Goal: Task Accomplishment & Management: Manage account settings

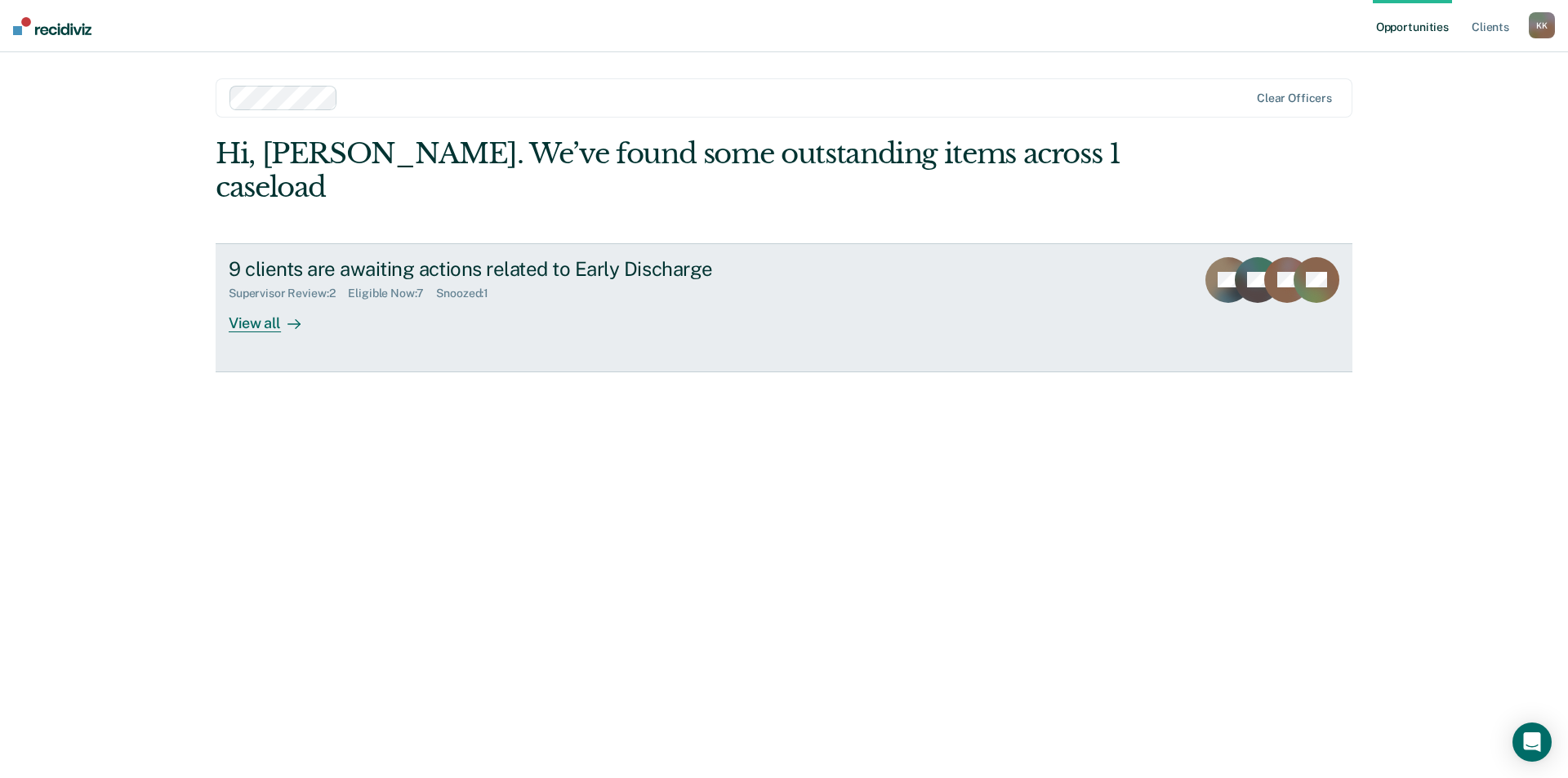
click at [273, 300] on div "View all" at bounding box center [274, 316] width 91 height 32
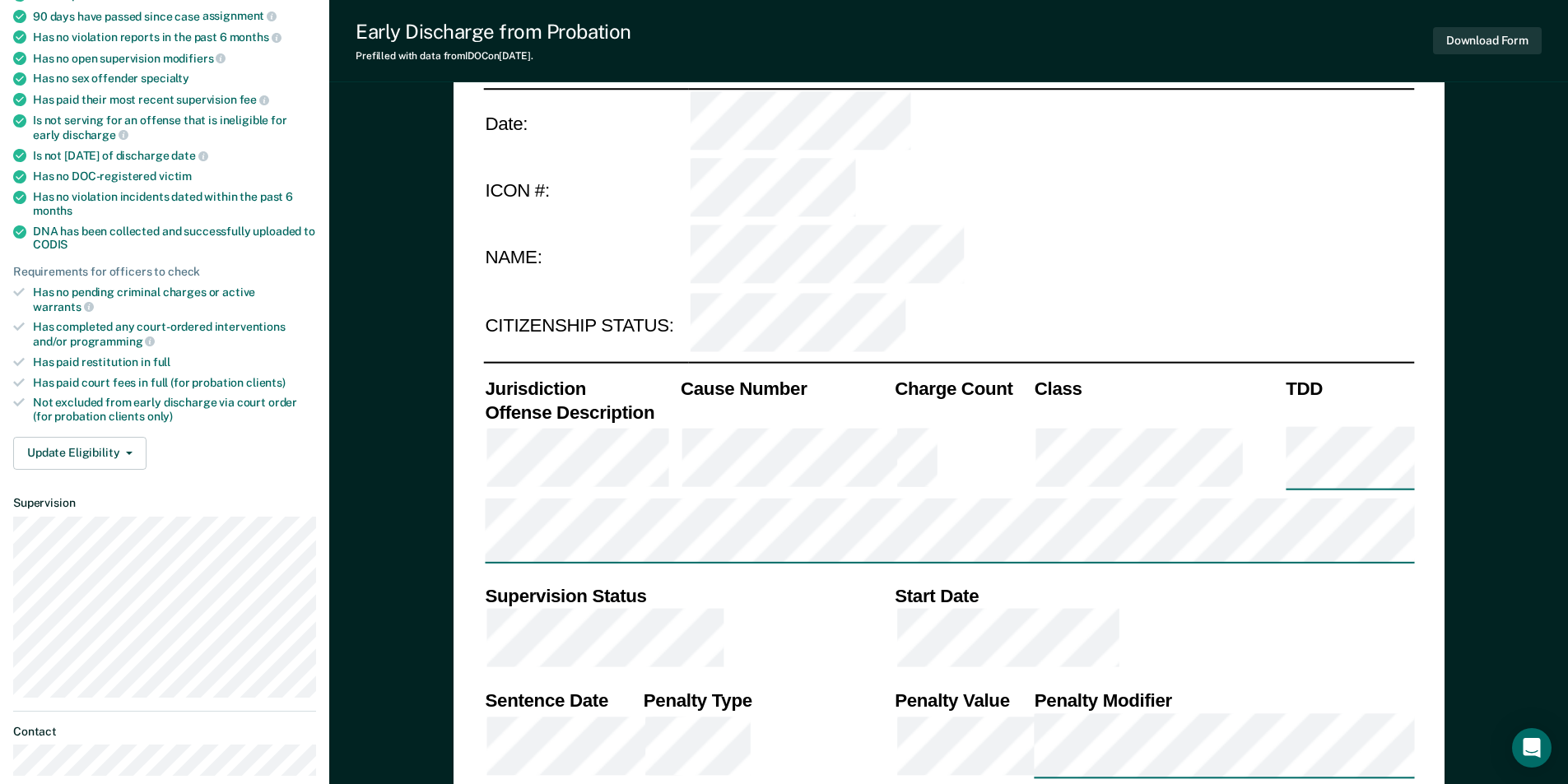
scroll to position [165, 0]
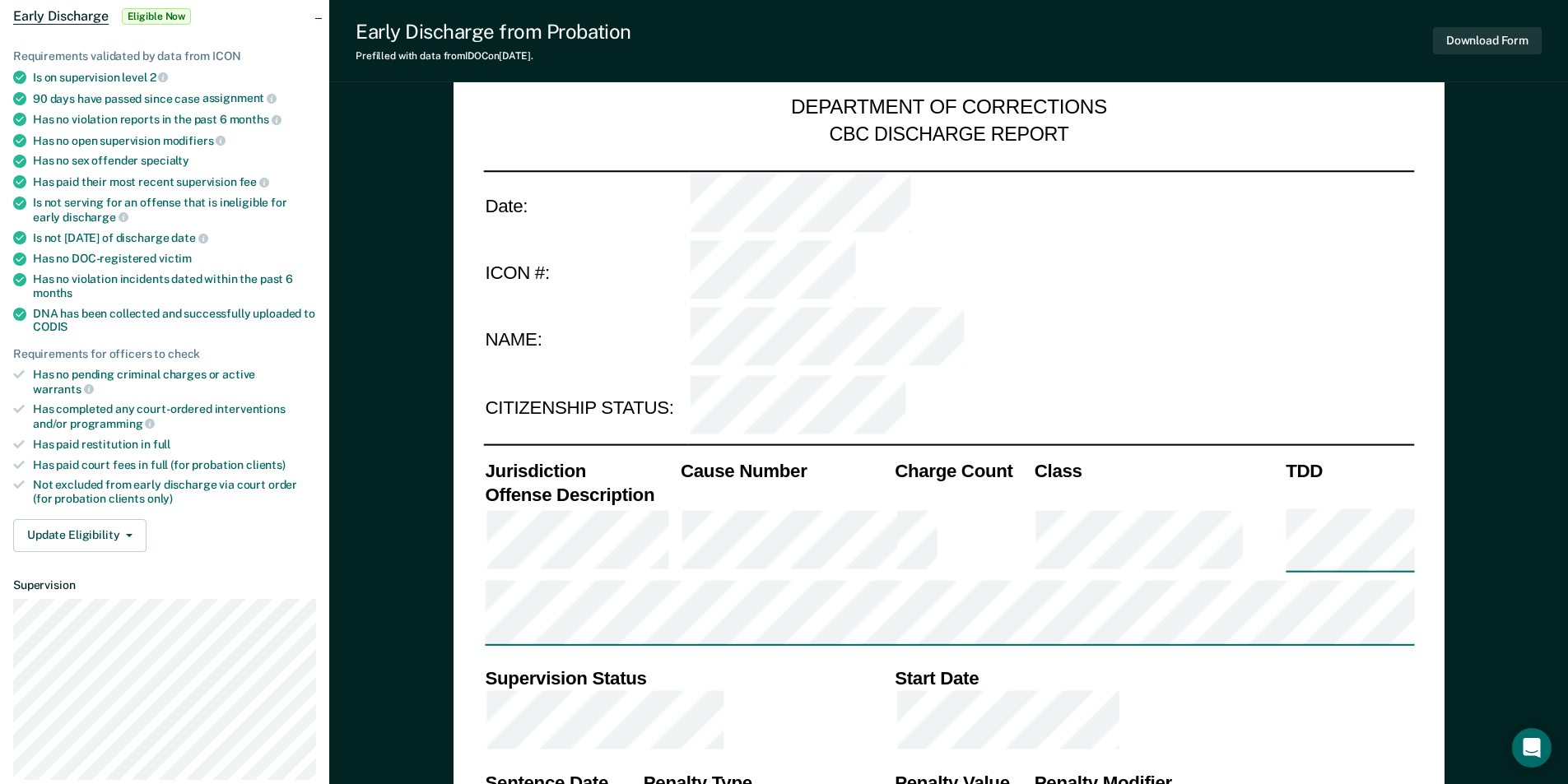
click at [1225, 507] on td at bounding box center [1157, 543] width 251 height 73
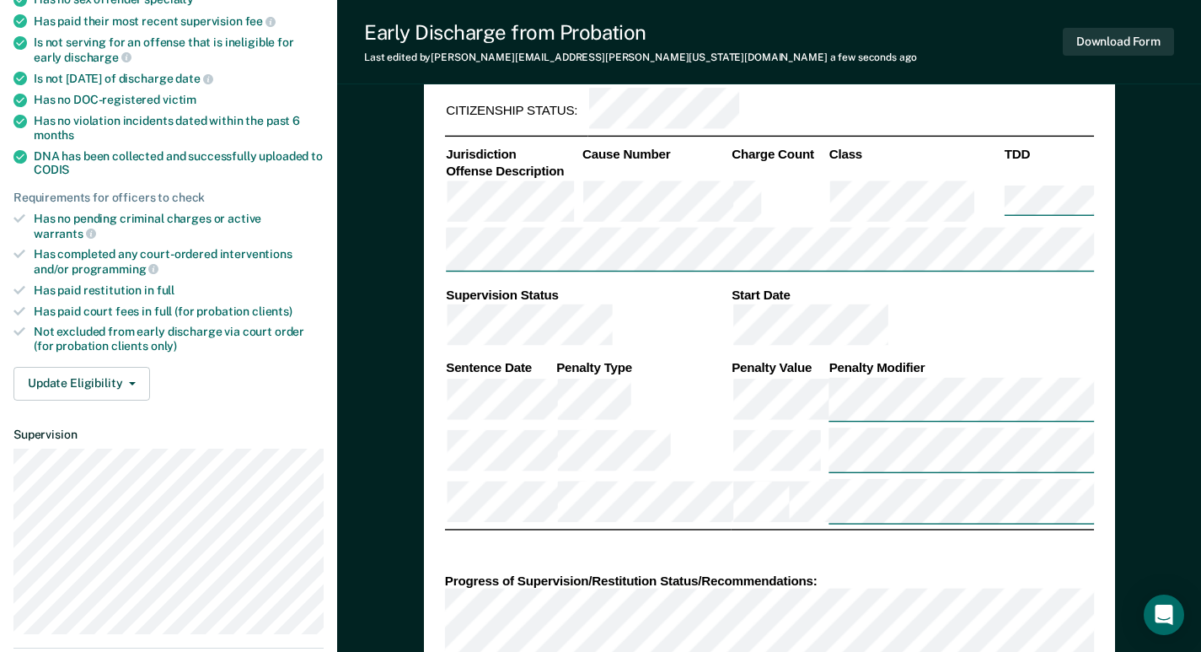
scroll to position [0, 0]
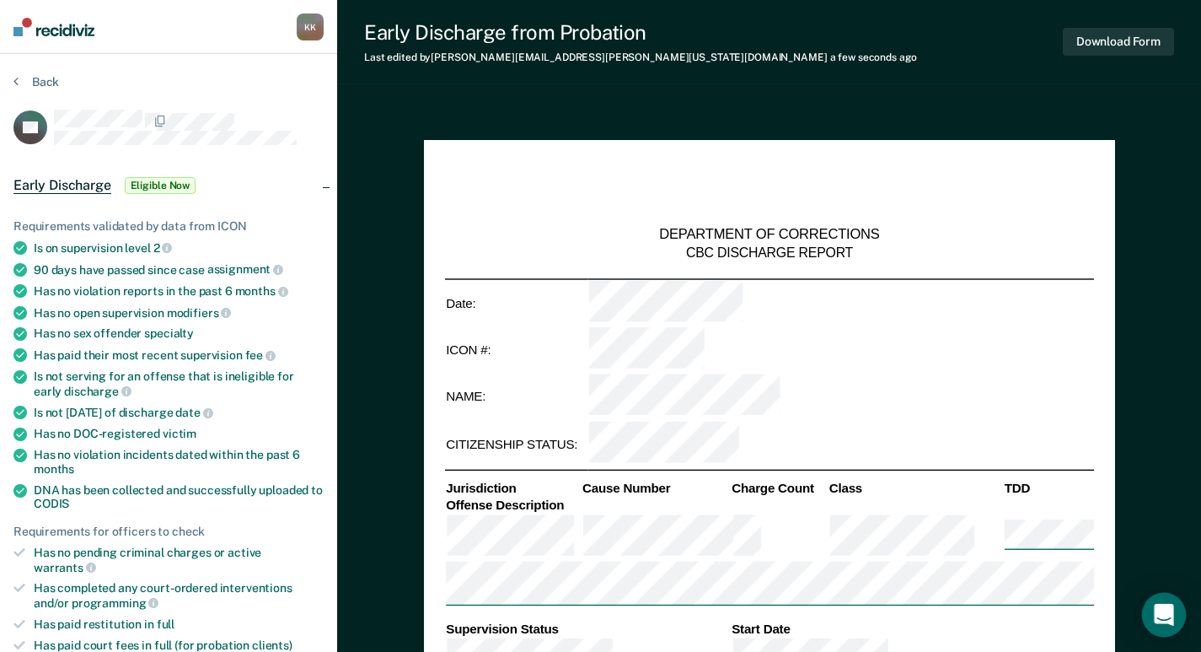
click at [1164, 612] on icon "Open Intercom Messenger" at bounding box center [1163, 615] width 19 height 22
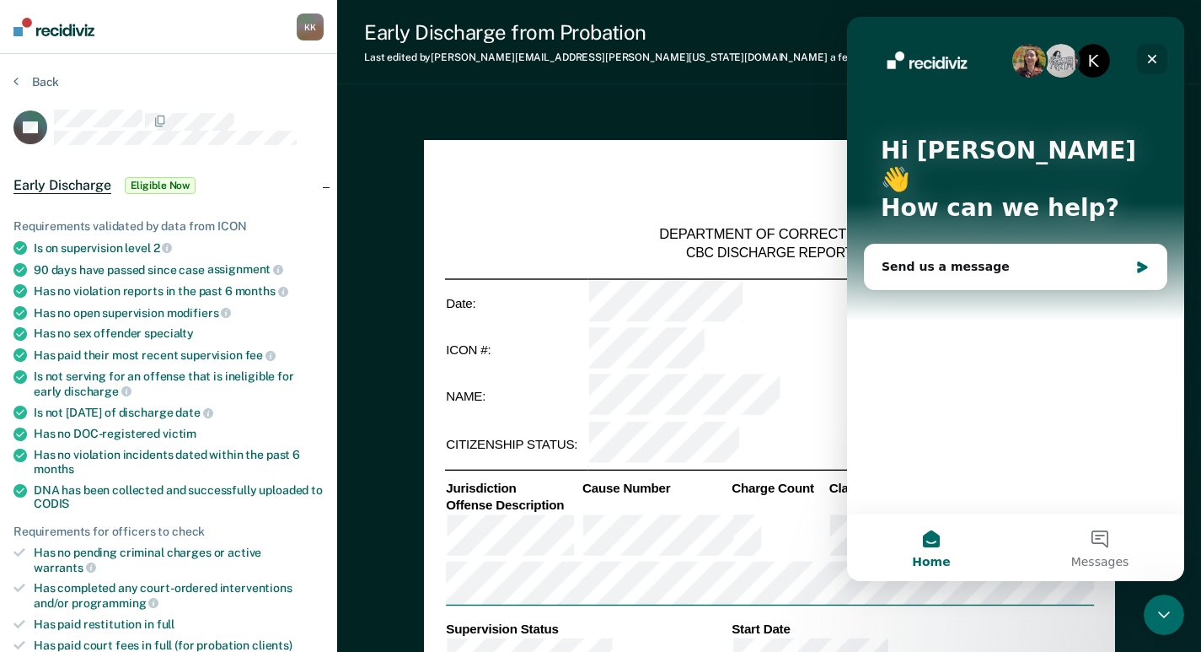
click at [1147, 61] on icon "Close" at bounding box center [1152, 58] width 13 height 13
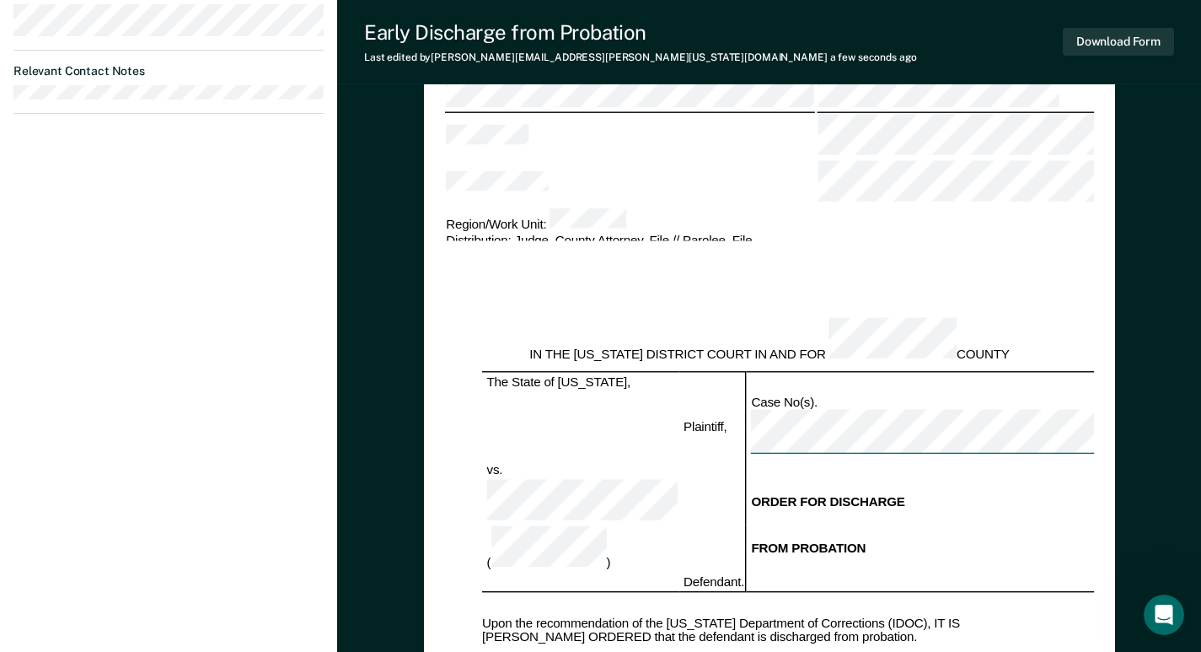
scroll to position [590, 0]
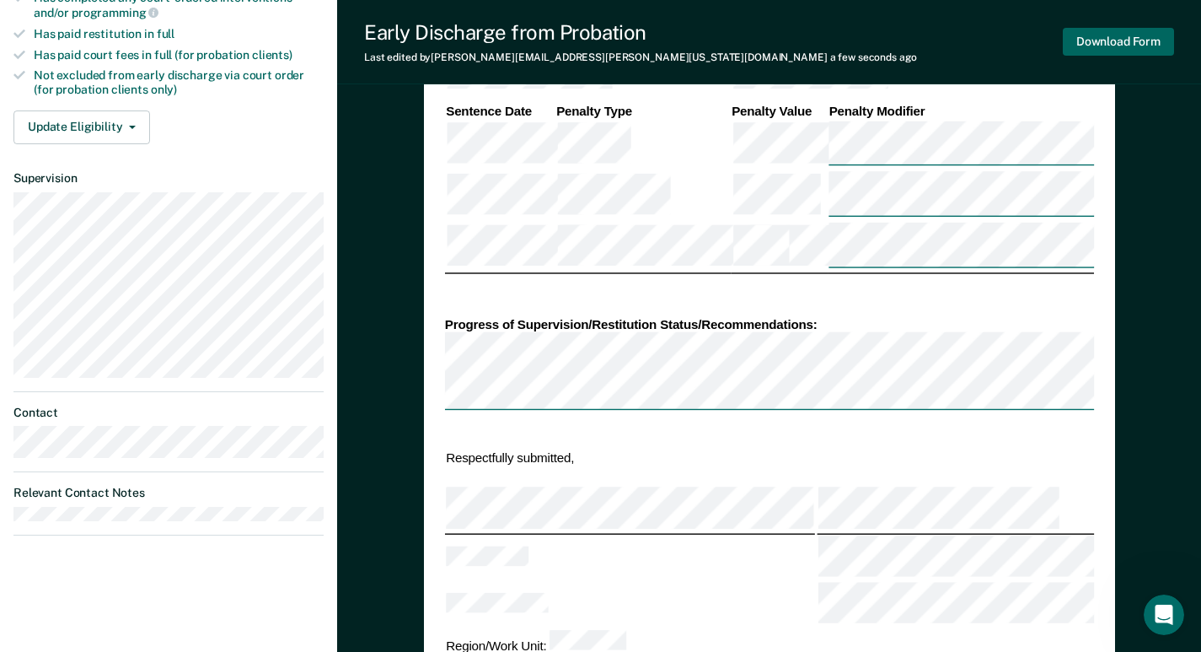
click at [1135, 33] on button "Download Form" at bounding box center [1118, 42] width 111 height 28
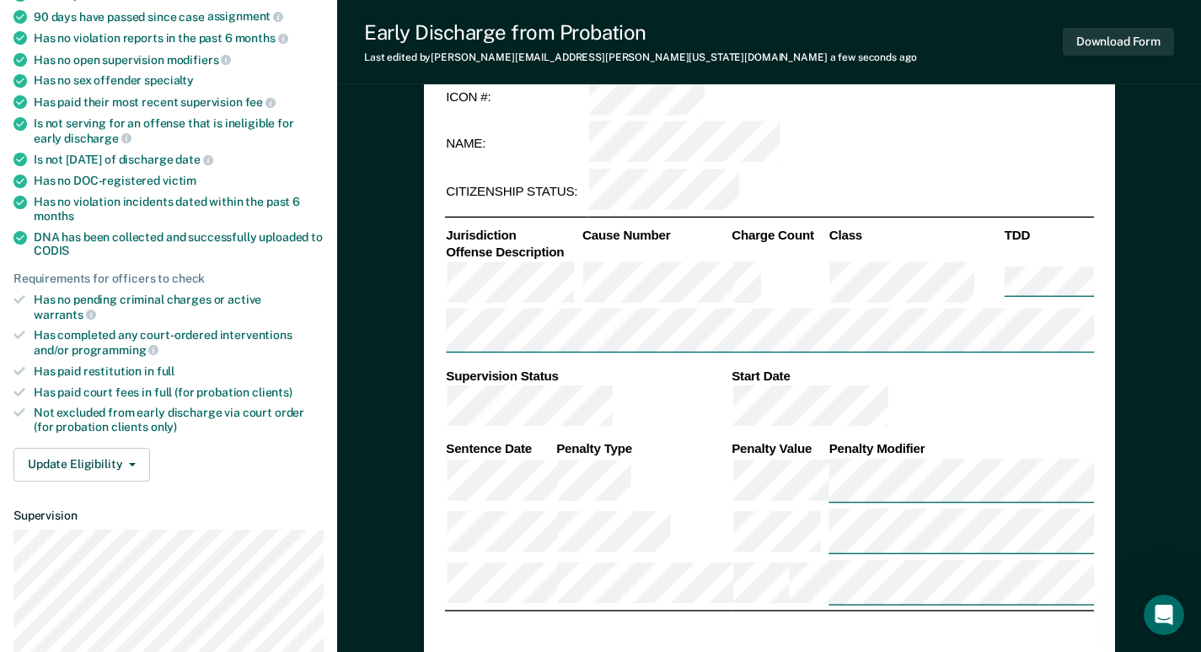
scroll to position [337, 0]
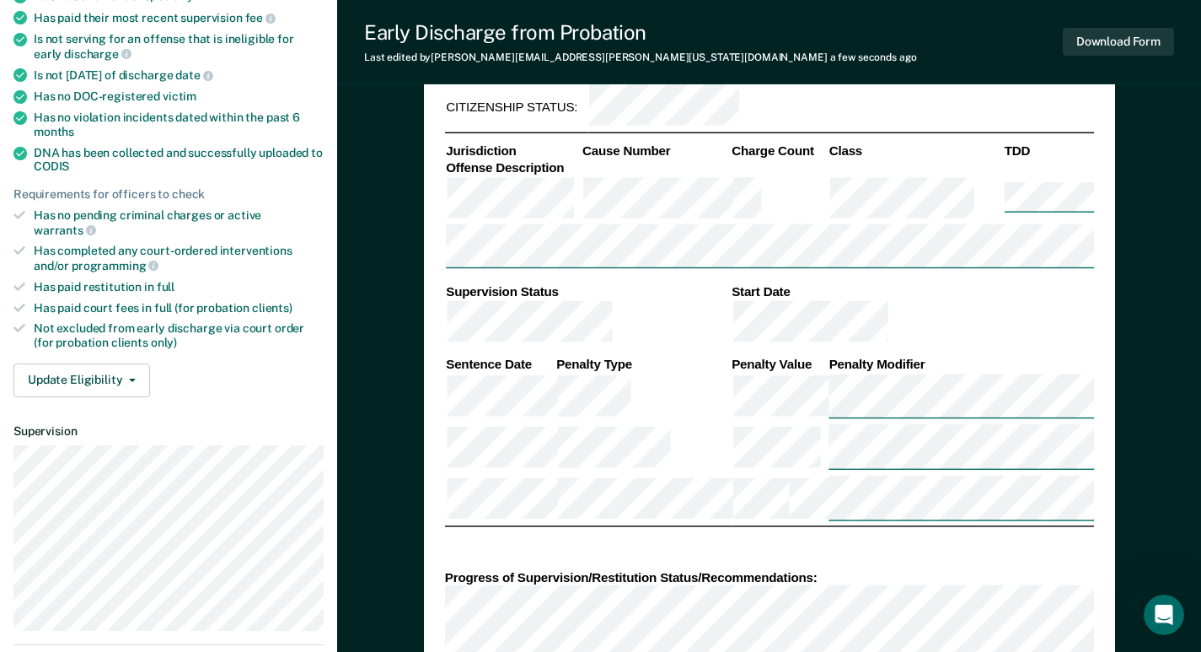
click at [444, 561] on div "Progress of Supervision/Restitution Status/Recommendations:" at bounding box center [768, 613] width 649 height 105
click at [310, 205] on ul "Requirements validated by data from ICON Is on supervision level 2 90 days have…" at bounding box center [168, 116] width 310 height 468
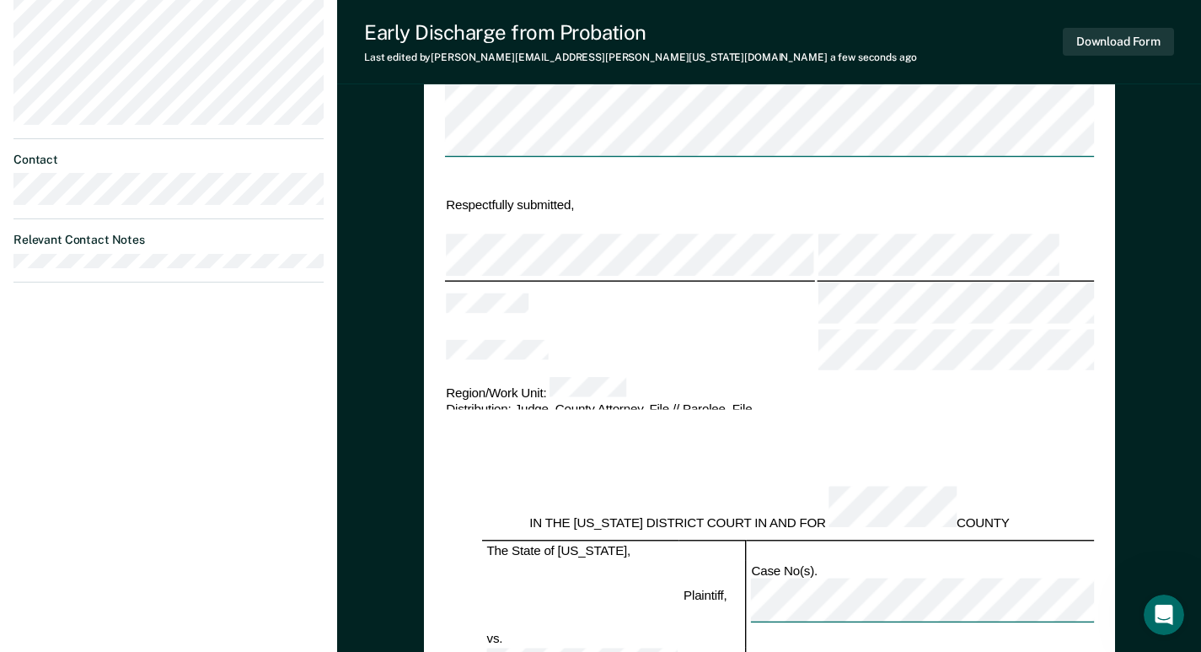
scroll to position [759, 0]
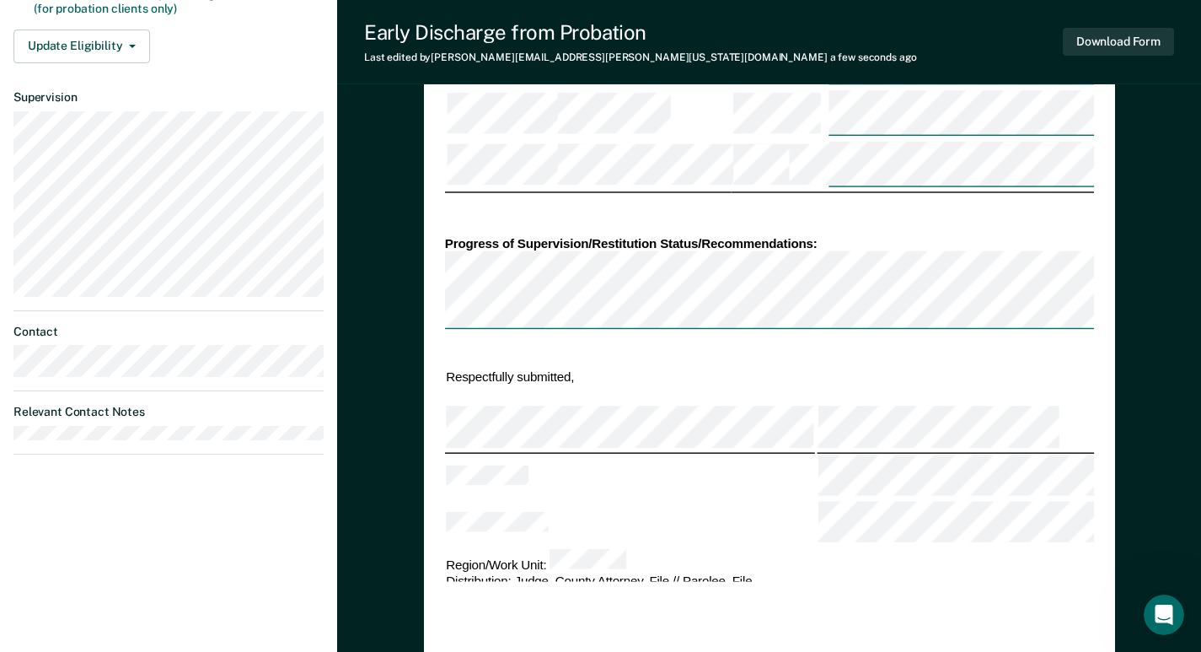
scroll to position [0, 0]
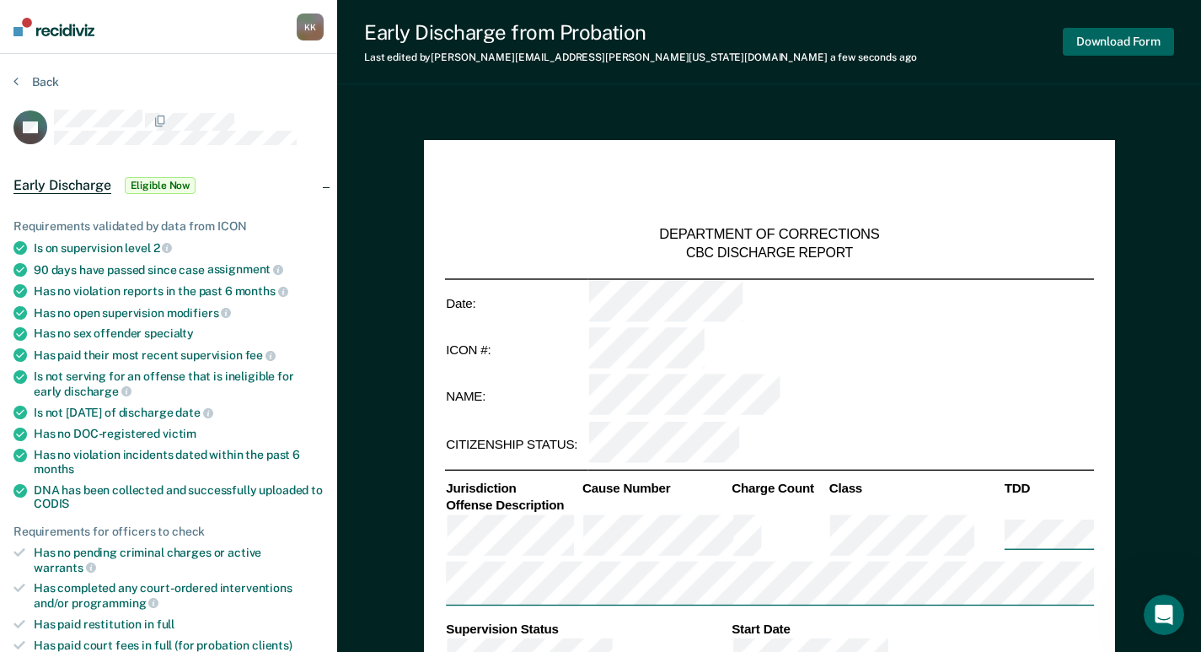
click at [1127, 44] on button "Download Form" at bounding box center [1118, 42] width 111 height 28
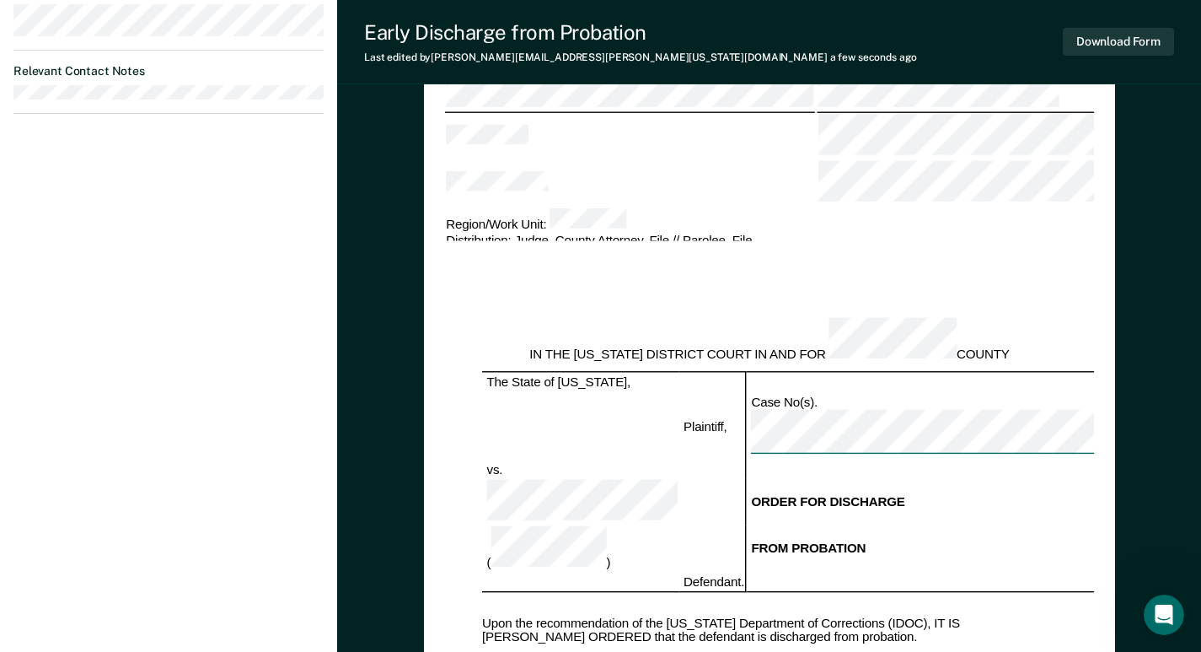
scroll to position [927, 0]
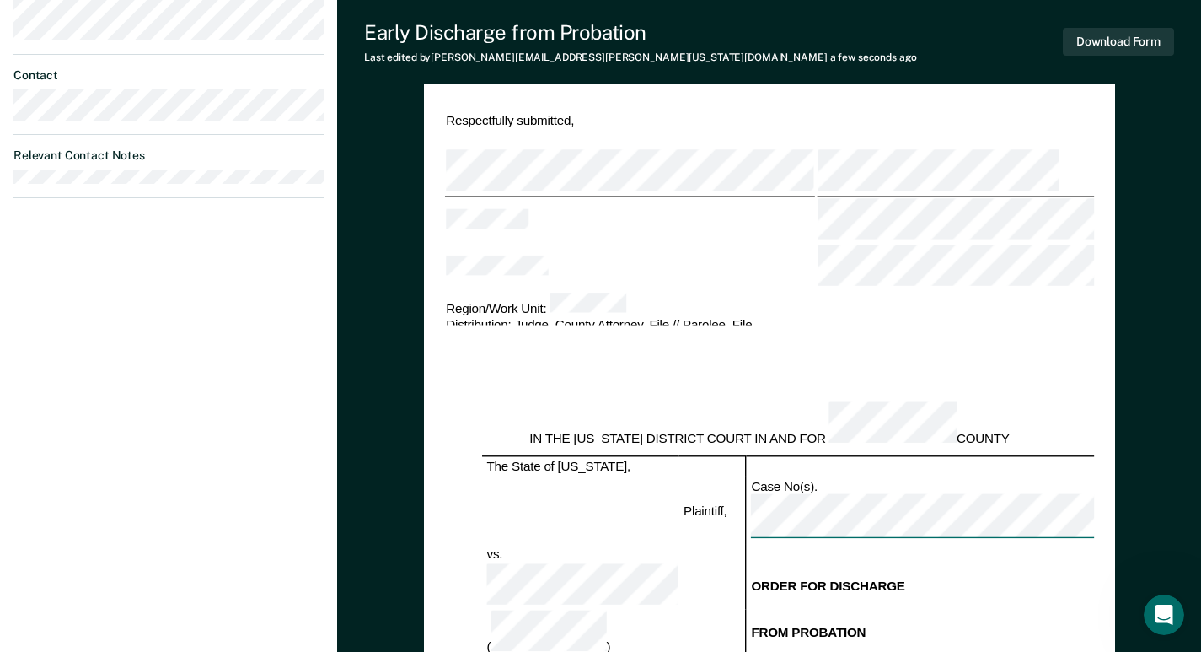
click at [1027, 402] on div "IN THE [US_STATE] DISTRICT COURT IN AND FOR COUNTY" at bounding box center [769, 424] width 575 height 45
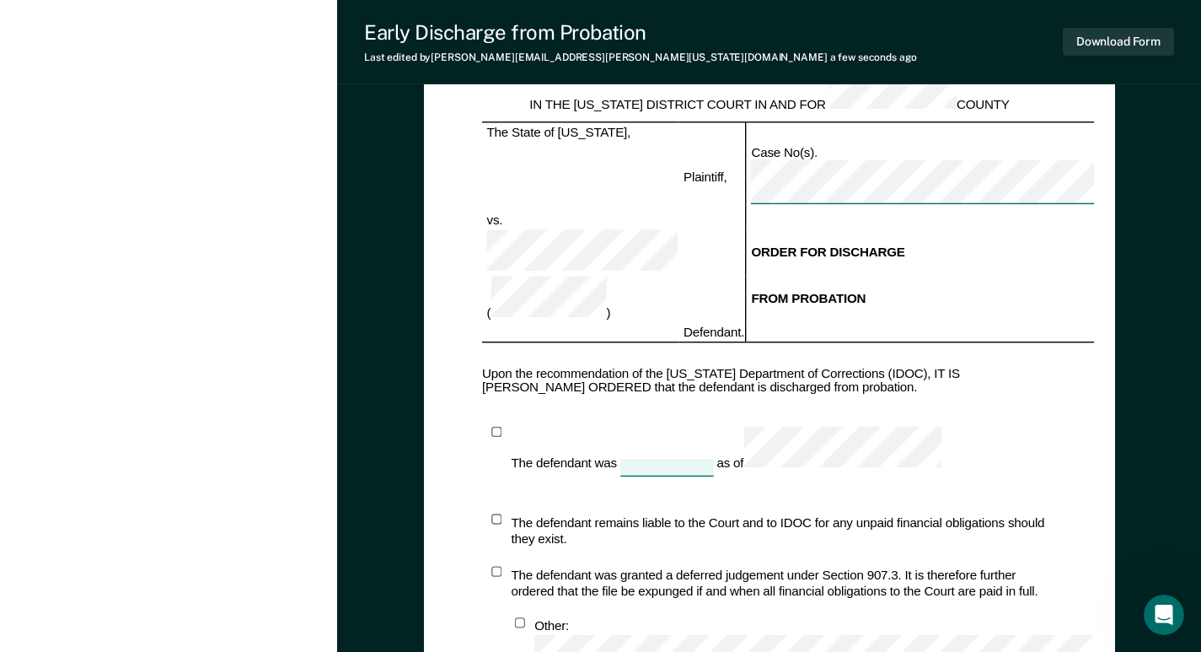
scroll to position [840, 0]
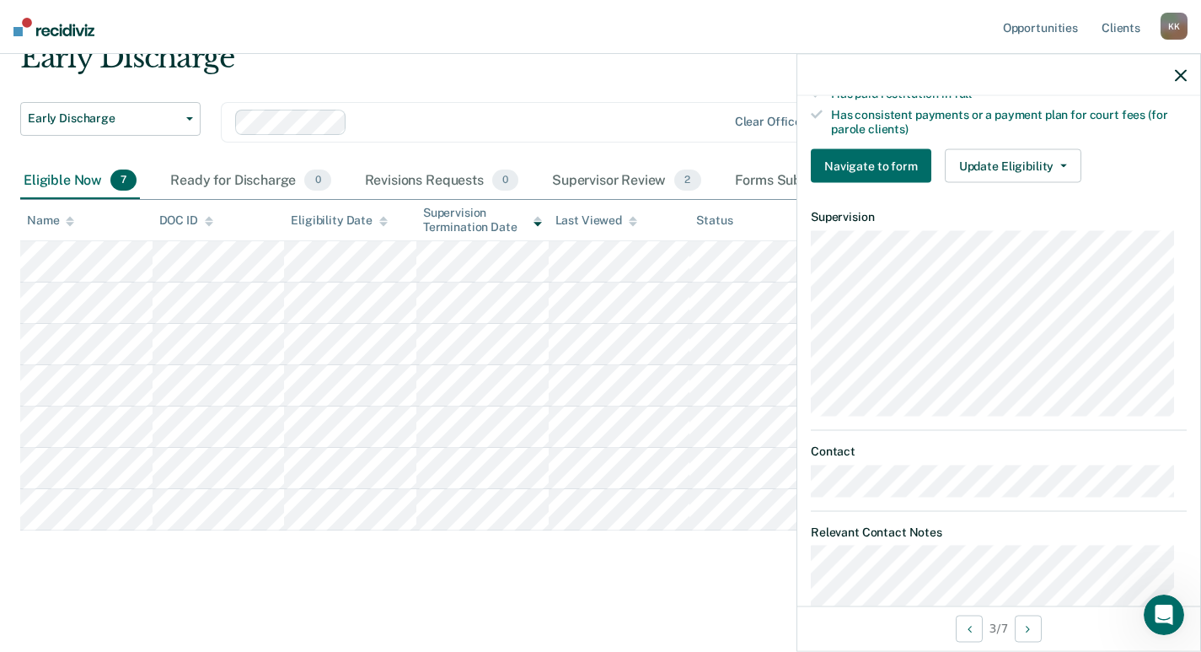
scroll to position [516, 0]
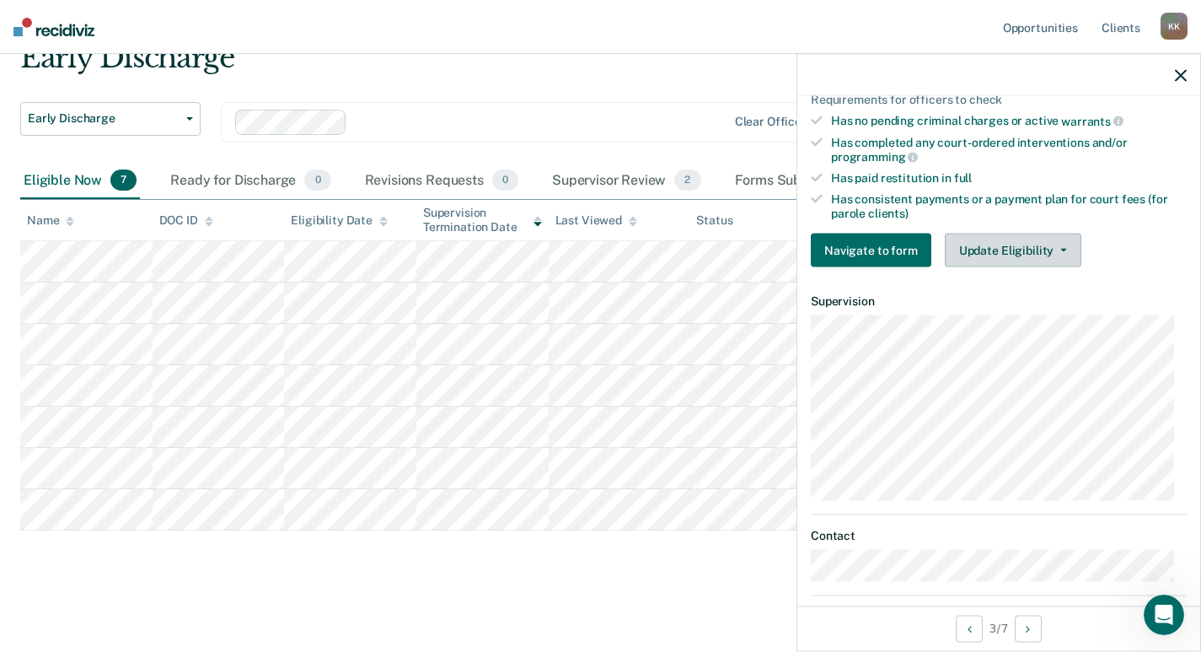
click at [1055, 251] on button "Update Eligibility" at bounding box center [1013, 251] width 137 height 34
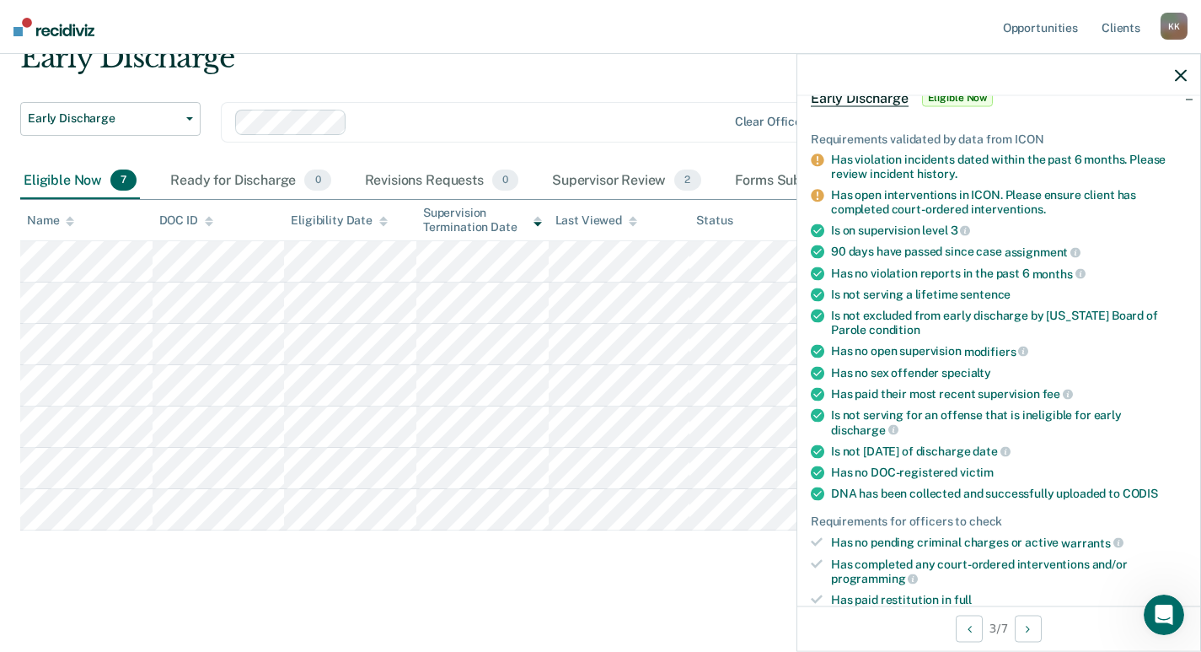
scroll to position [0, 0]
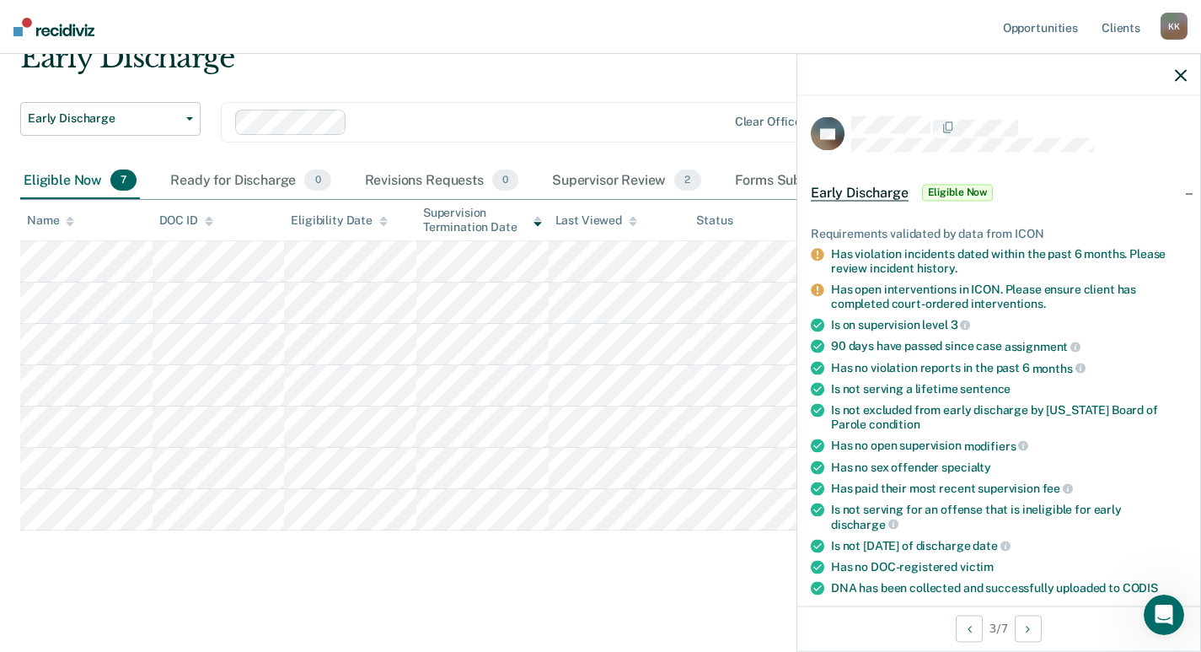
click at [438, 638] on main "Early Discharge Early Discharge Early Discharge Clear officers Eligible Now 7 R…" at bounding box center [600, 329] width 1201 height 633
click at [1041, 624] on button "Next Opportunity" at bounding box center [1028, 628] width 27 height 27
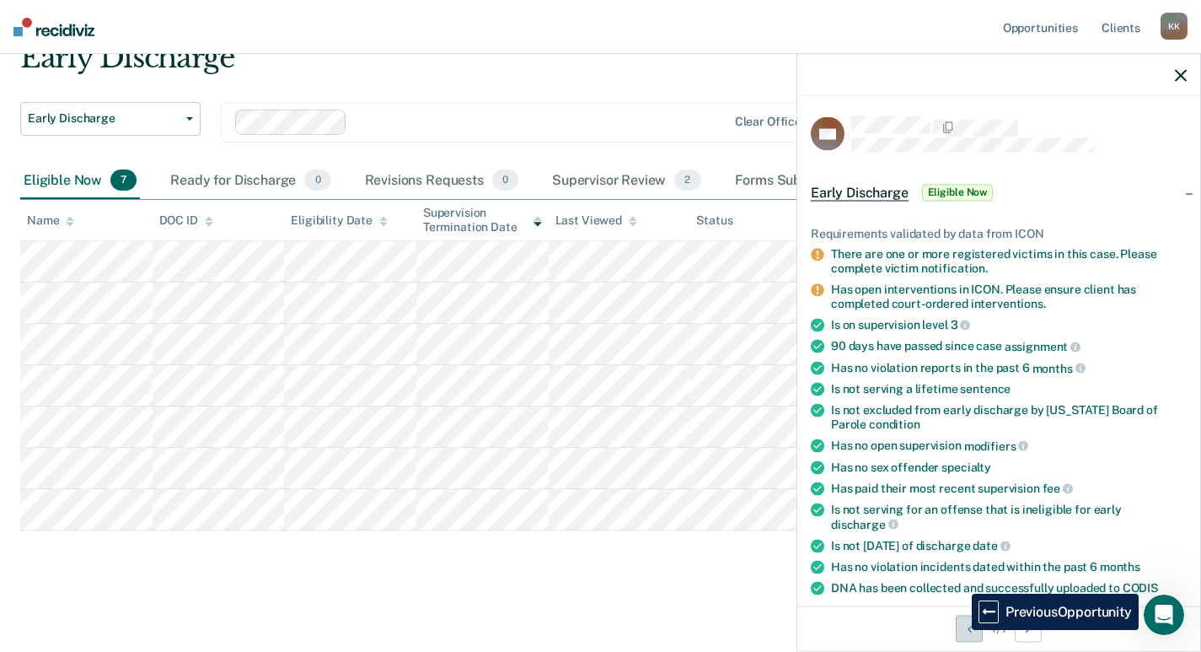
click at [959, 630] on button "Previous Opportunity" at bounding box center [969, 628] width 27 height 27
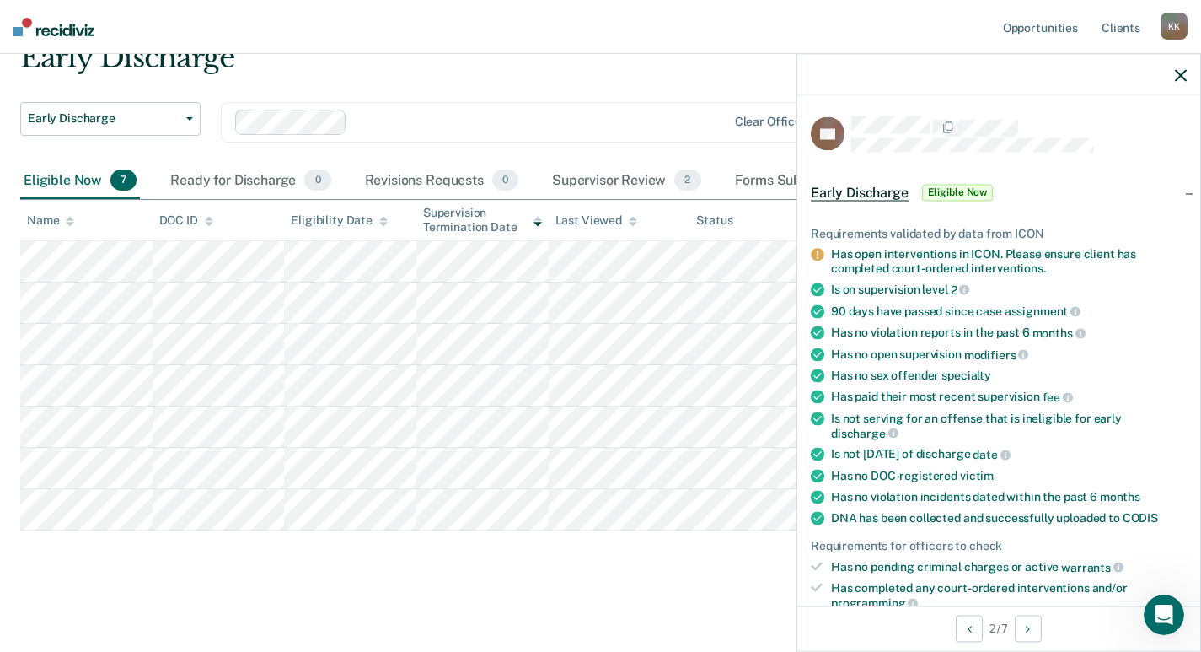
click at [701, 619] on main "Early Discharge Early Discharge Early Discharge Clear officers Eligible Now 7 R…" at bounding box center [600, 329] width 1201 height 633
click at [1178, 70] on icon "button" at bounding box center [1181, 75] width 12 height 12
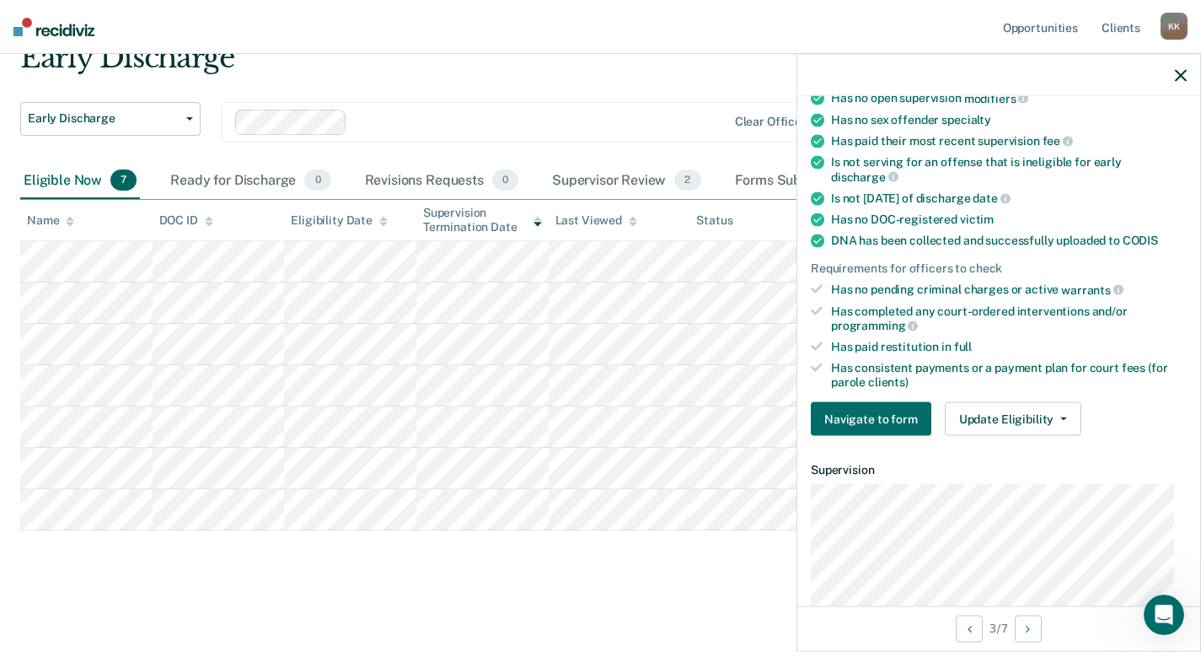
scroll to position [179, 0]
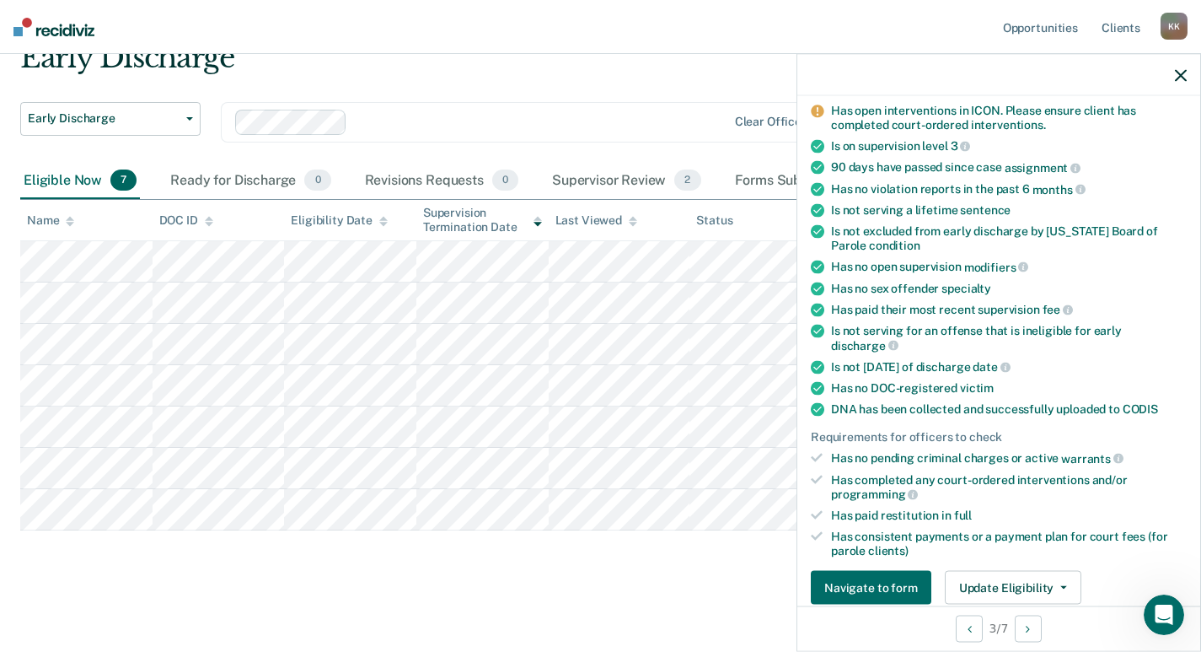
click at [1181, 82] on div at bounding box center [998, 75] width 403 height 42
click at [1183, 74] on icon "button" at bounding box center [1181, 75] width 12 height 12
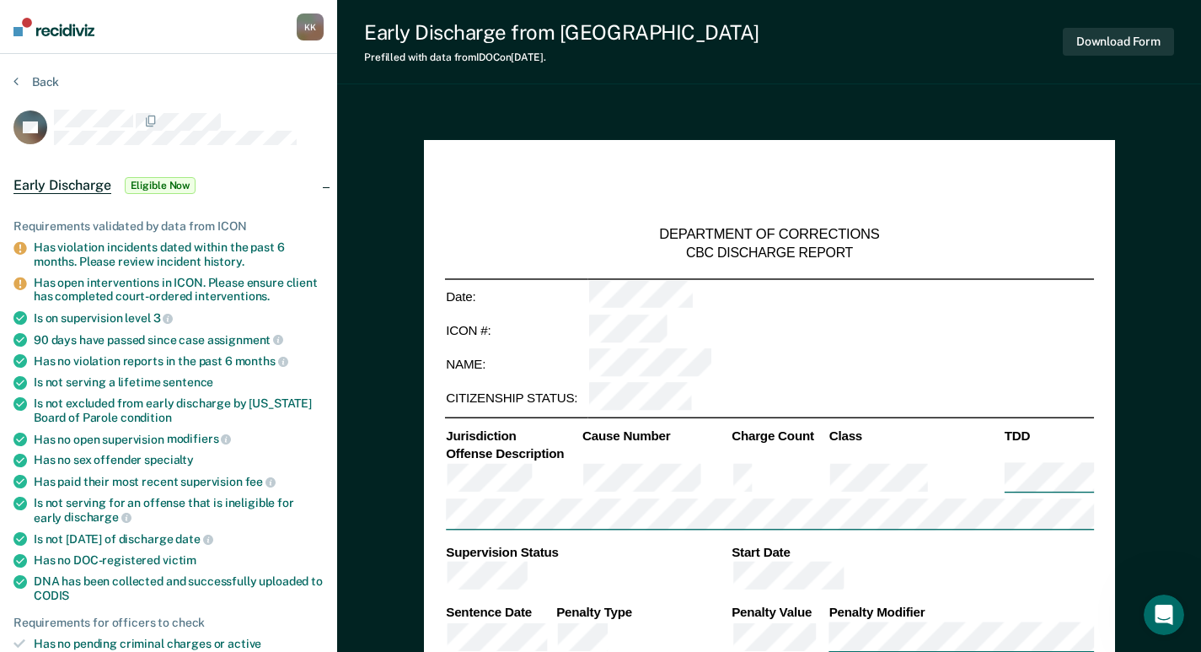
type textarea "x"
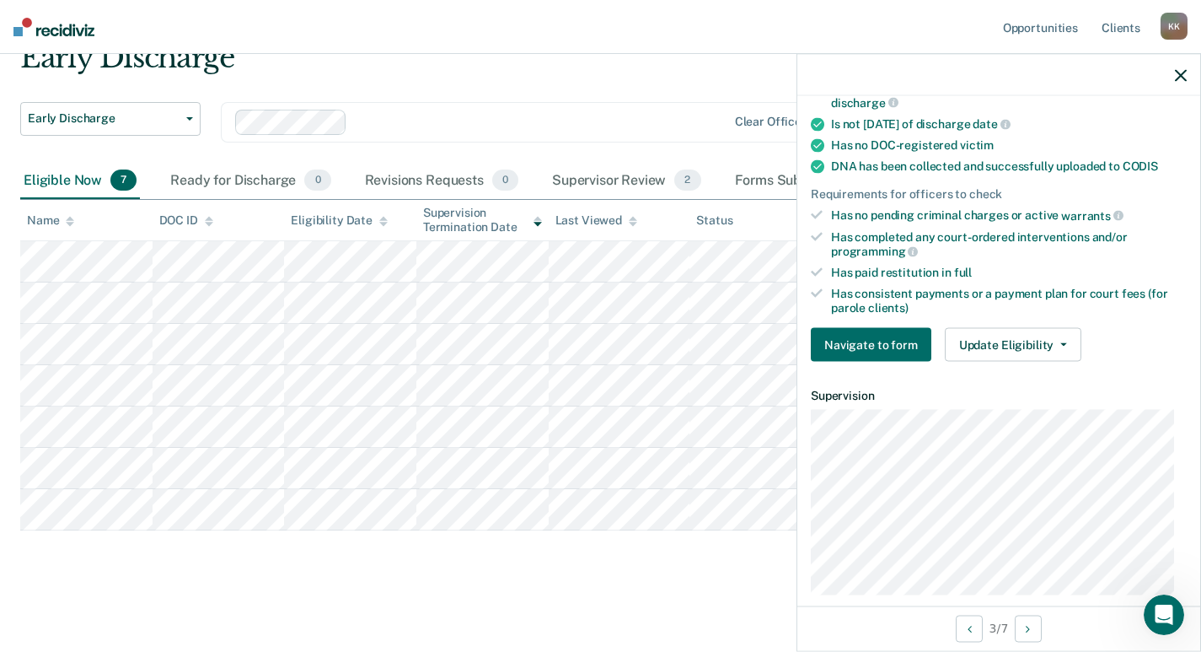
scroll to position [506, 0]
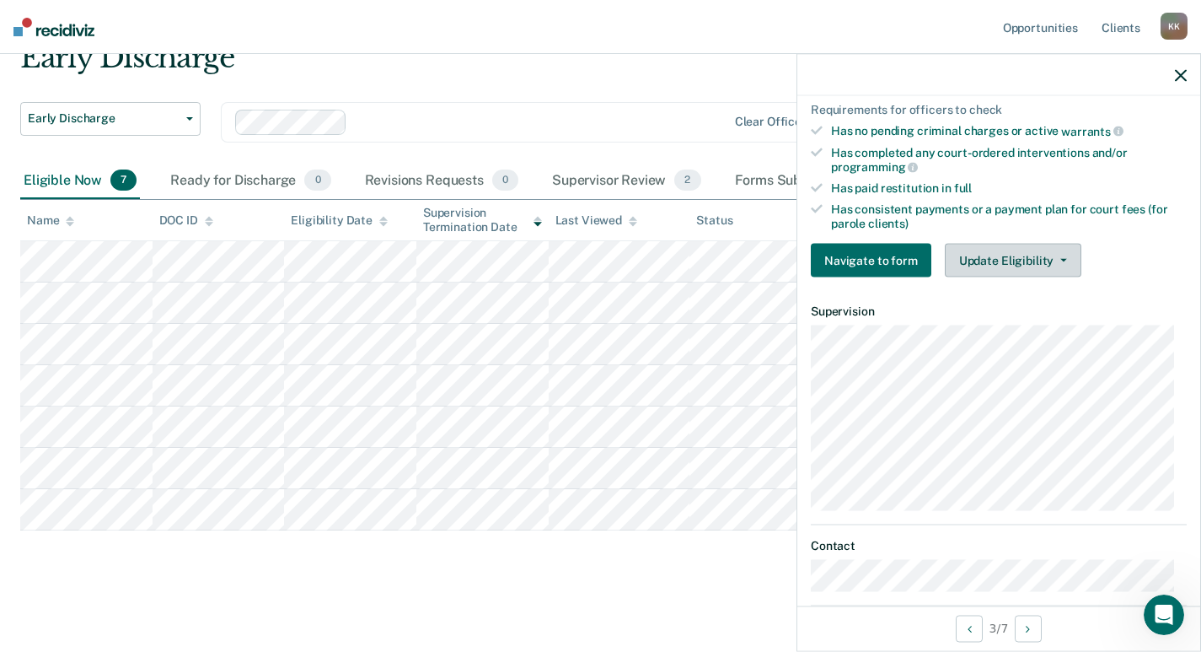
click at [1060, 260] on icon "button" at bounding box center [1063, 260] width 7 height 3
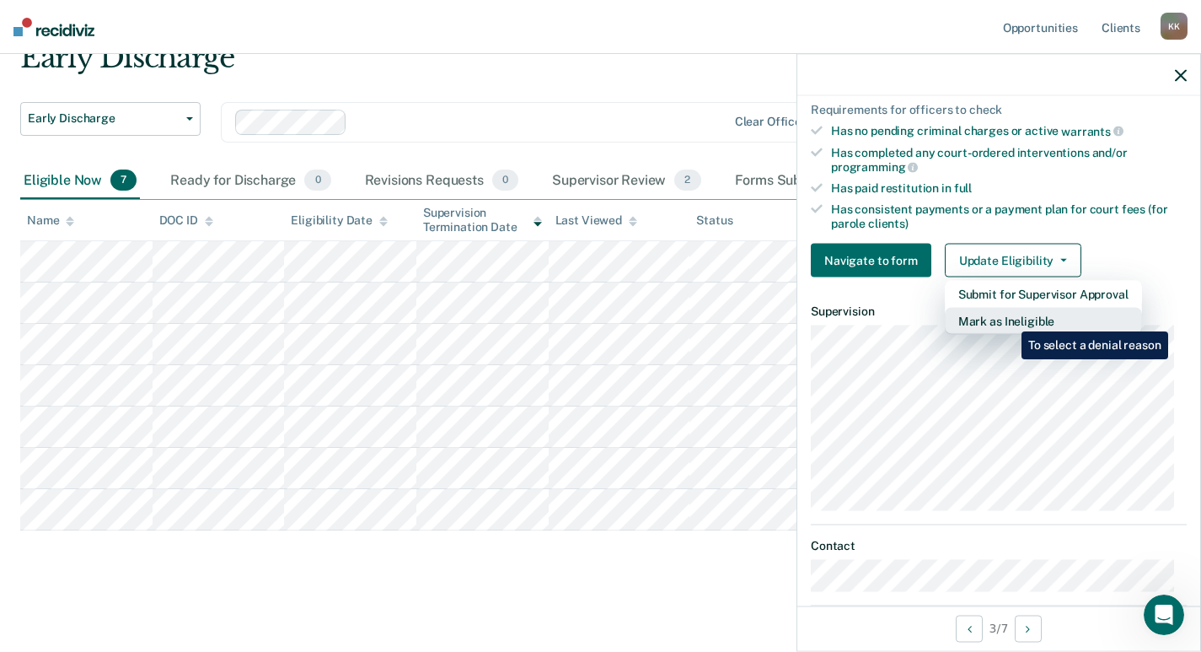
click at [1009, 319] on button "Mark as Ineligible" at bounding box center [1043, 321] width 197 height 27
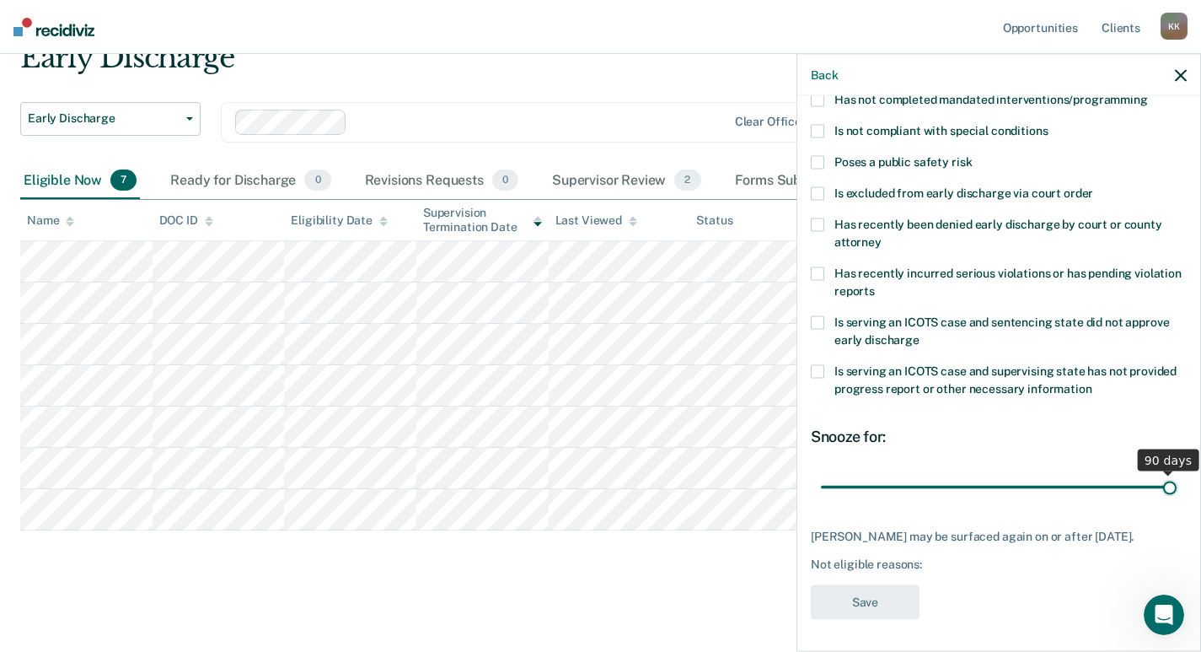
drag, startPoint x: 937, startPoint y: 484, endPoint x: 1175, endPoint y: 488, distance: 238.6
type input "90"
click at [1175, 488] on input "range" at bounding box center [999, 487] width 356 height 30
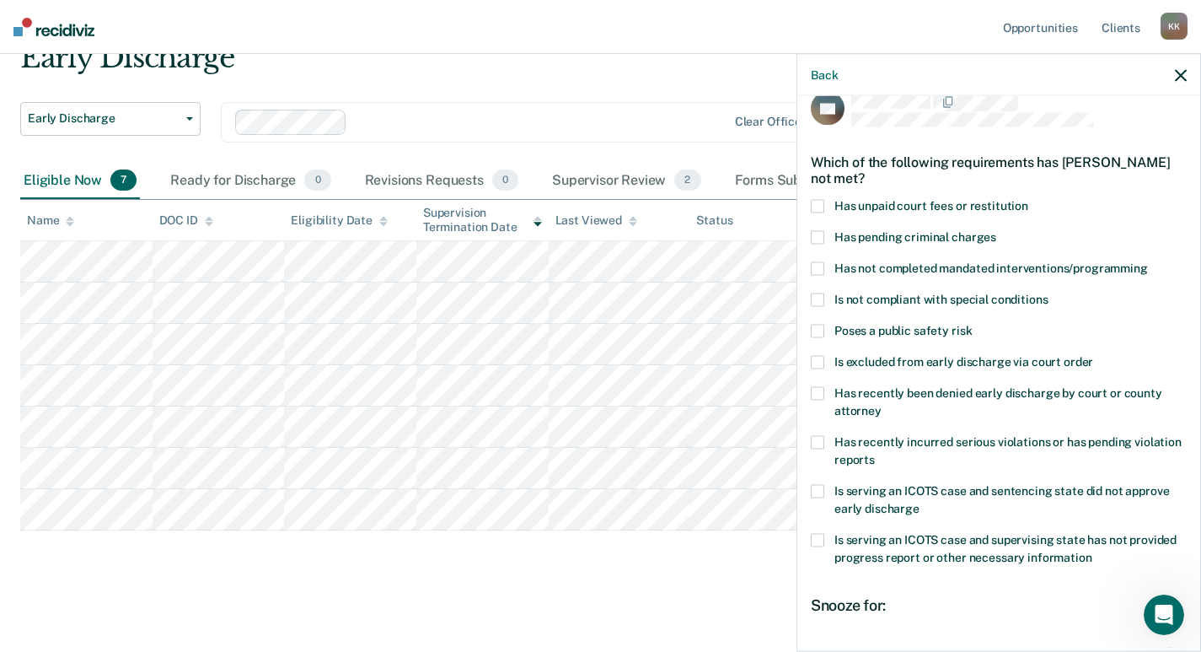
scroll to position [0, 0]
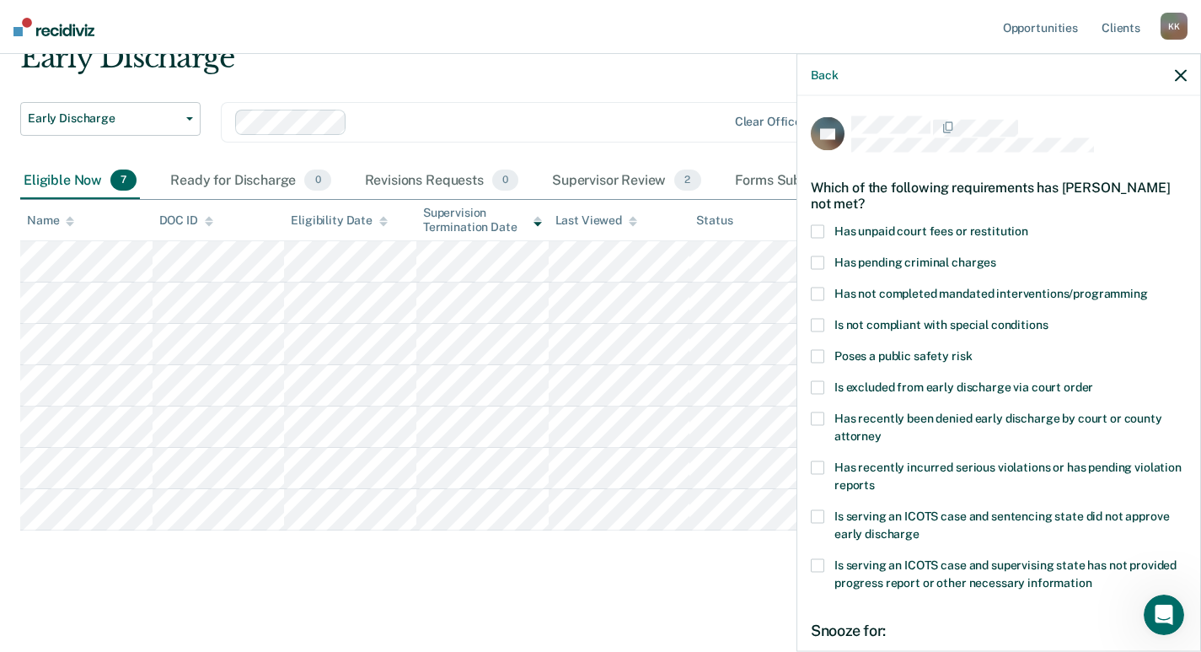
click at [821, 228] on span at bounding box center [817, 231] width 13 height 13
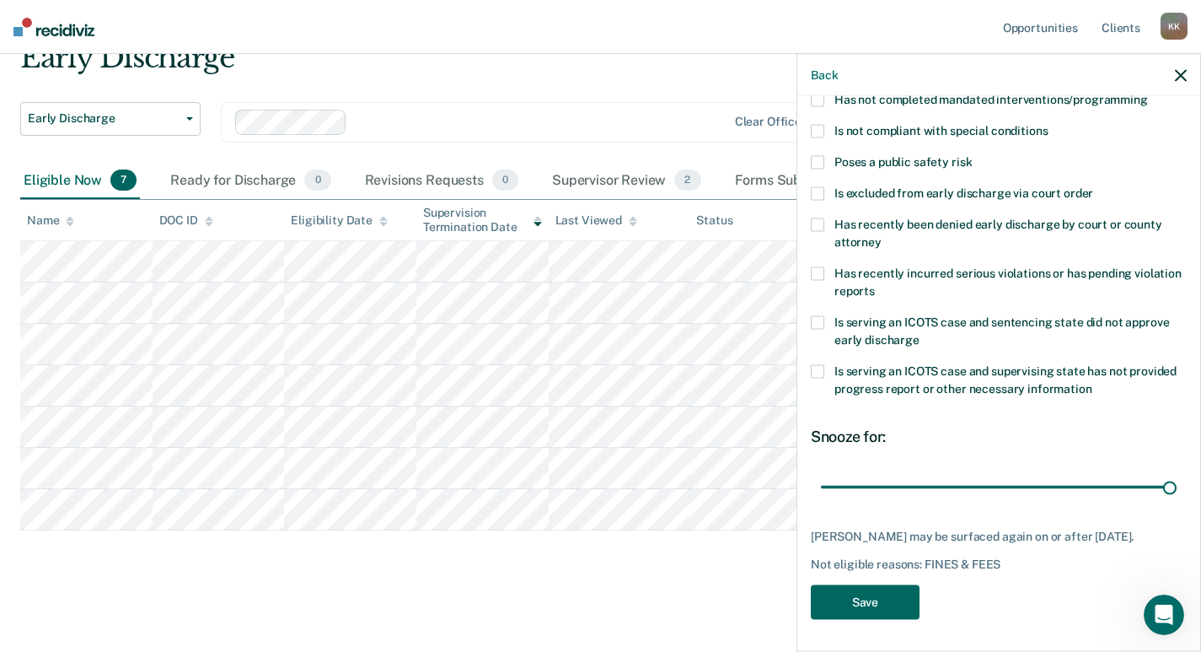
click at [880, 594] on button "Save" at bounding box center [865, 602] width 109 height 35
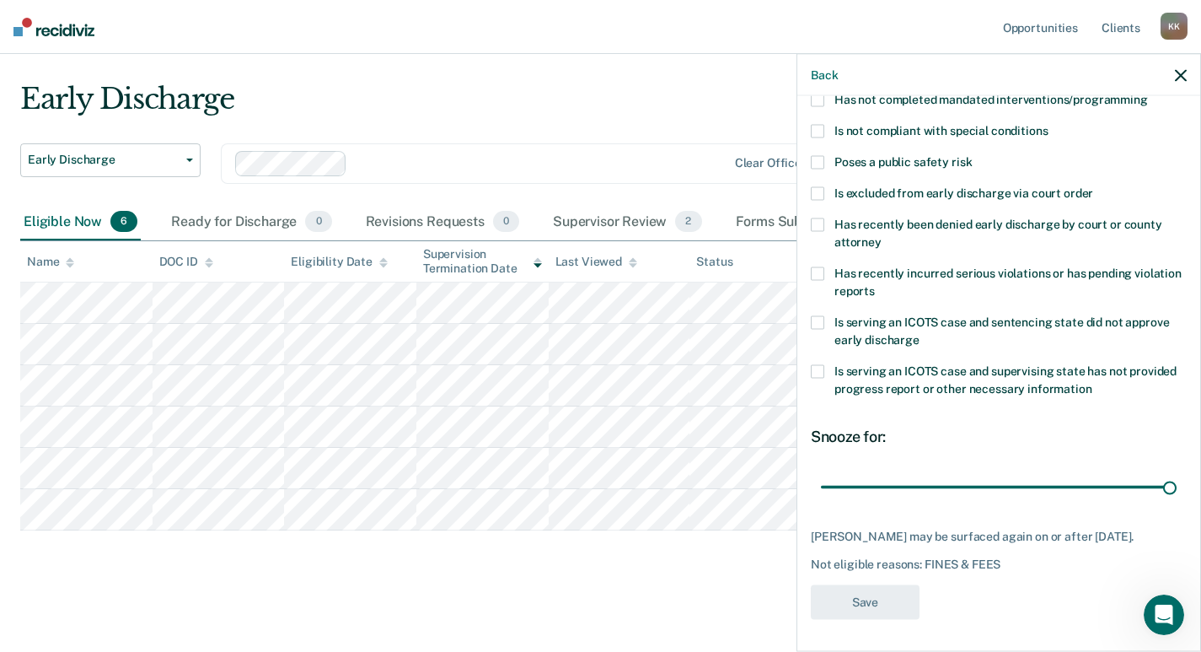
scroll to position [35, 0]
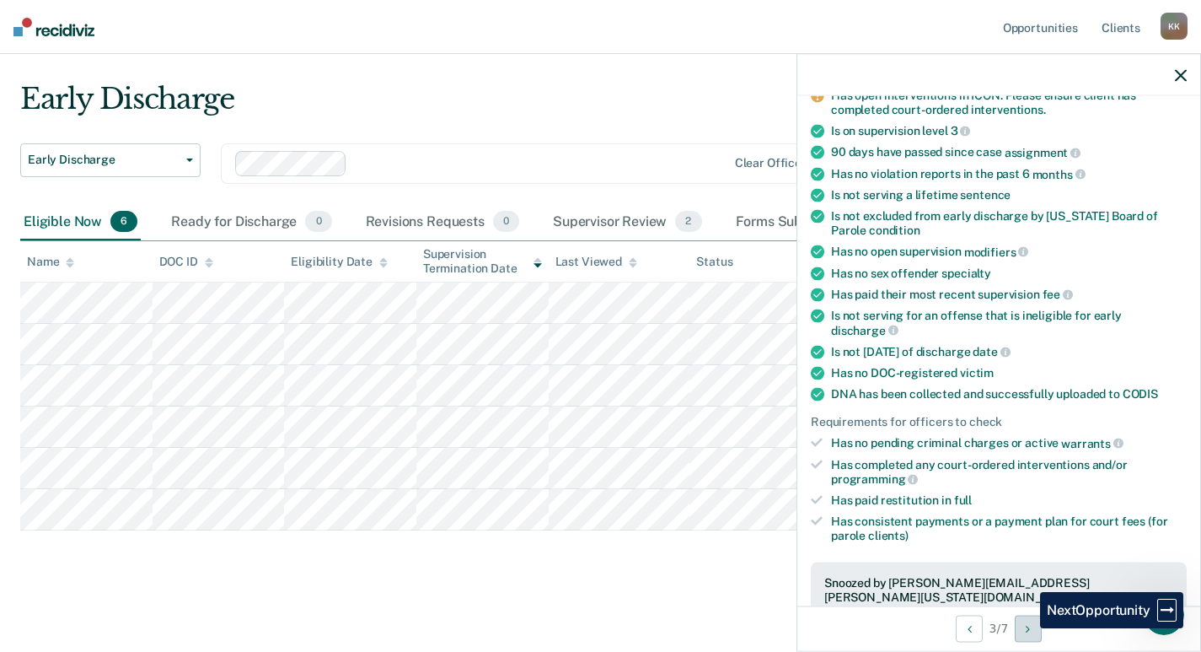
click at [1028, 628] on button "Next Opportunity" at bounding box center [1028, 628] width 27 height 27
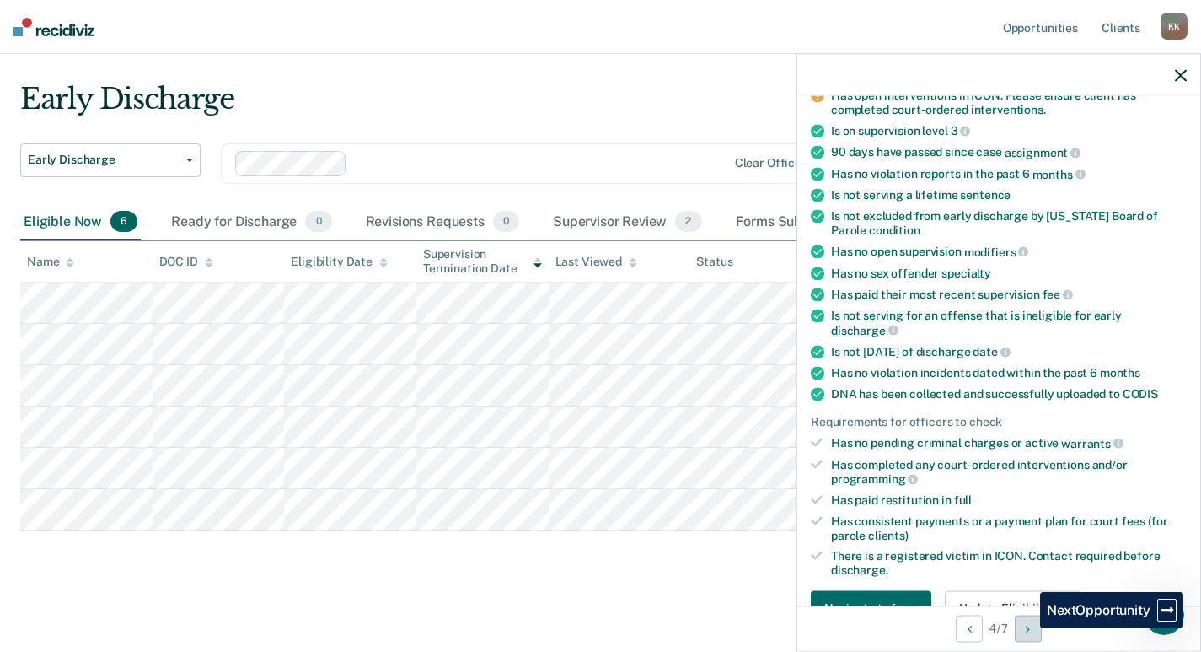
click at [1028, 628] on button "Next Opportunity" at bounding box center [1028, 628] width 27 height 27
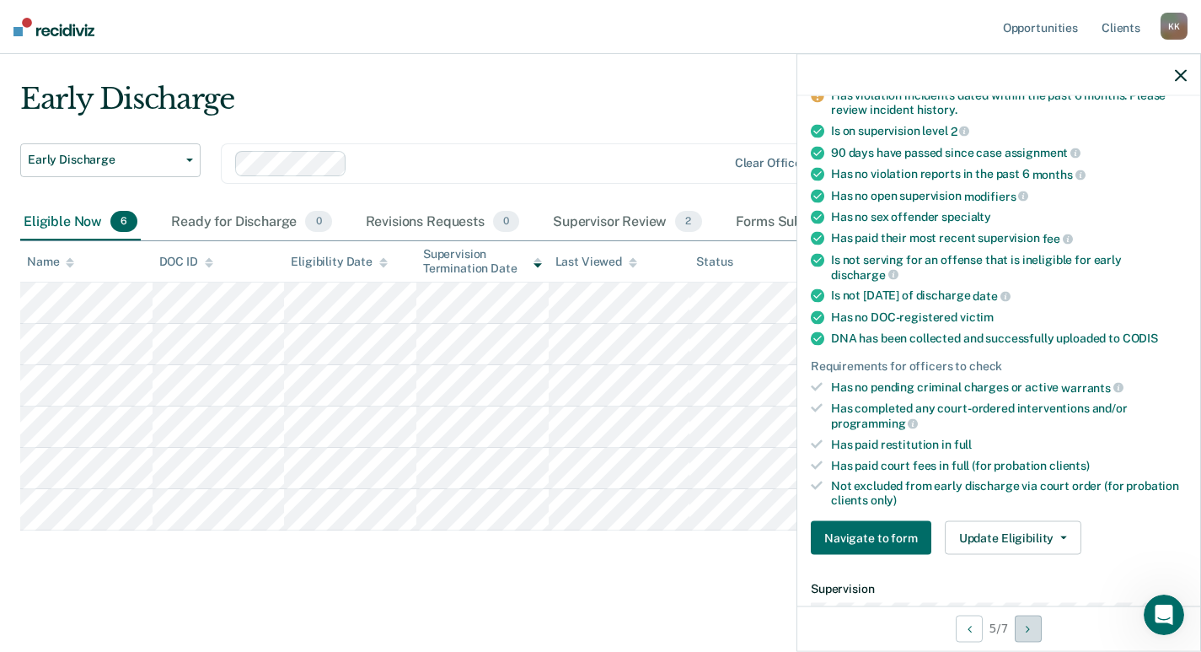
scroll to position [0, 0]
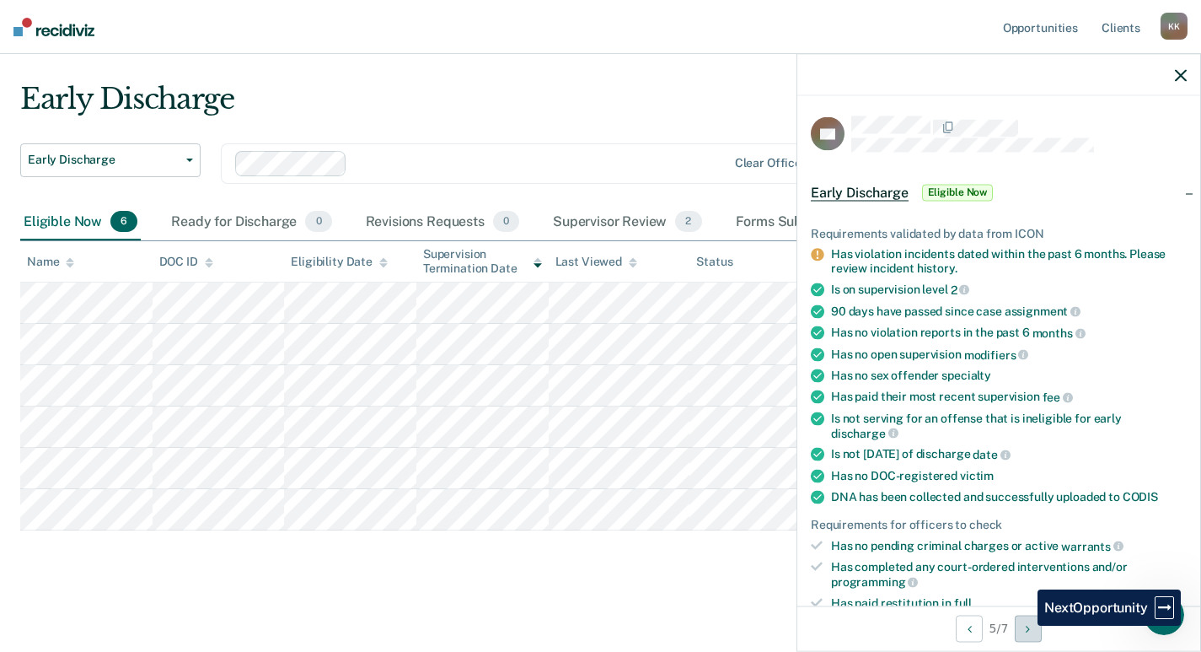
click at [1025, 625] on button "Next Opportunity" at bounding box center [1028, 628] width 27 height 27
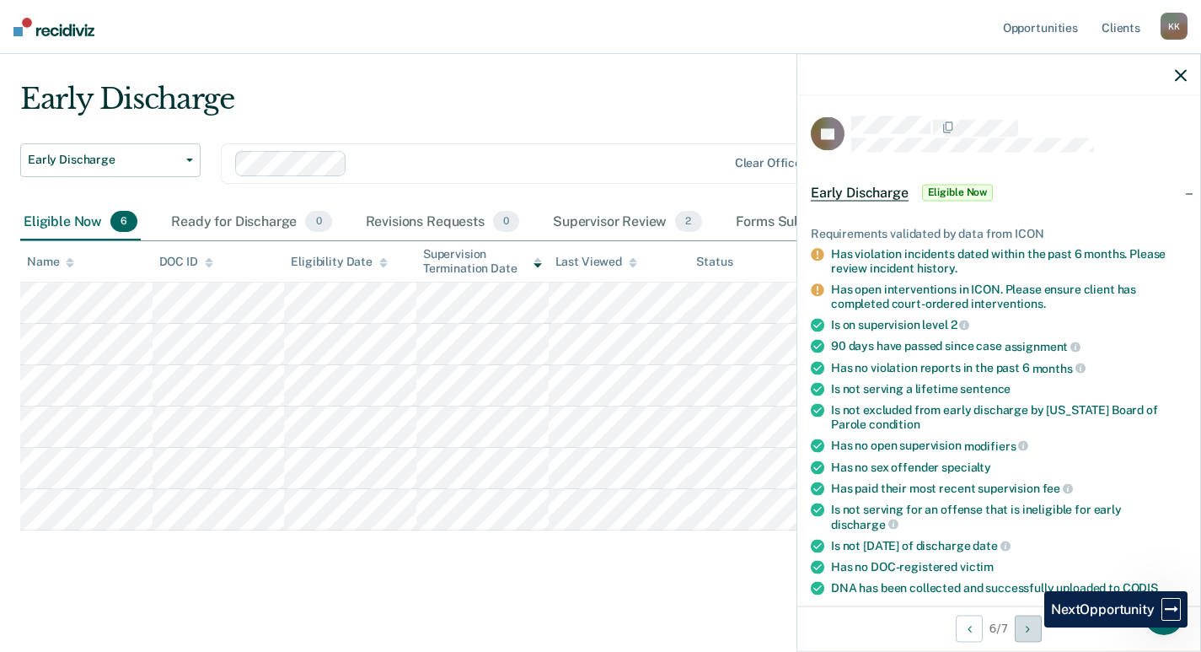
click at [1030, 627] on icon "Next Opportunity" at bounding box center [1028, 628] width 4 height 12
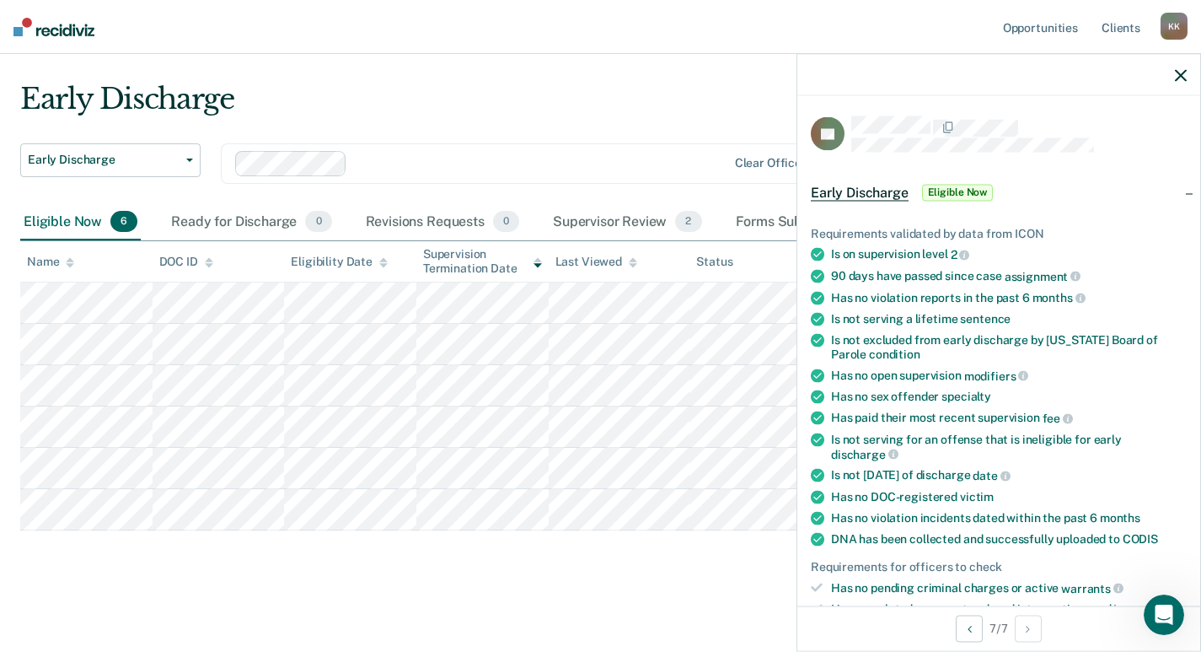
click at [1185, 72] on icon "button" at bounding box center [1181, 75] width 12 height 12
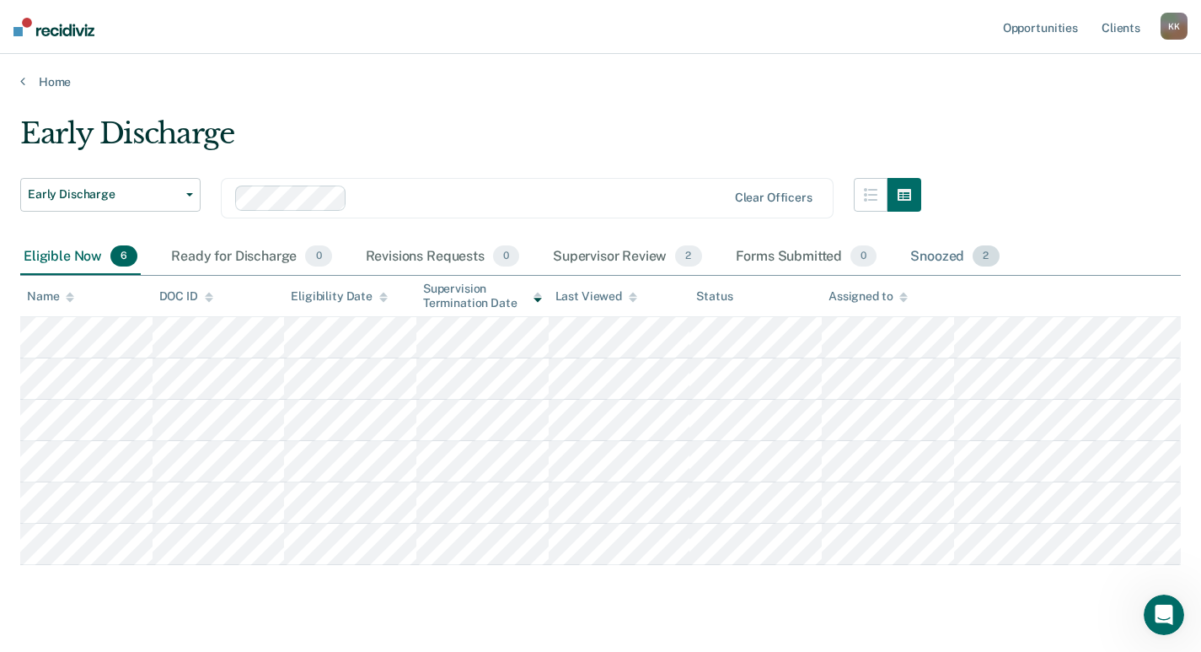
click at [931, 259] on div "Snoozed 2" at bounding box center [954, 257] width 95 height 37
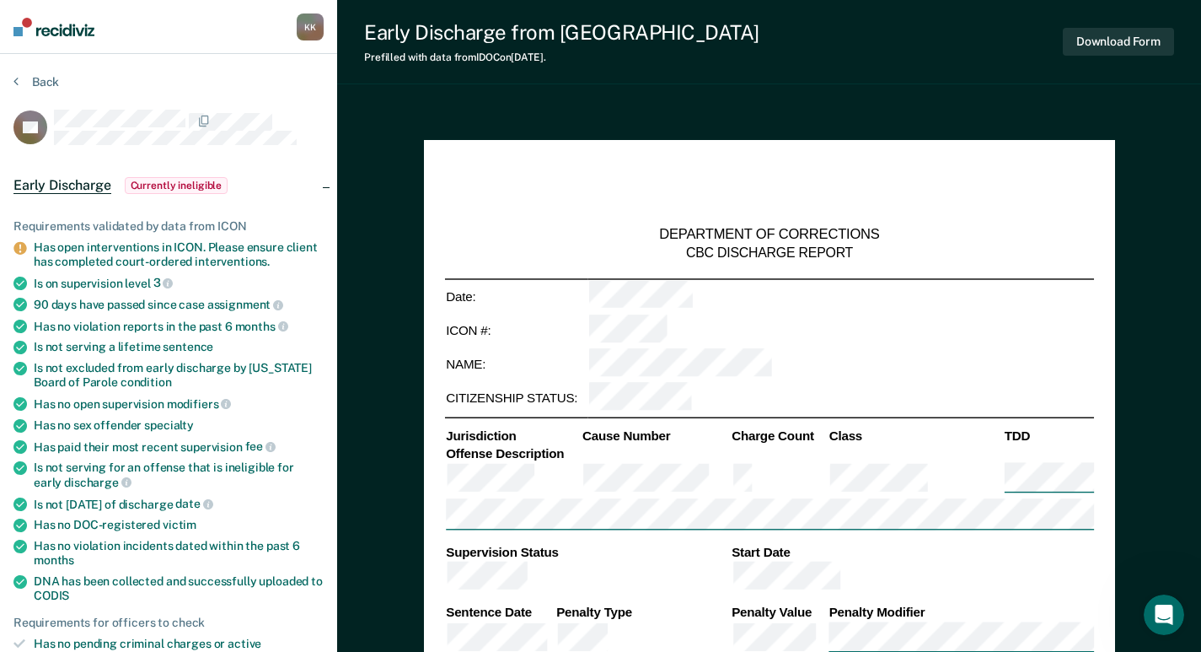
type textarea "x"
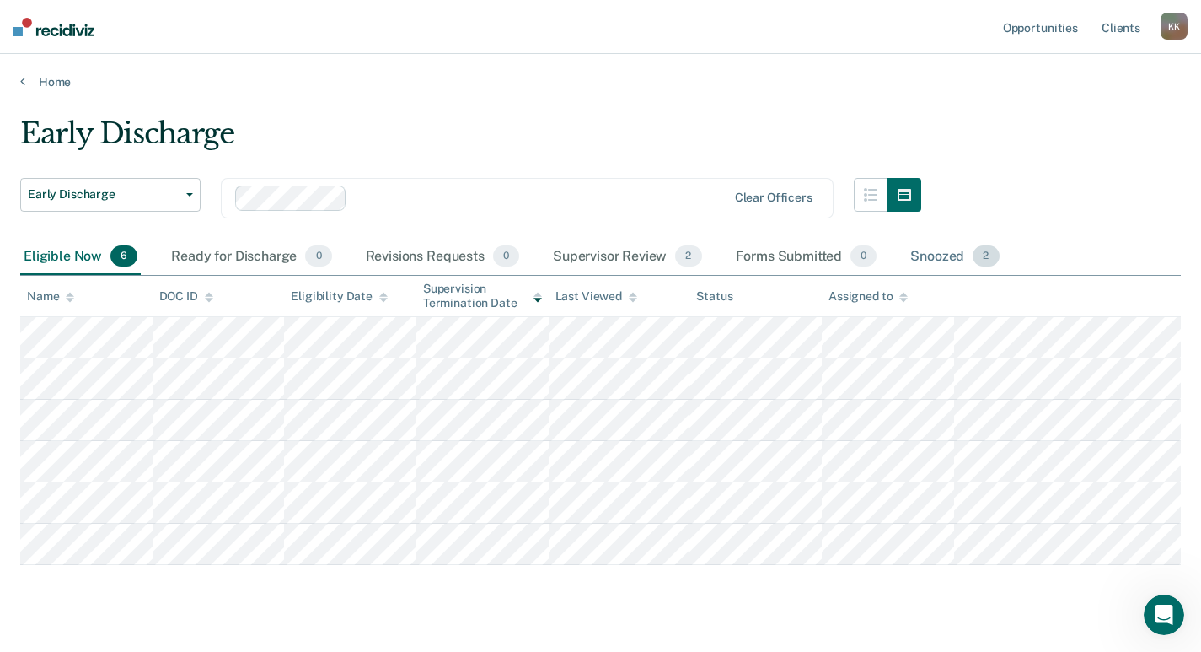
click at [924, 253] on div "Snoozed 2" at bounding box center [954, 257] width 95 height 37
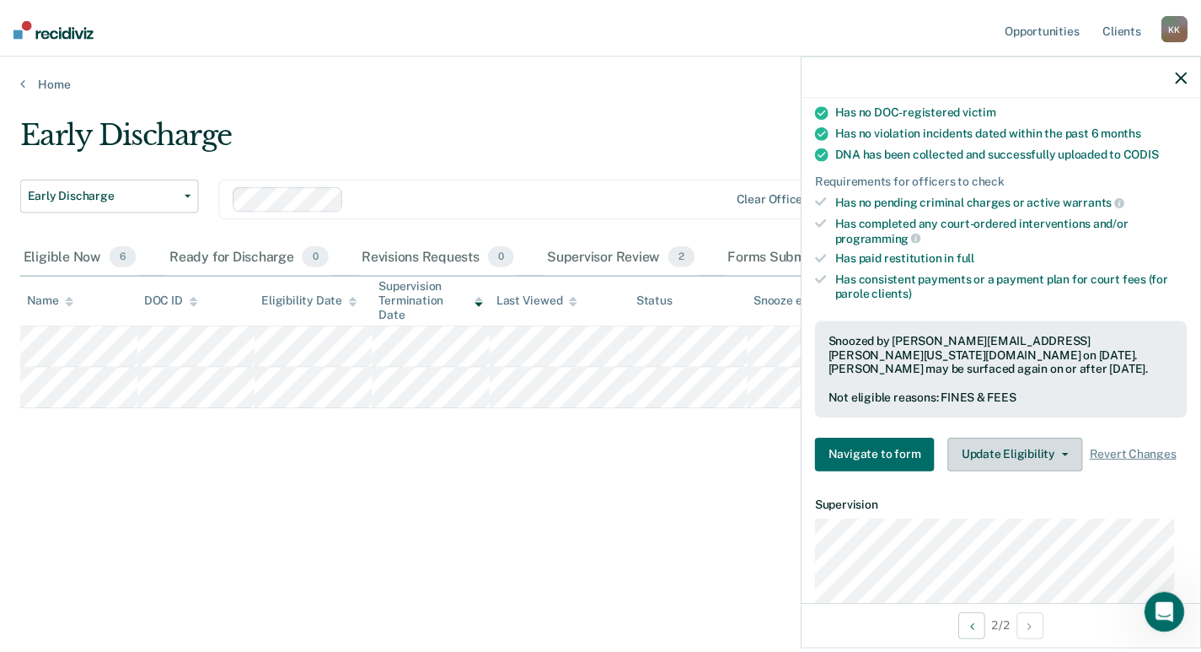
scroll to position [506, 0]
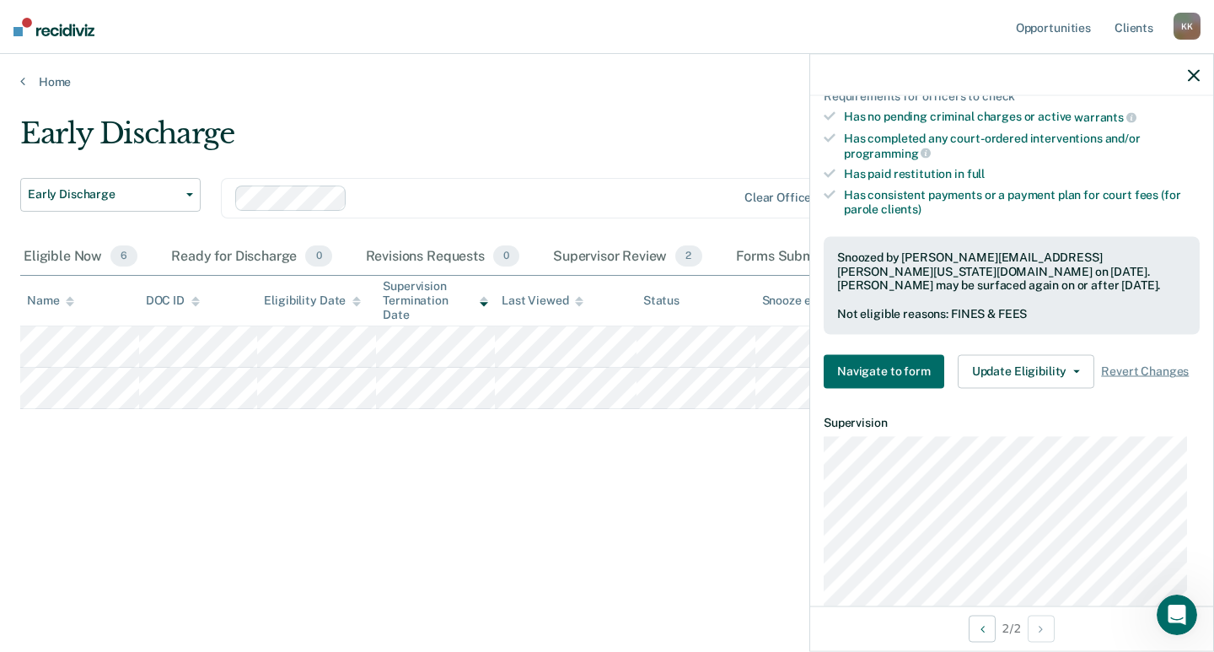
click at [646, 169] on div "Early Discharge Early Discharge Early Discharge Clear officers" at bounding box center [475, 177] width 910 height 122
click at [1194, 71] on icon "button" at bounding box center [1194, 75] width 12 height 12
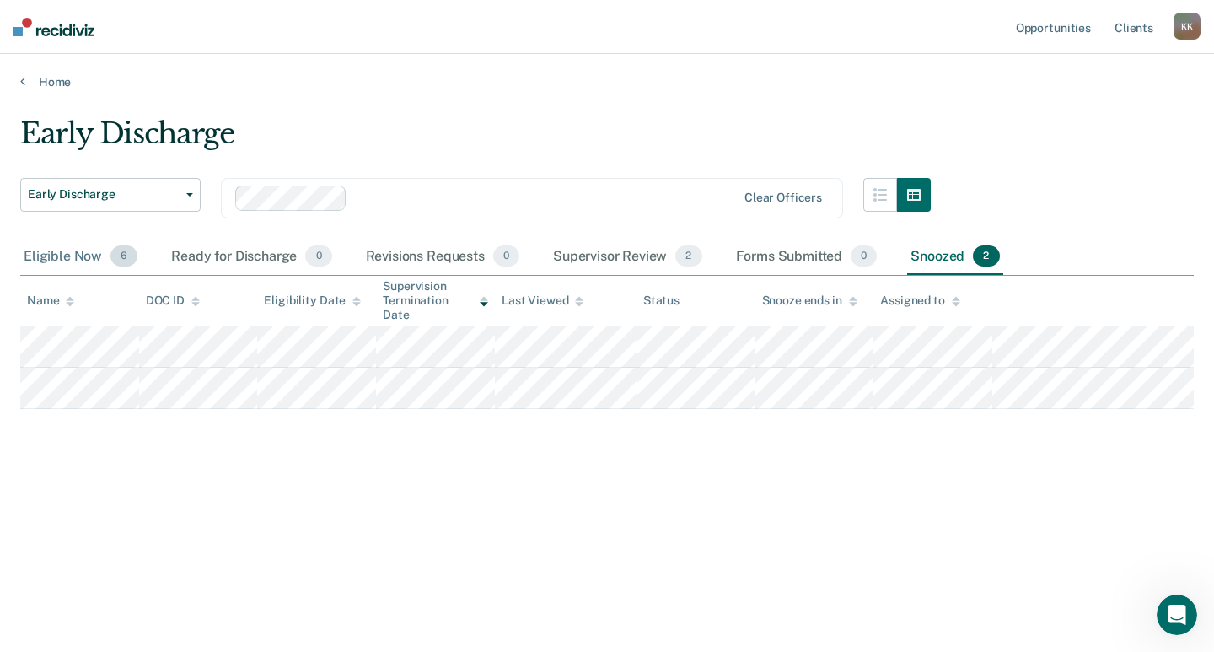
click at [62, 253] on div "Eligible Now 6" at bounding box center [80, 257] width 121 height 37
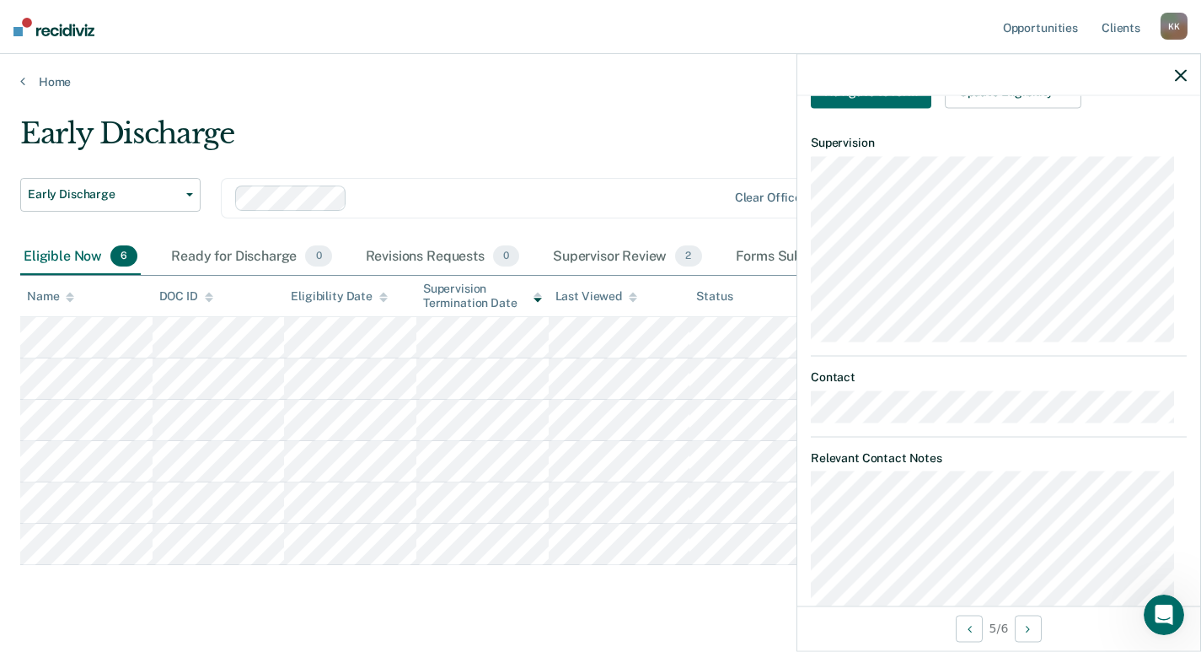
scroll to position [590, 0]
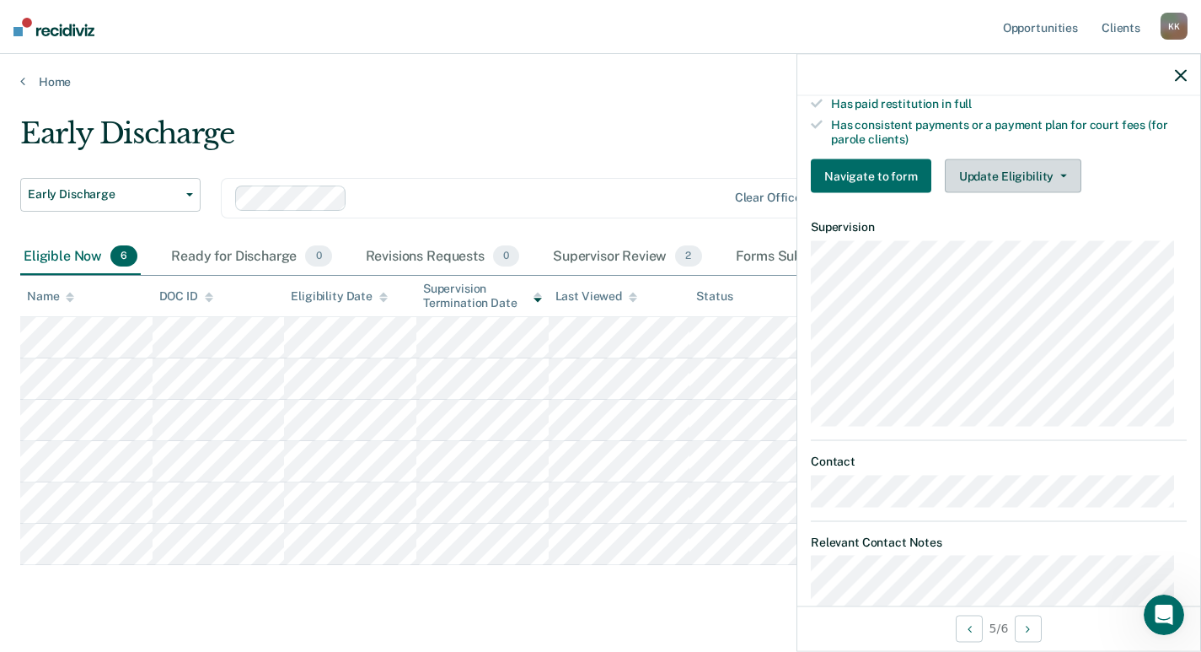
click at [1057, 169] on button "Update Eligibility" at bounding box center [1013, 176] width 137 height 34
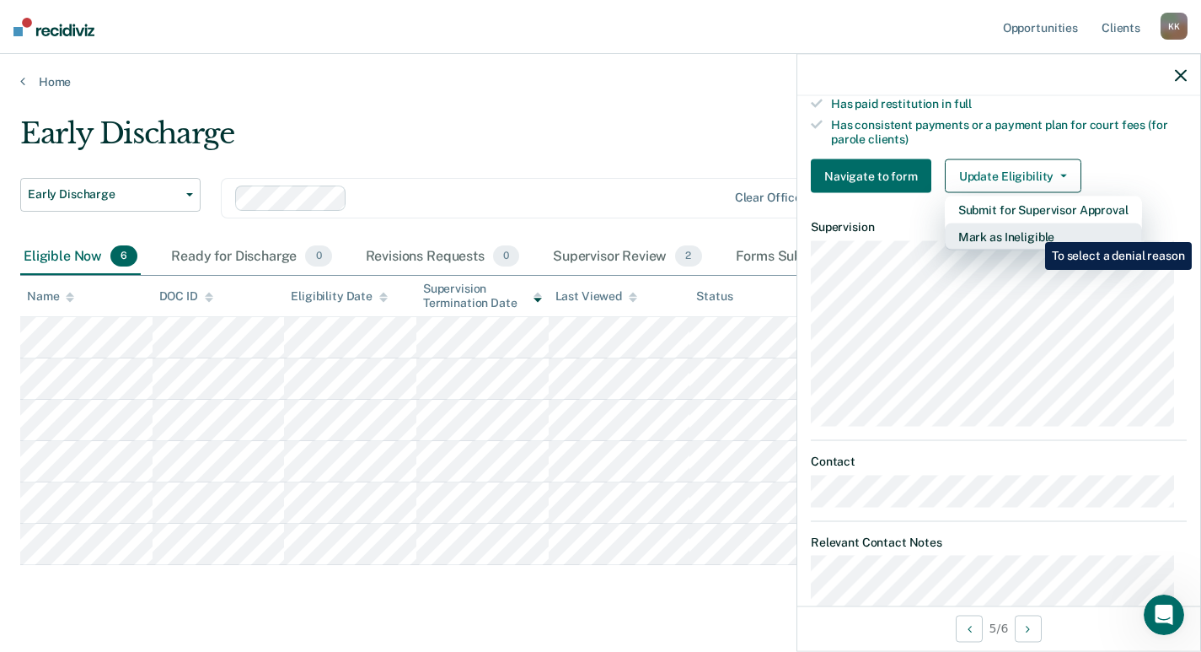
click at [1033, 229] on button "Mark as Ineligible" at bounding box center [1043, 236] width 197 height 27
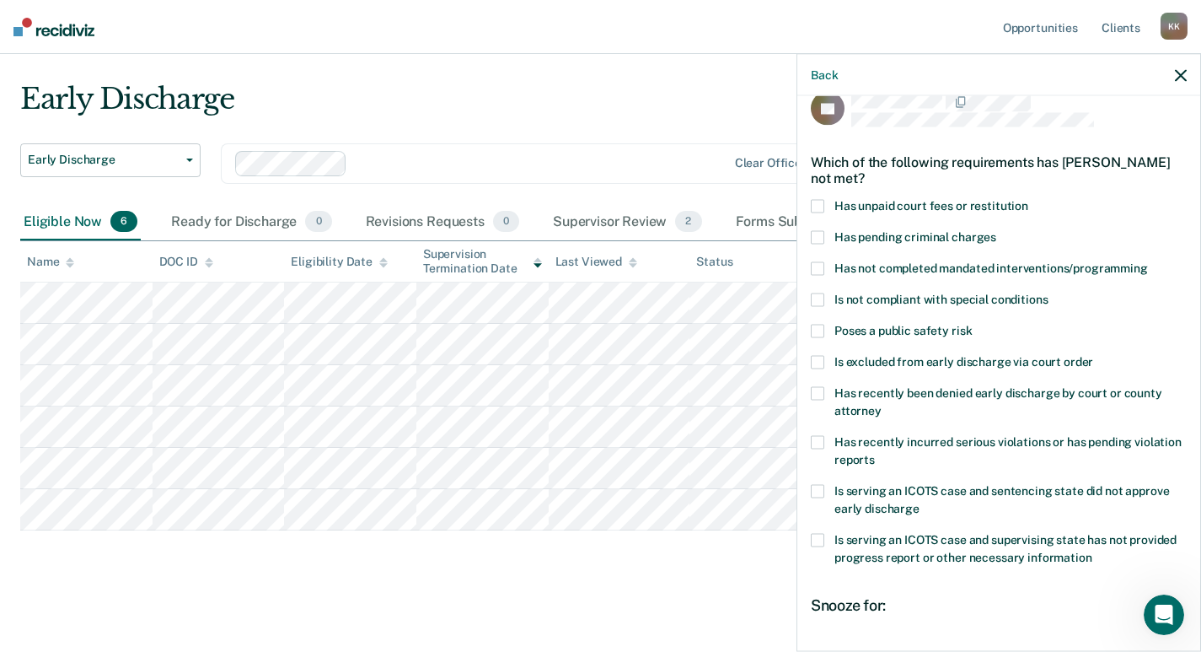
scroll to position [0, 0]
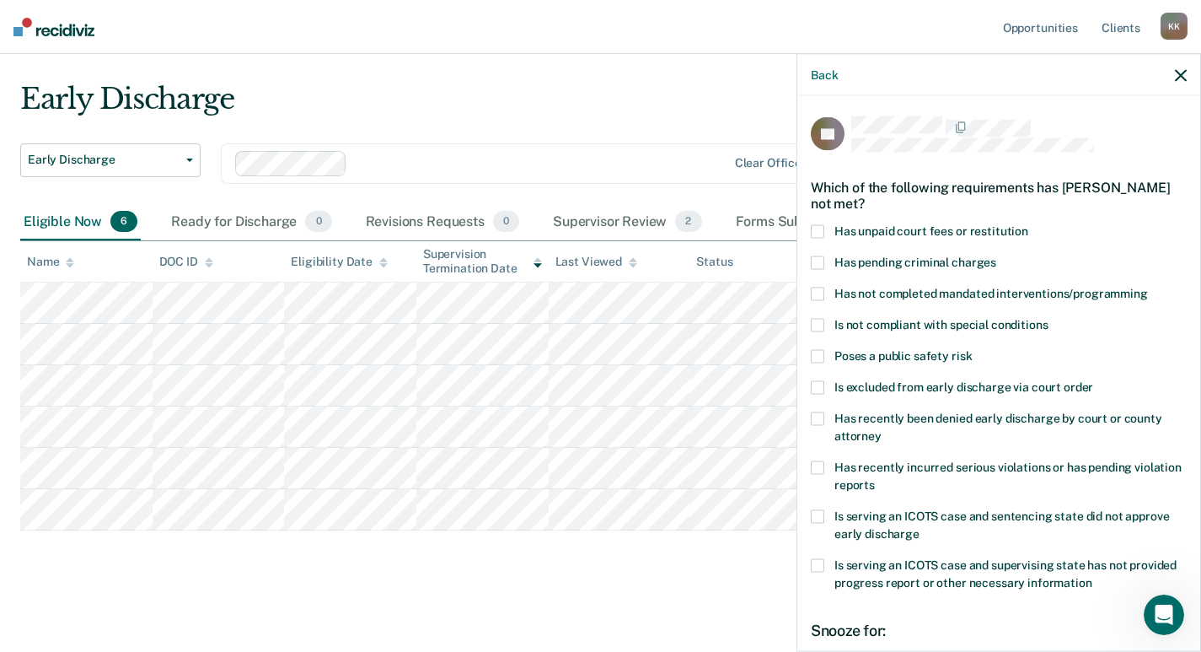
click at [819, 353] on span at bounding box center [817, 356] width 13 height 13
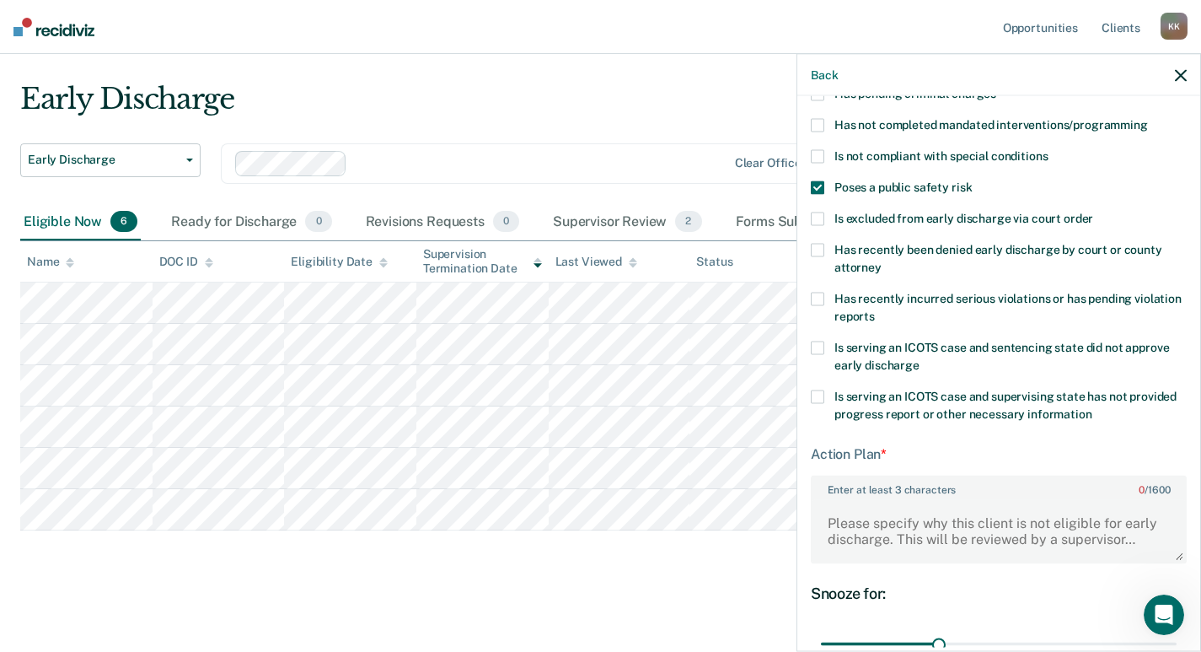
scroll to position [325, 0]
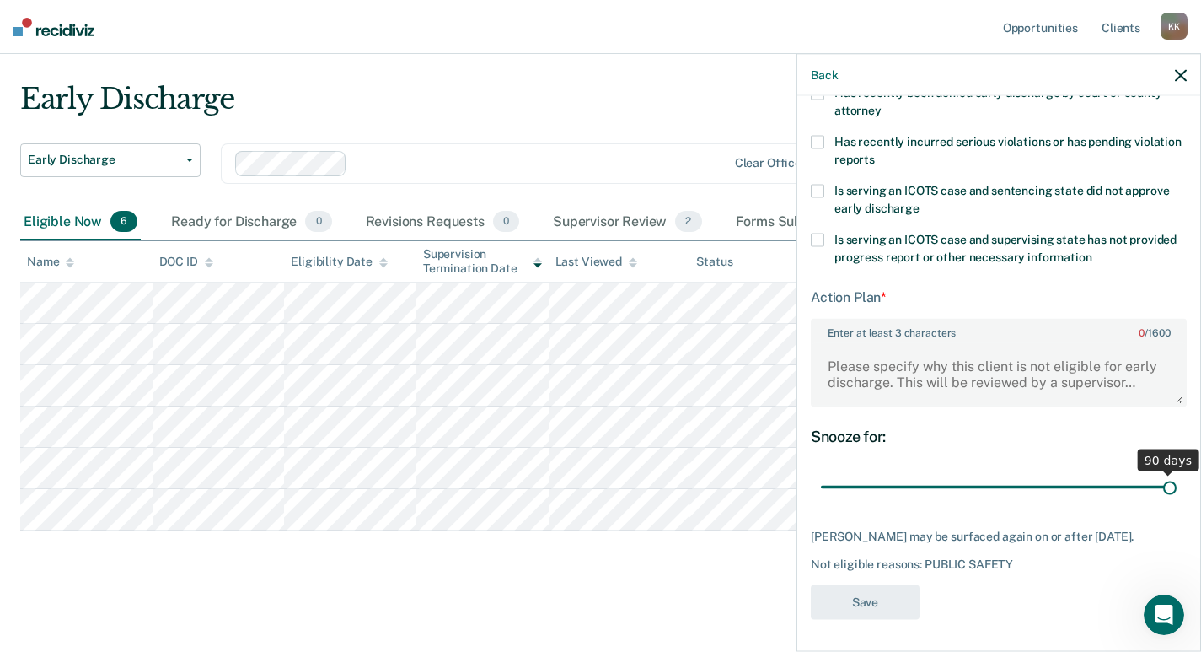
drag, startPoint x: 932, startPoint y: 485, endPoint x: 1172, endPoint y: 497, distance: 239.7
type input "90"
click at [1172, 497] on input "range" at bounding box center [999, 487] width 356 height 30
click at [899, 368] on textarea "Enter at least 3 characters 0 / 1600" at bounding box center [999, 373] width 373 height 62
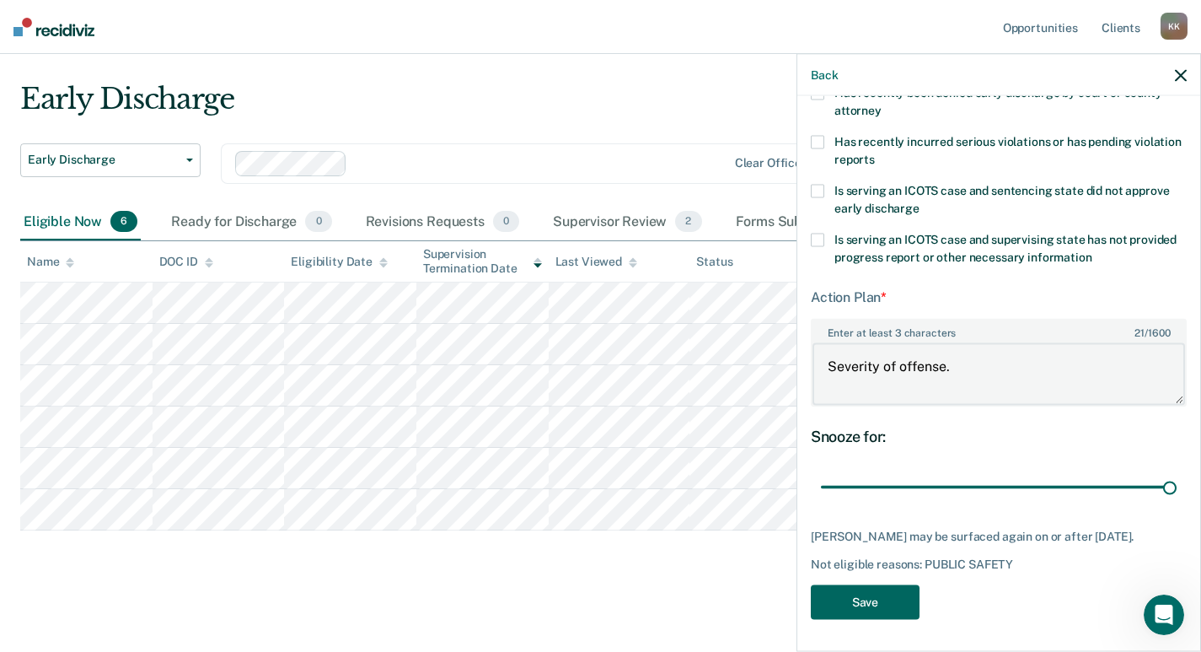
type textarea "Severity of offense."
click at [875, 608] on button "Save" at bounding box center [865, 602] width 109 height 35
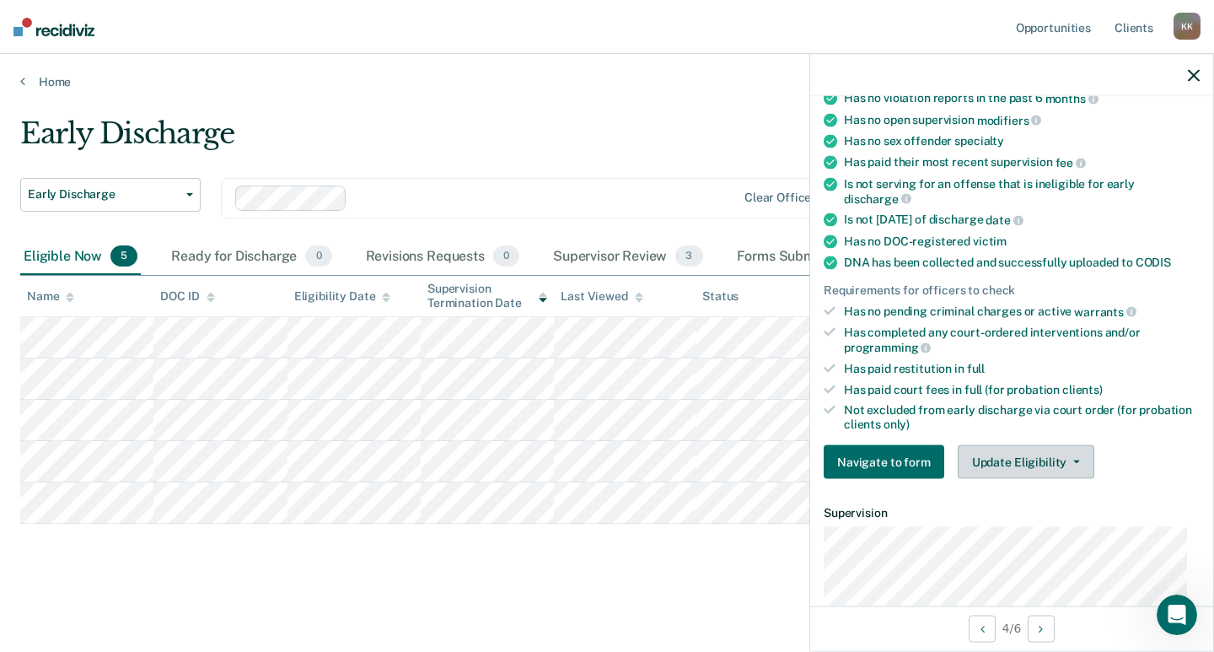
scroll to position [319, 0]
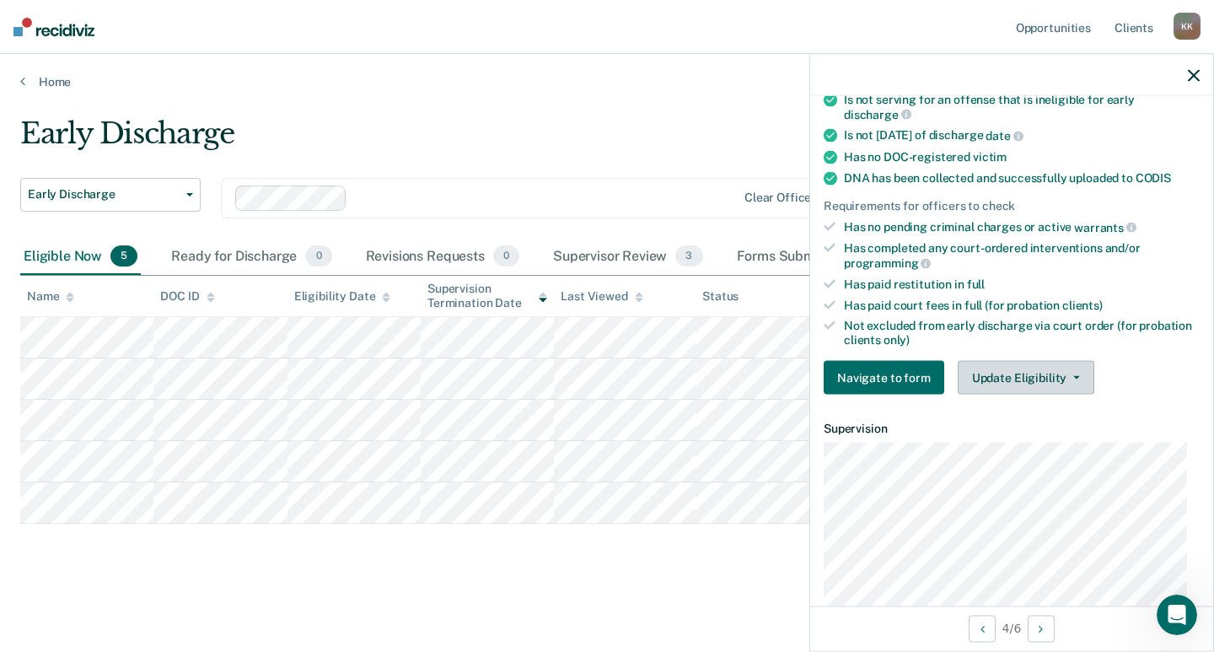
click at [1075, 374] on button "Update Eligibility" at bounding box center [1026, 378] width 137 height 34
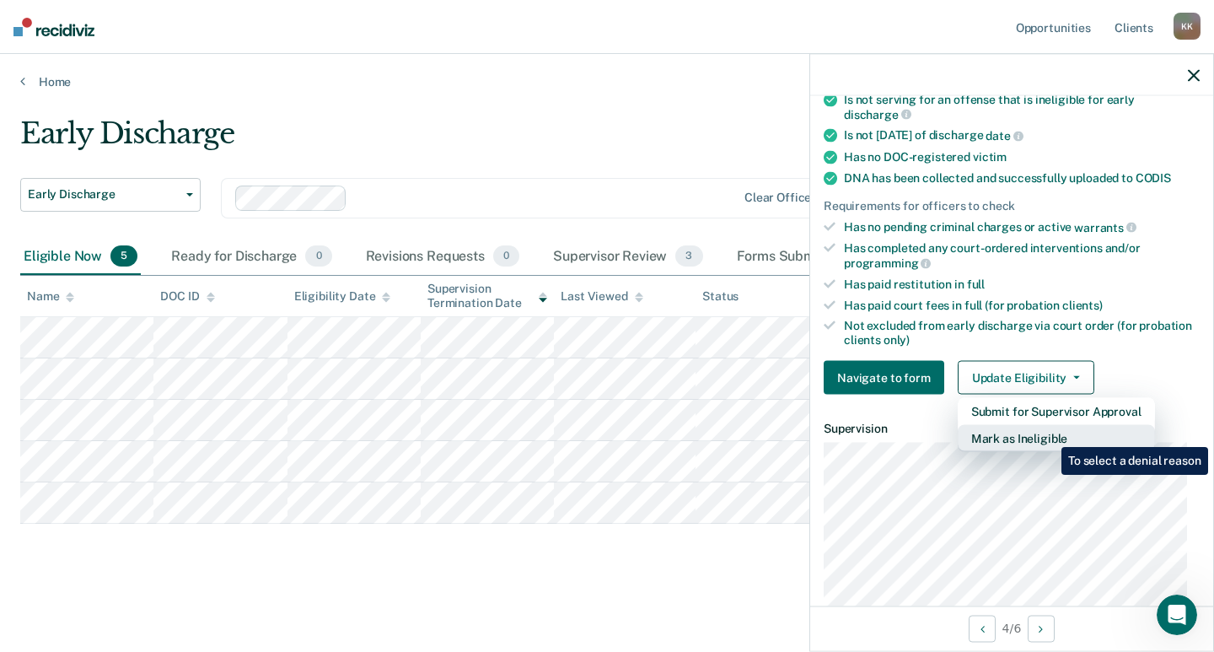
click at [1049, 434] on button "Mark as Ineligible" at bounding box center [1056, 438] width 197 height 27
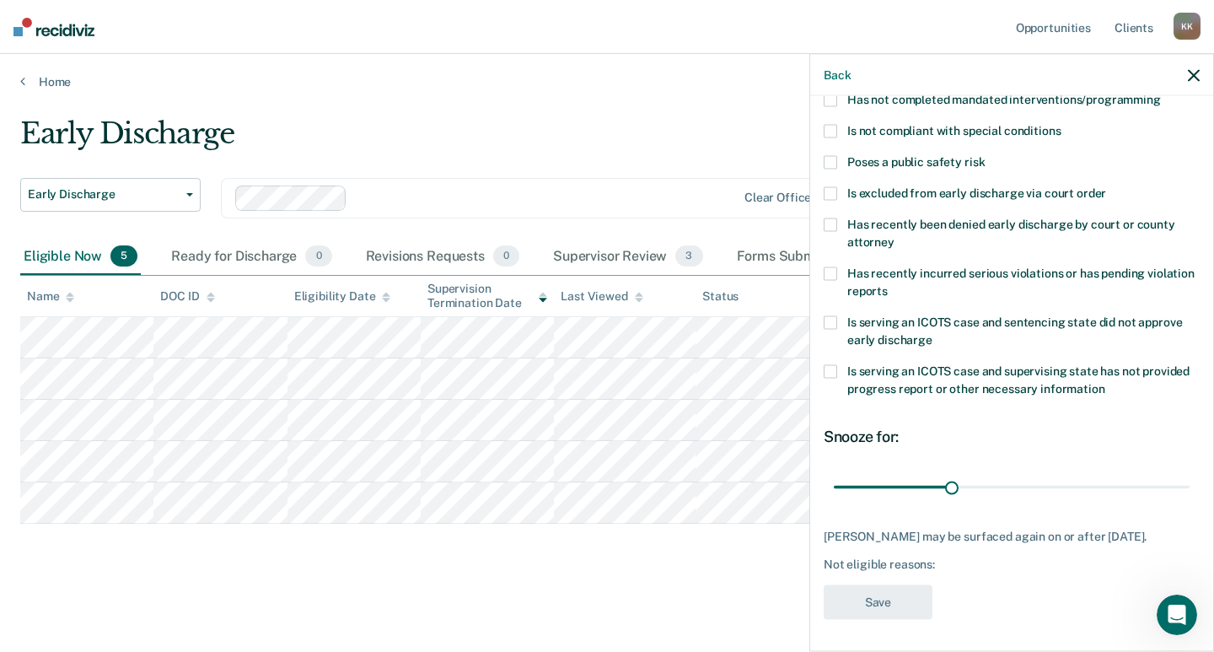
scroll to position [25, 0]
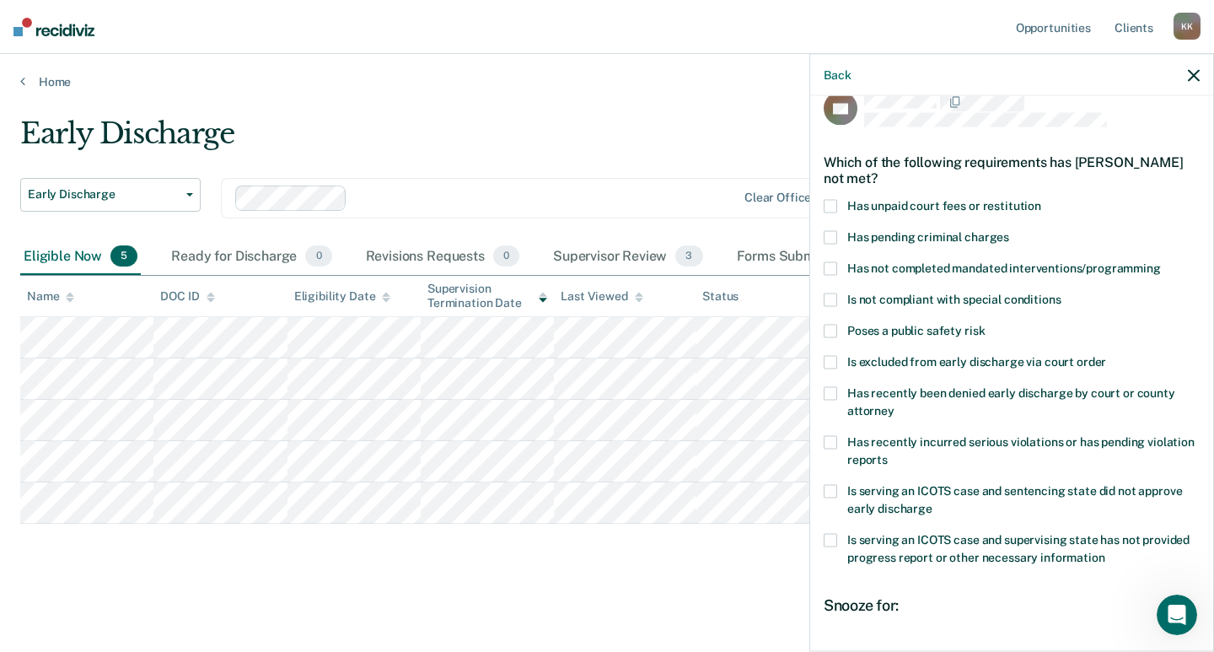
click at [833, 200] on span at bounding box center [830, 206] width 13 height 13
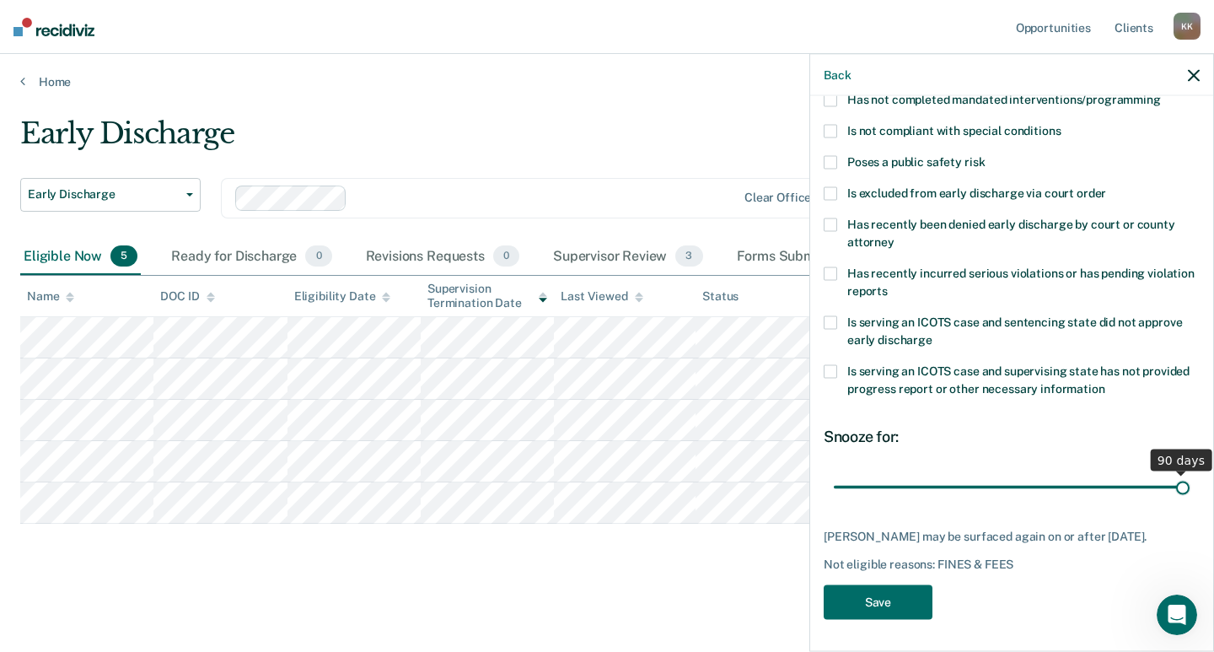
drag, startPoint x: 947, startPoint y: 484, endPoint x: 1189, endPoint y: 497, distance: 242.3
type input "90"
click at [1189, 497] on input "range" at bounding box center [1012, 487] width 356 height 30
click at [895, 600] on button "Save" at bounding box center [878, 602] width 109 height 35
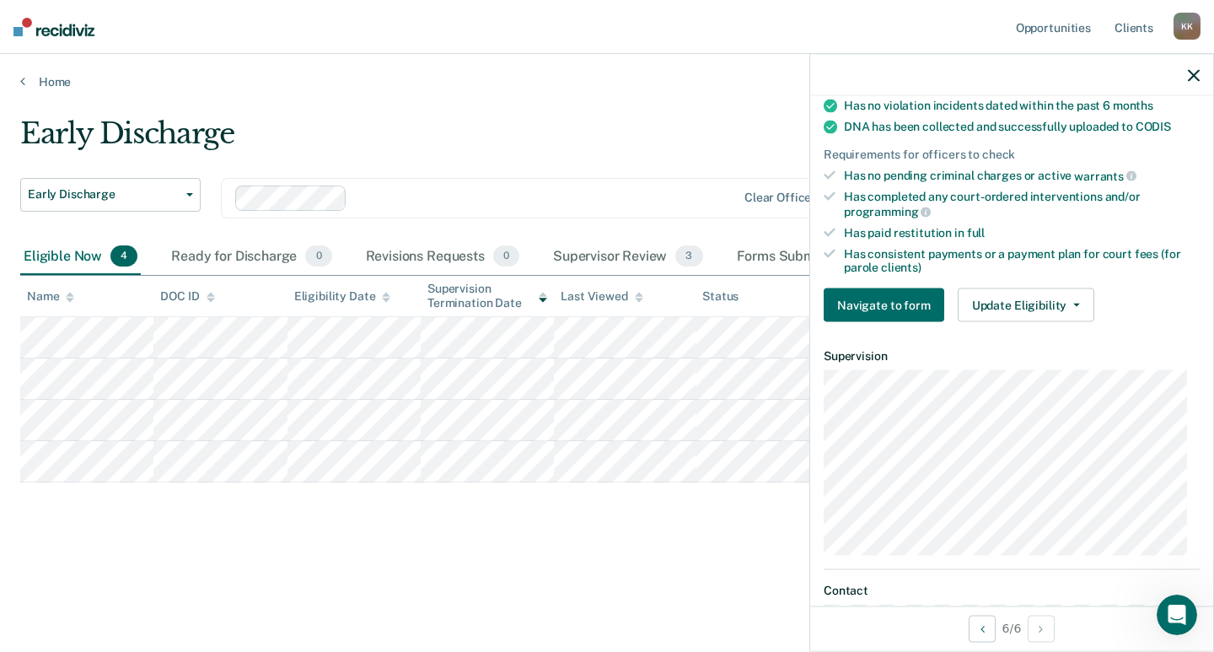
scroll to position [497, 0]
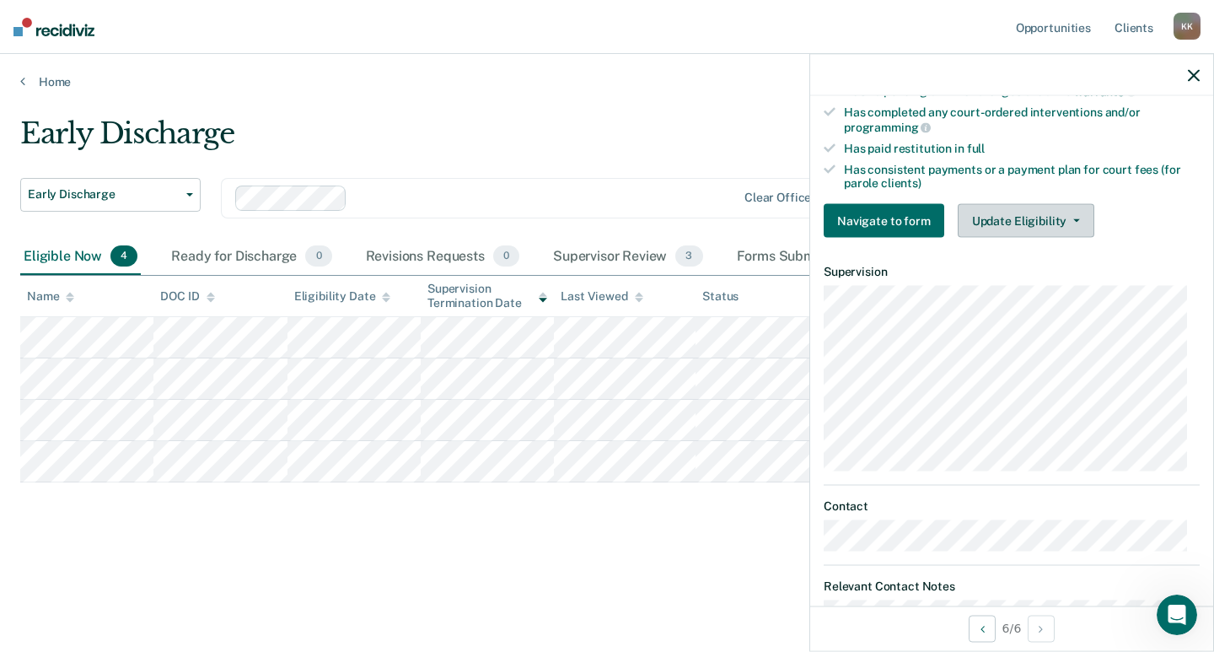
click at [1073, 219] on icon "button" at bounding box center [1076, 220] width 7 height 3
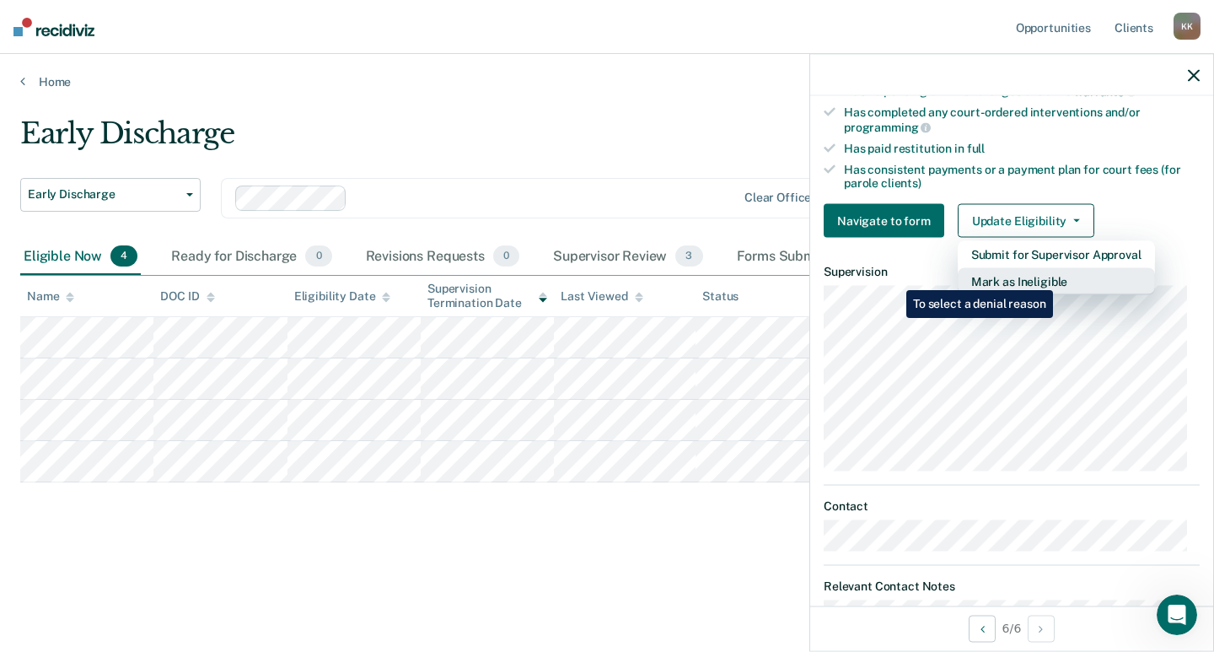
click at [1056, 277] on button "Mark as Ineligible" at bounding box center [1056, 281] width 197 height 27
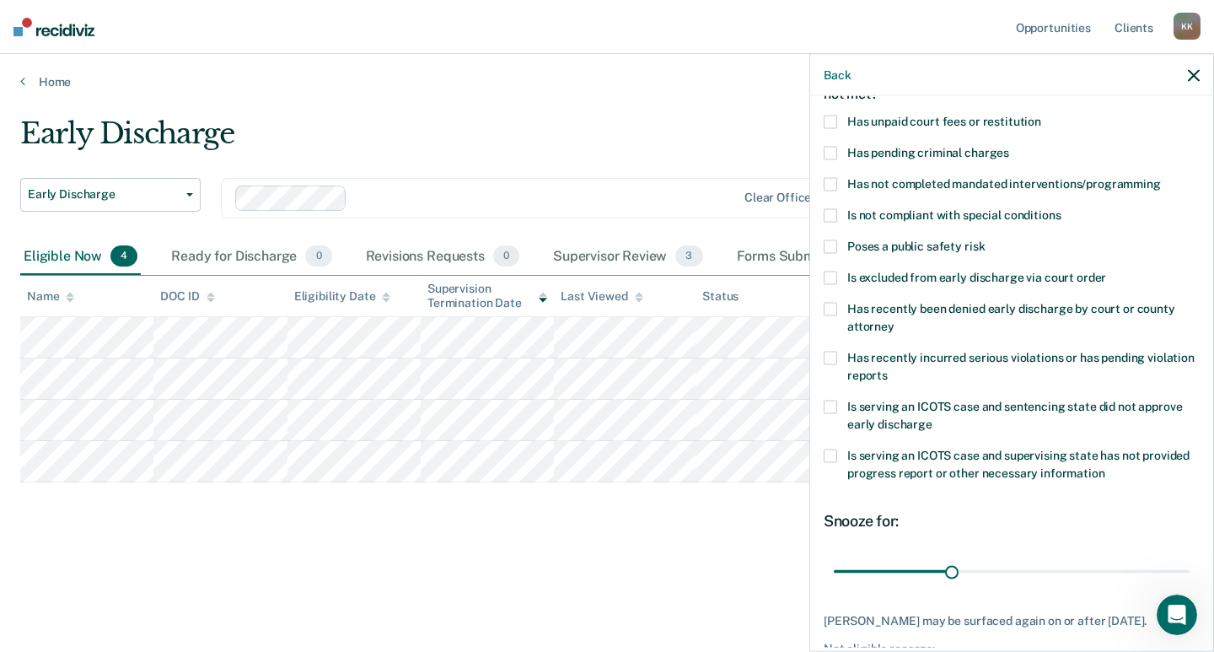
scroll to position [25, 0]
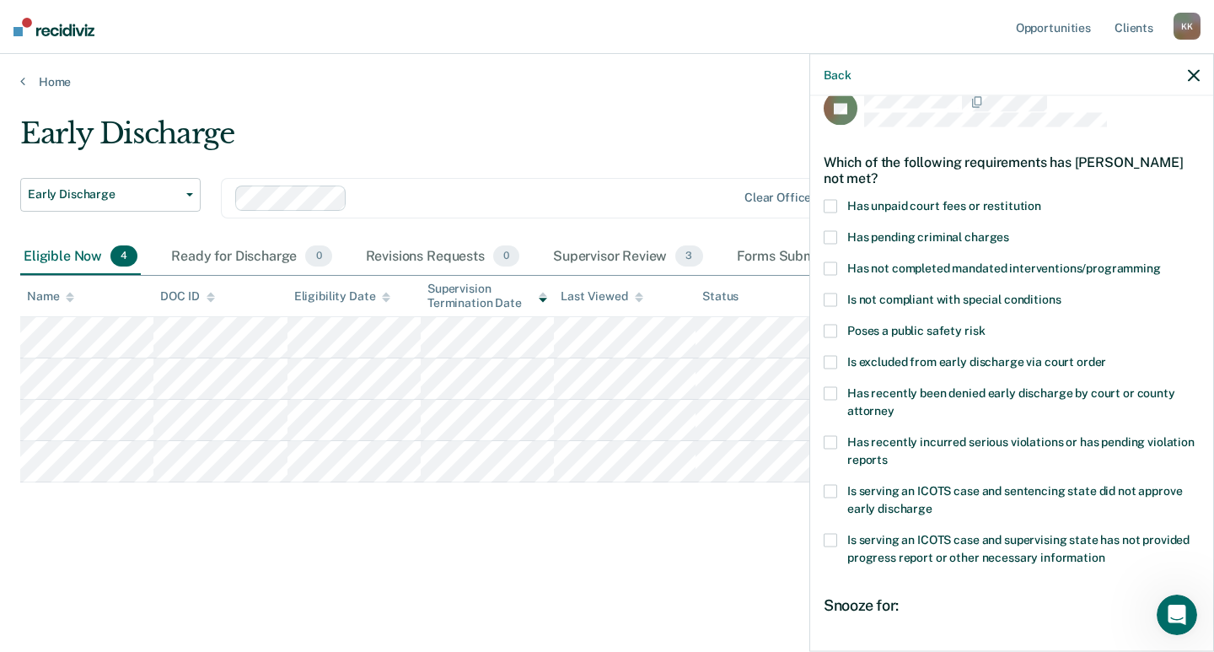
click at [830, 205] on span at bounding box center [830, 206] width 13 height 13
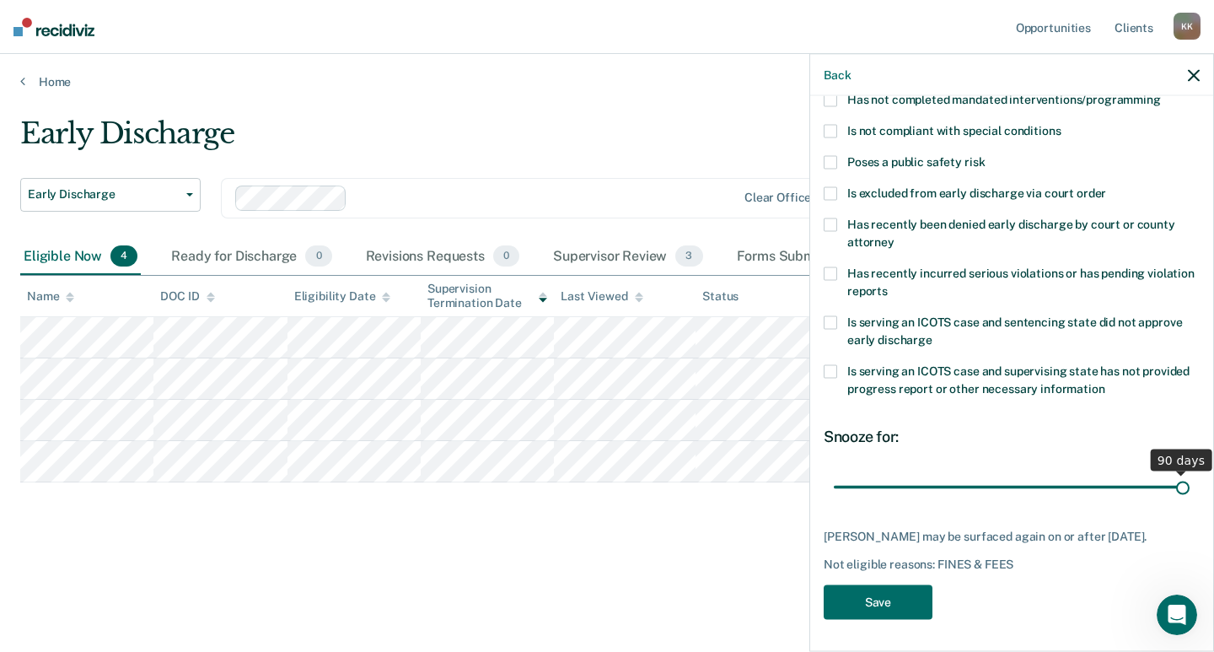
drag, startPoint x: 948, startPoint y: 483, endPoint x: 1184, endPoint y: 499, distance: 236.6
type input "90"
click at [1184, 499] on input "range" at bounding box center [1012, 487] width 356 height 30
click at [897, 599] on button "Save" at bounding box center [878, 602] width 109 height 35
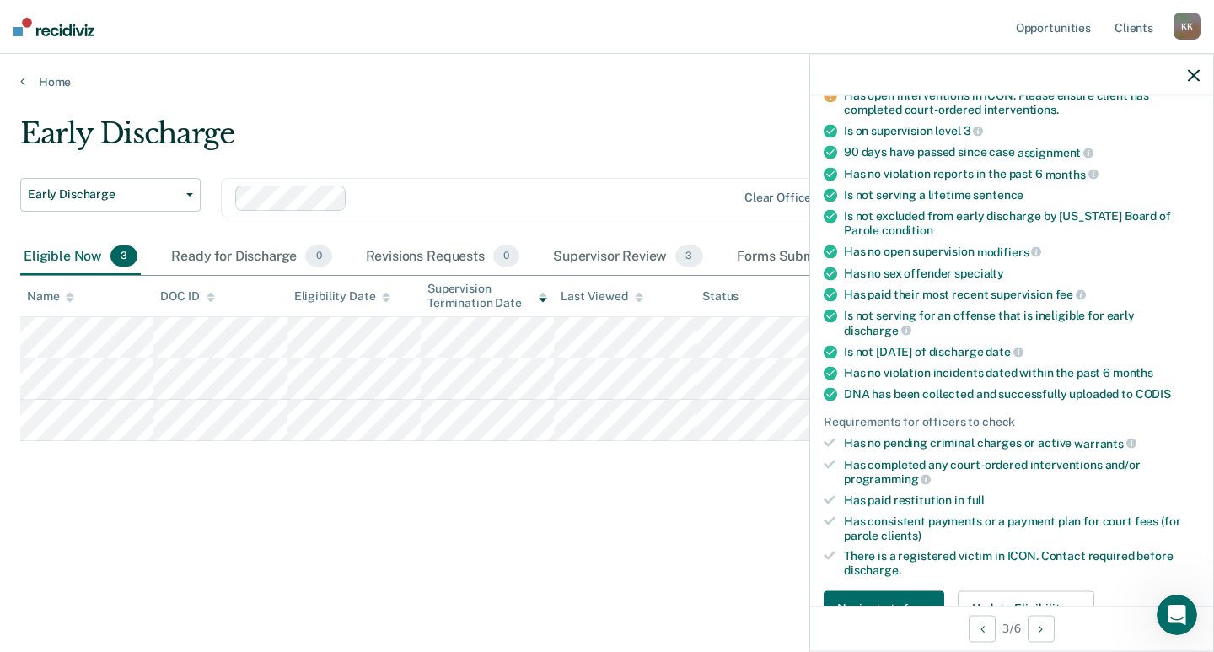
scroll to position [264, 0]
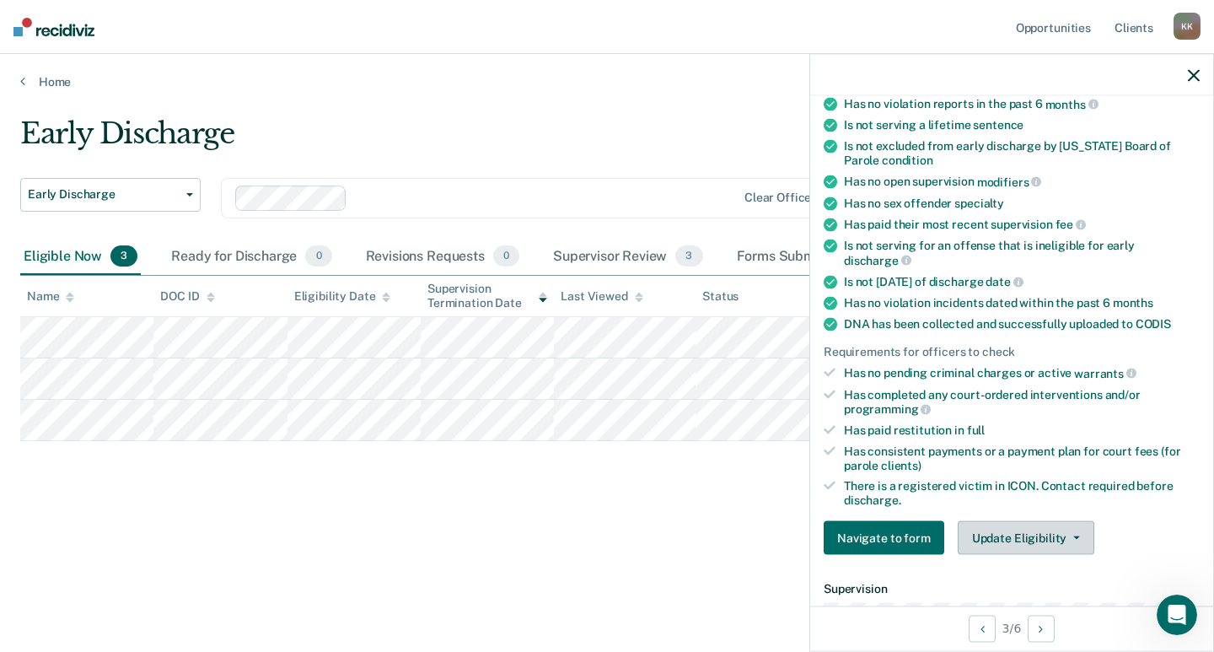
click at [1072, 539] on button "Update Eligibility" at bounding box center [1026, 537] width 137 height 34
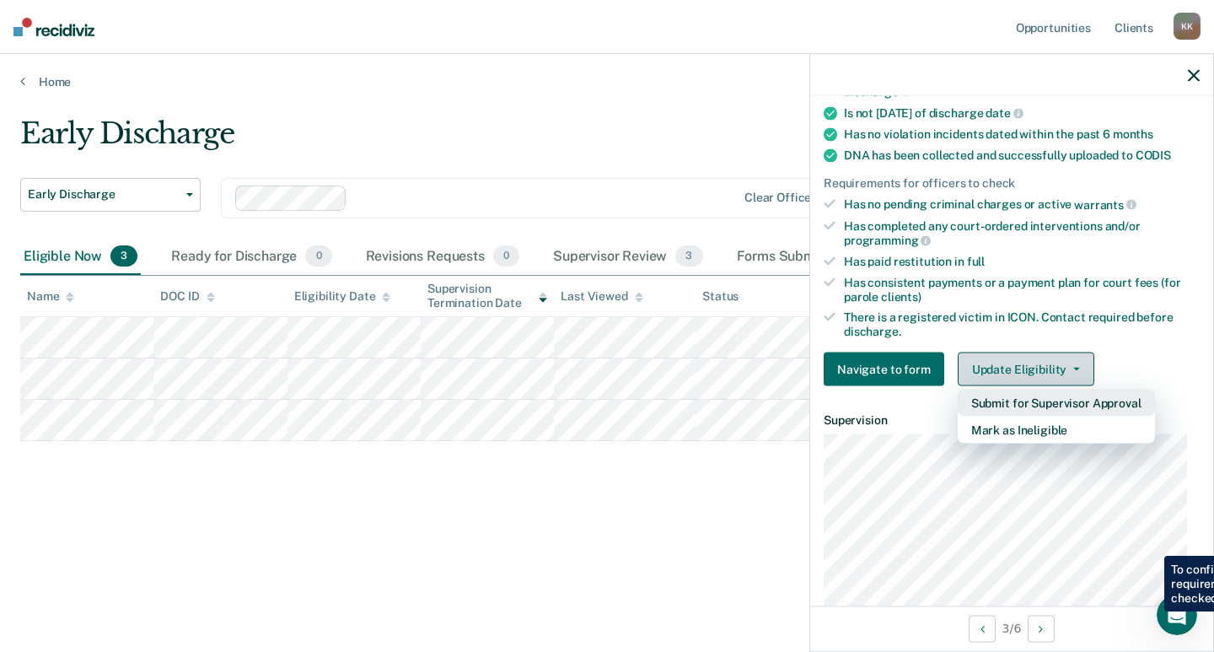
scroll to position [685, 0]
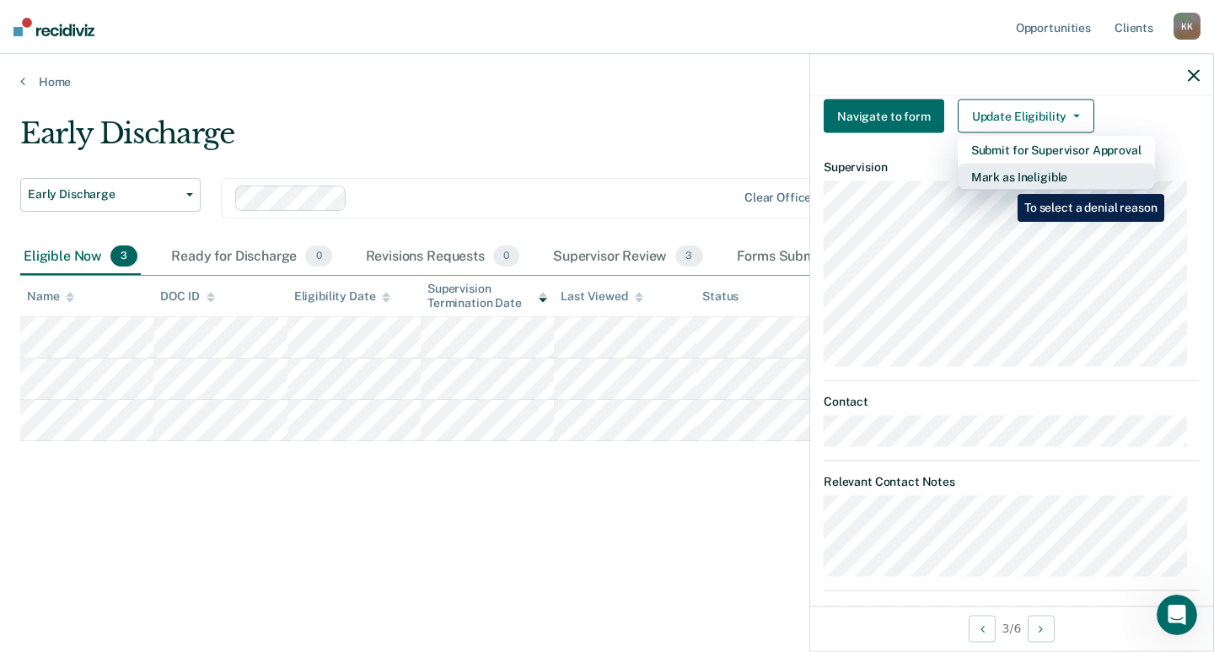
click at [1005, 181] on button "Mark as Ineligible" at bounding box center [1056, 176] width 197 height 27
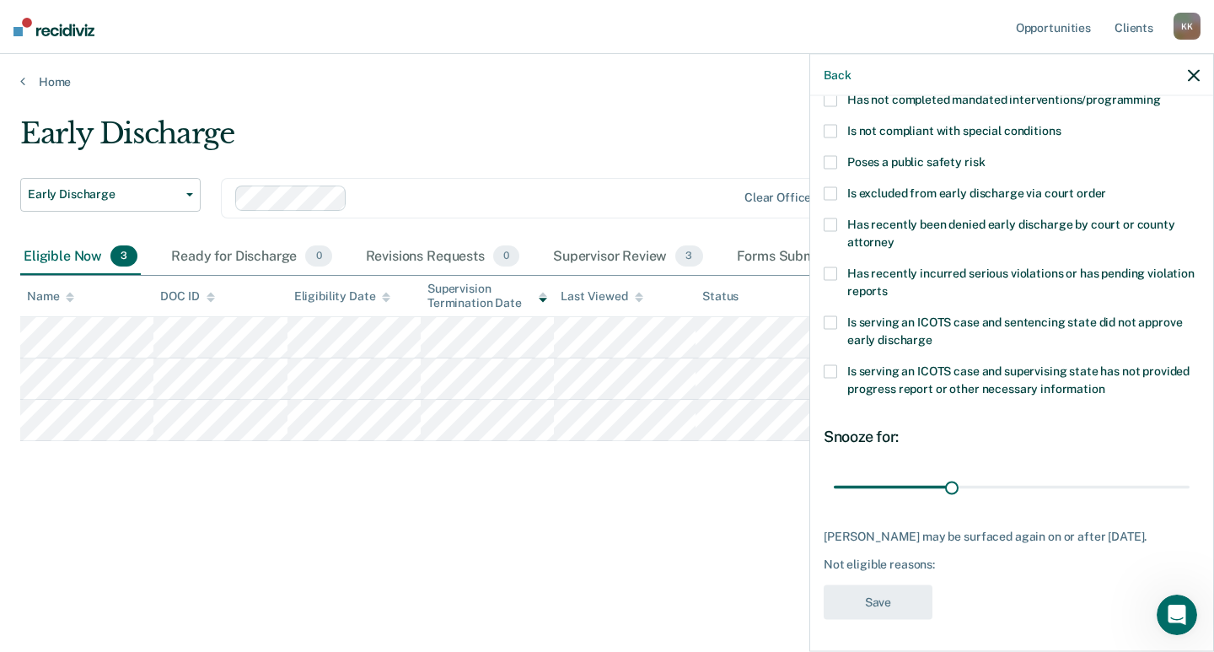
scroll to position [110, 0]
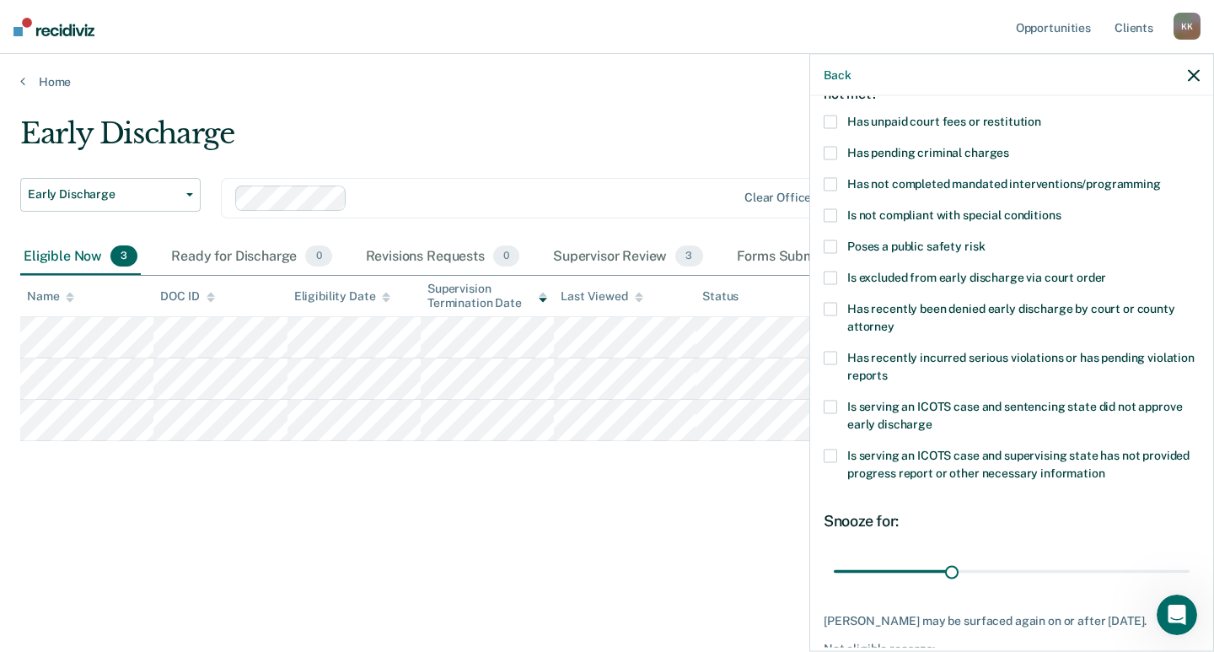
click at [835, 244] on span at bounding box center [830, 246] width 13 height 13
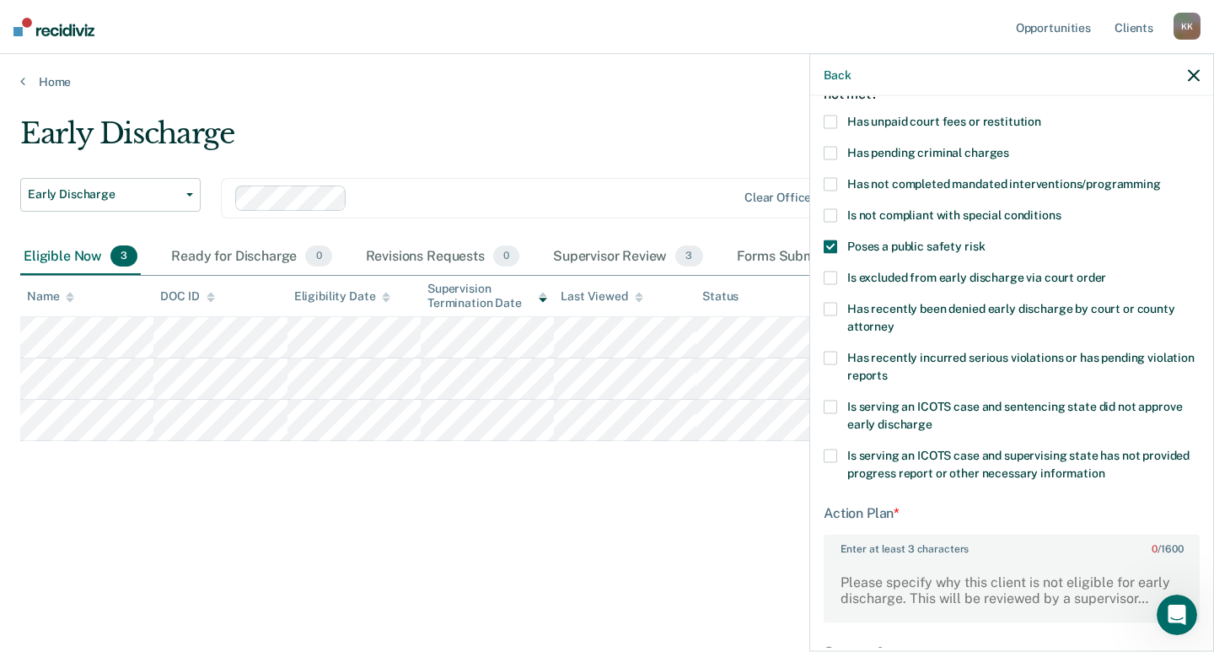
scroll to position [325, 0]
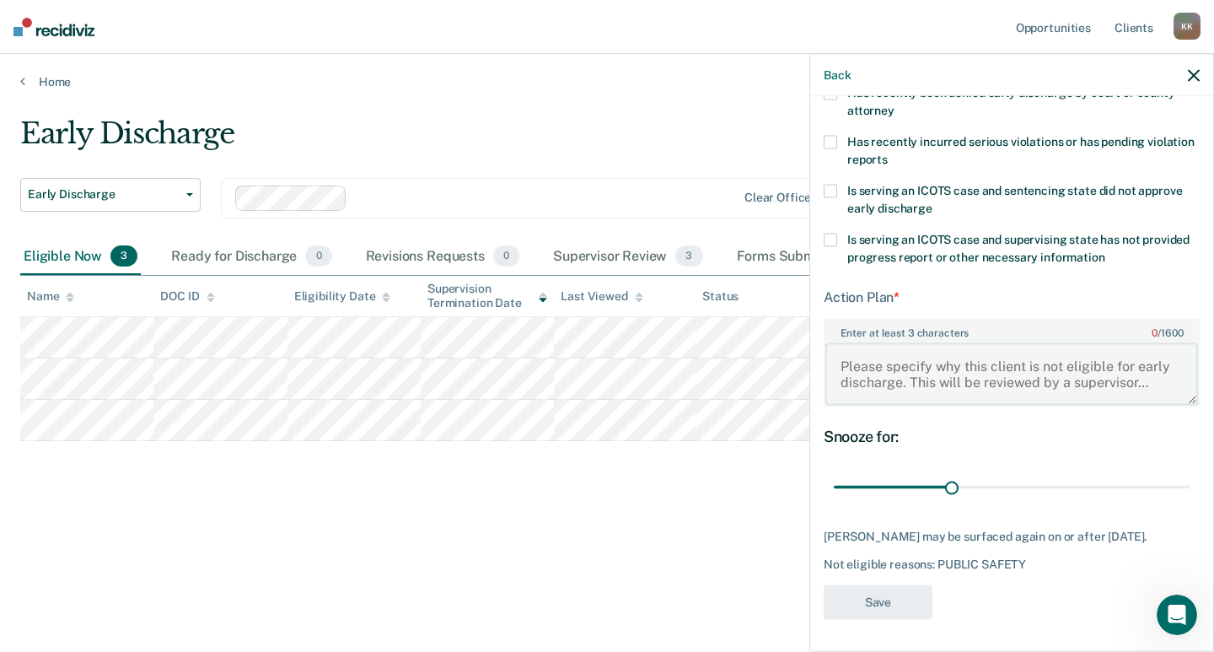
click at [874, 374] on textarea "Enter at least 3 characters 0 / 1600" at bounding box center [1011, 373] width 373 height 62
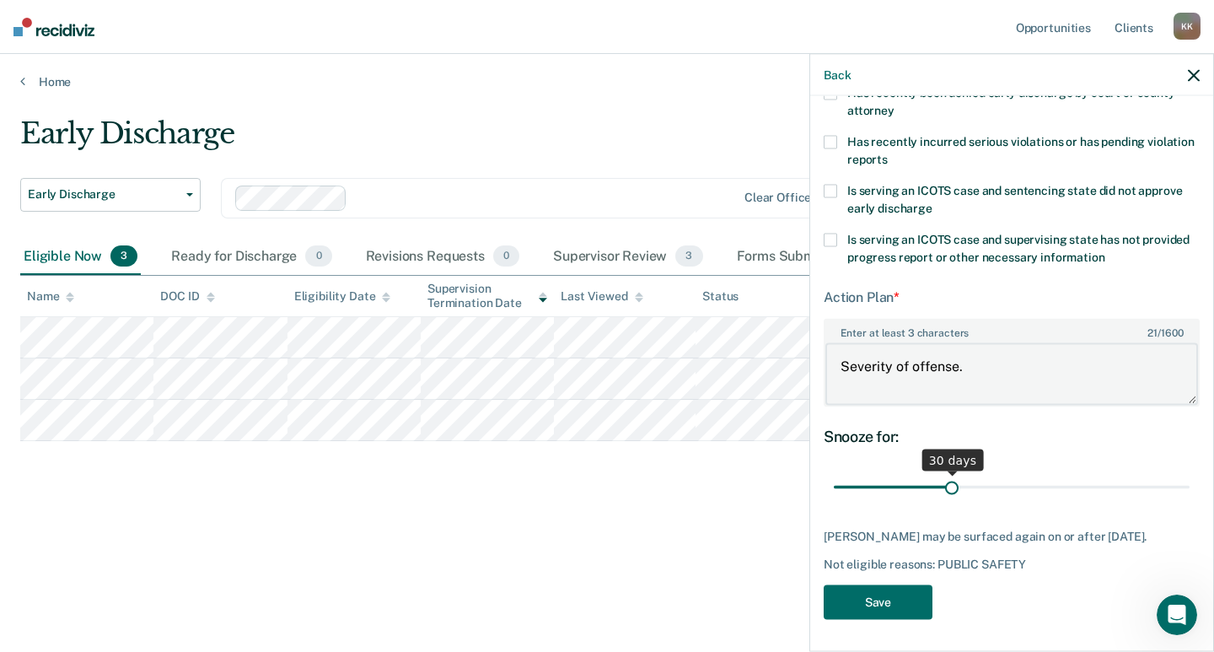
type textarea "Severity of offense."
drag, startPoint x: 945, startPoint y: 491, endPoint x: 1192, endPoint y: 497, distance: 247.1
type input "90"
click at [1189, 497] on input "range" at bounding box center [1012, 487] width 356 height 30
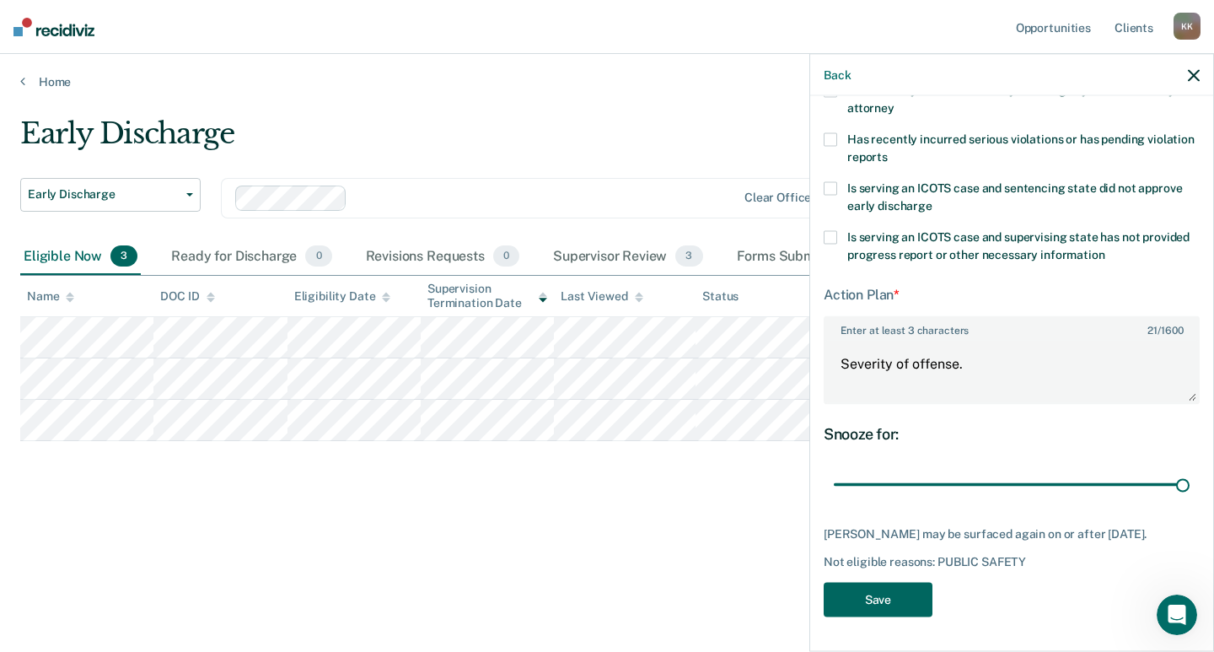
click at [899, 604] on button "Save" at bounding box center [878, 600] width 109 height 35
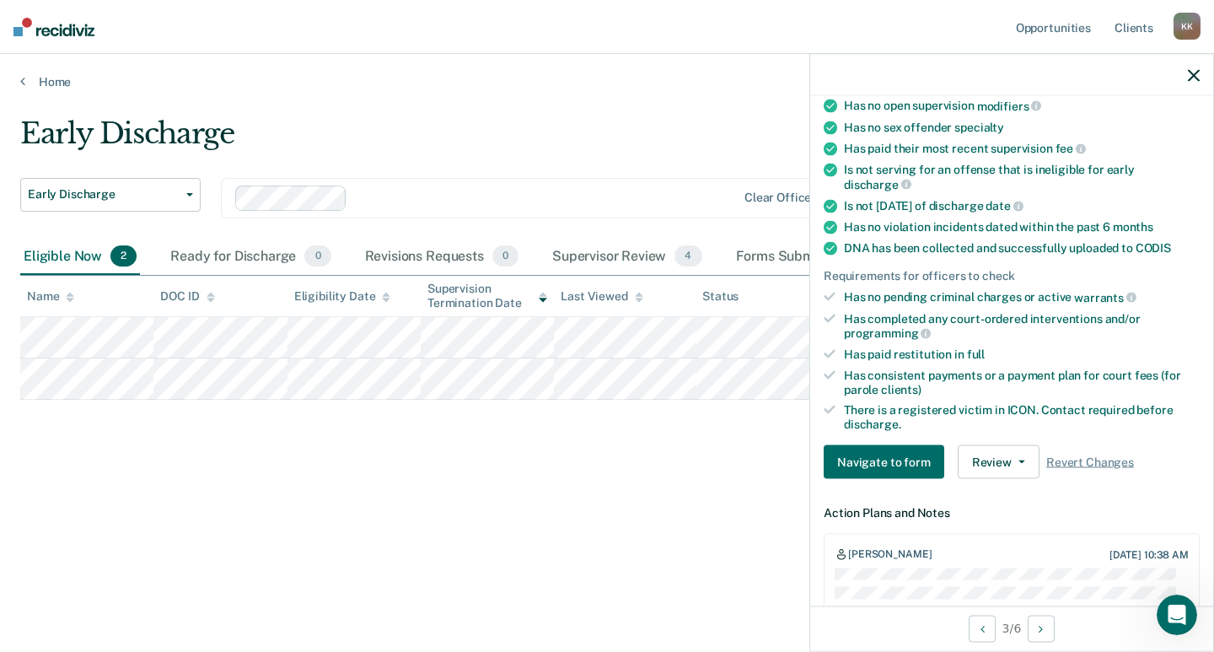
click at [87, 252] on div "Eligible Now 2" at bounding box center [80, 257] width 120 height 37
click at [706, 192] on div at bounding box center [545, 197] width 382 height 19
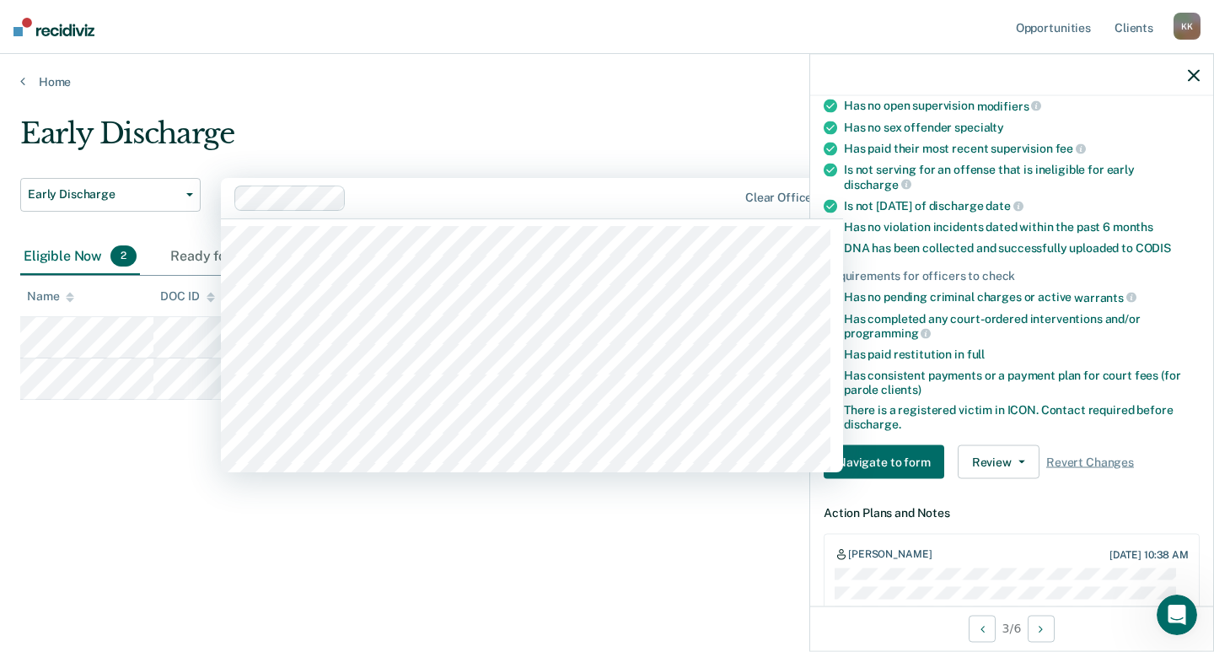
scroll to position [930, 0]
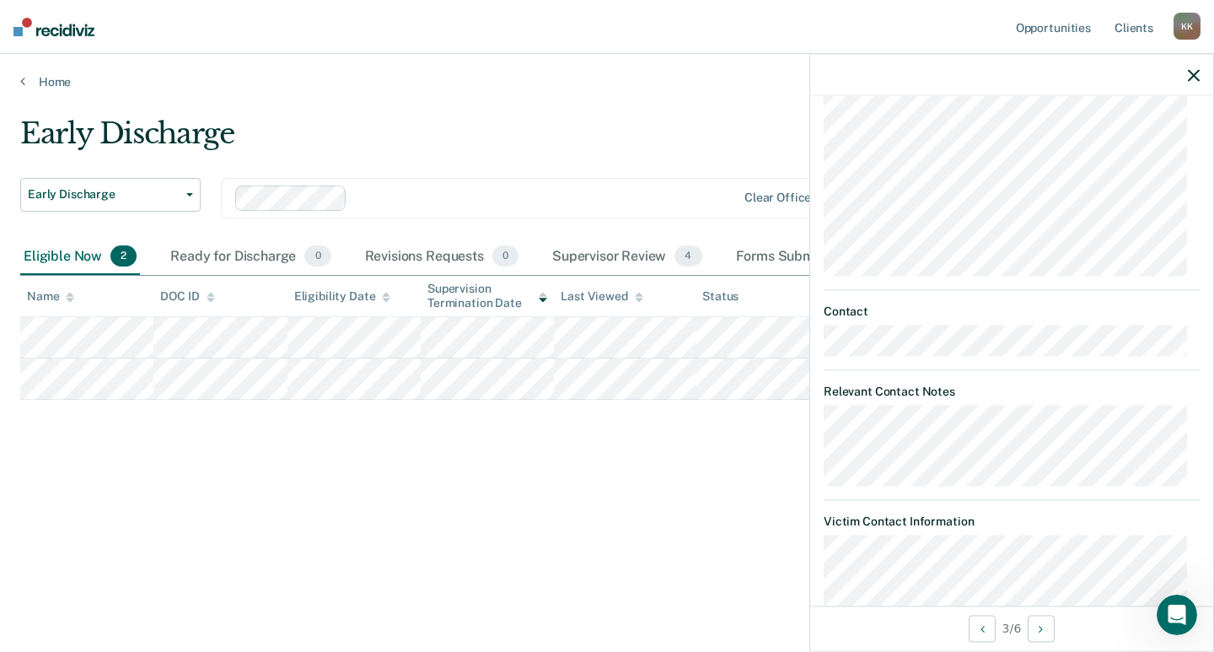
click at [1191, 75] on icon "button" at bounding box center [1194, 75] width 12 height 12
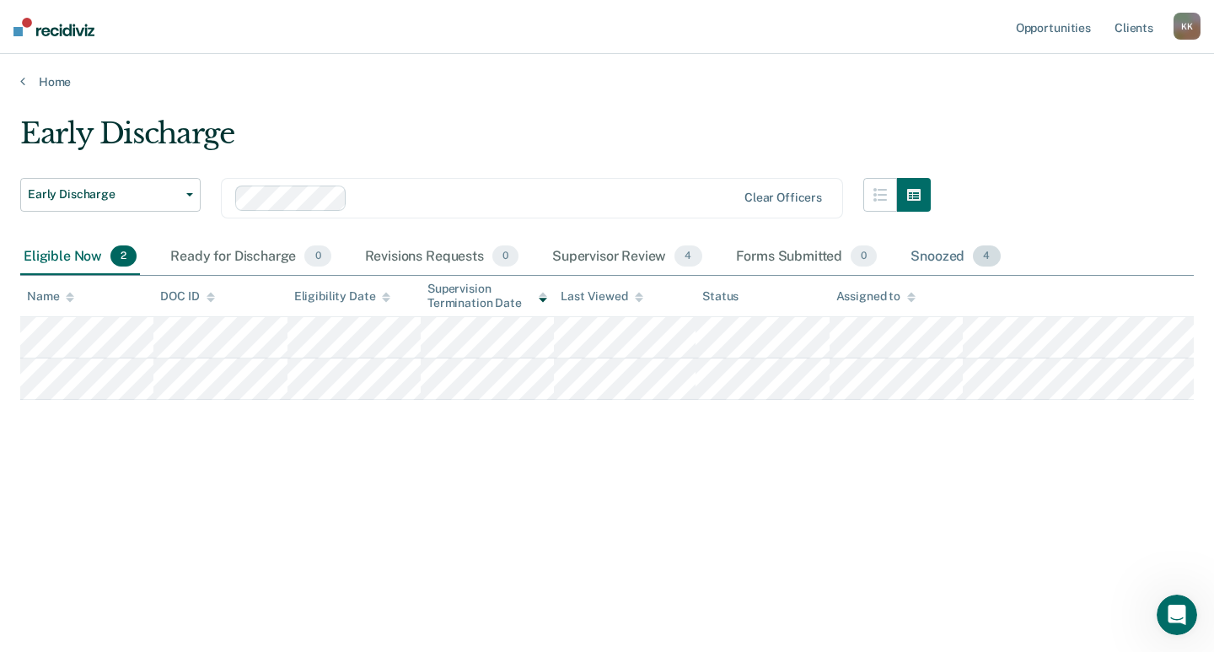
click at [941, 250] on div "Snoozed 4" at bounding box center [955, 257] width 96 height 37
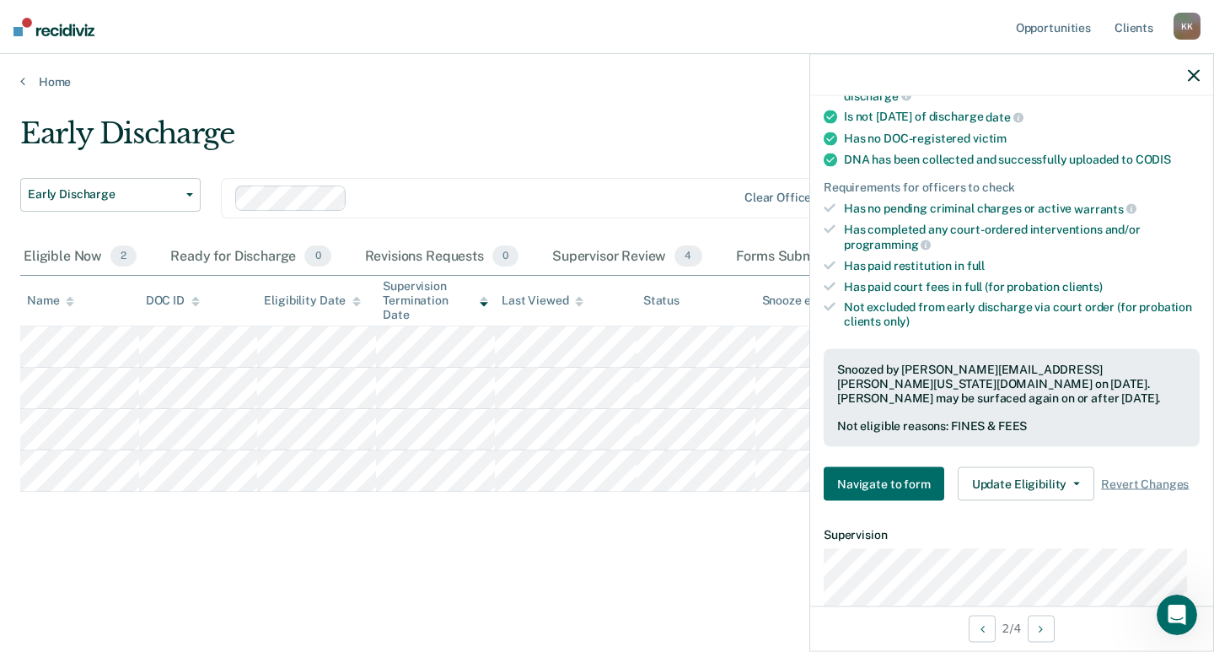
scroll to position [421, 0]
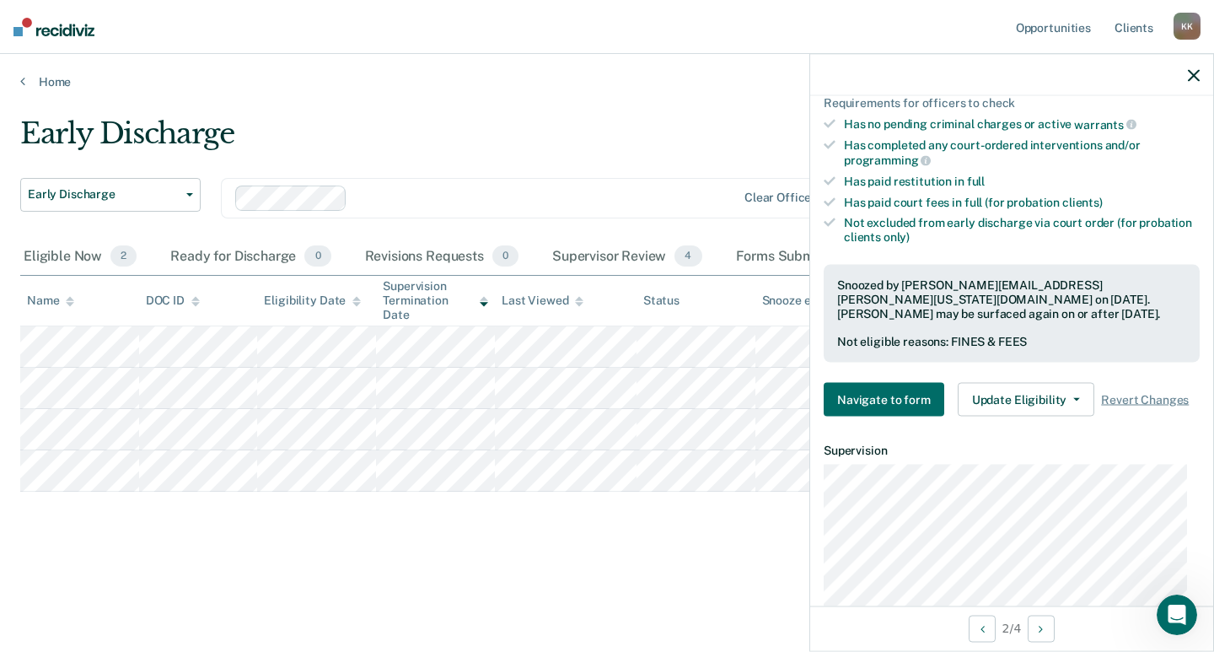
click at [1185, 74] on div at bounding box center [1011, 75] width 403 height 42
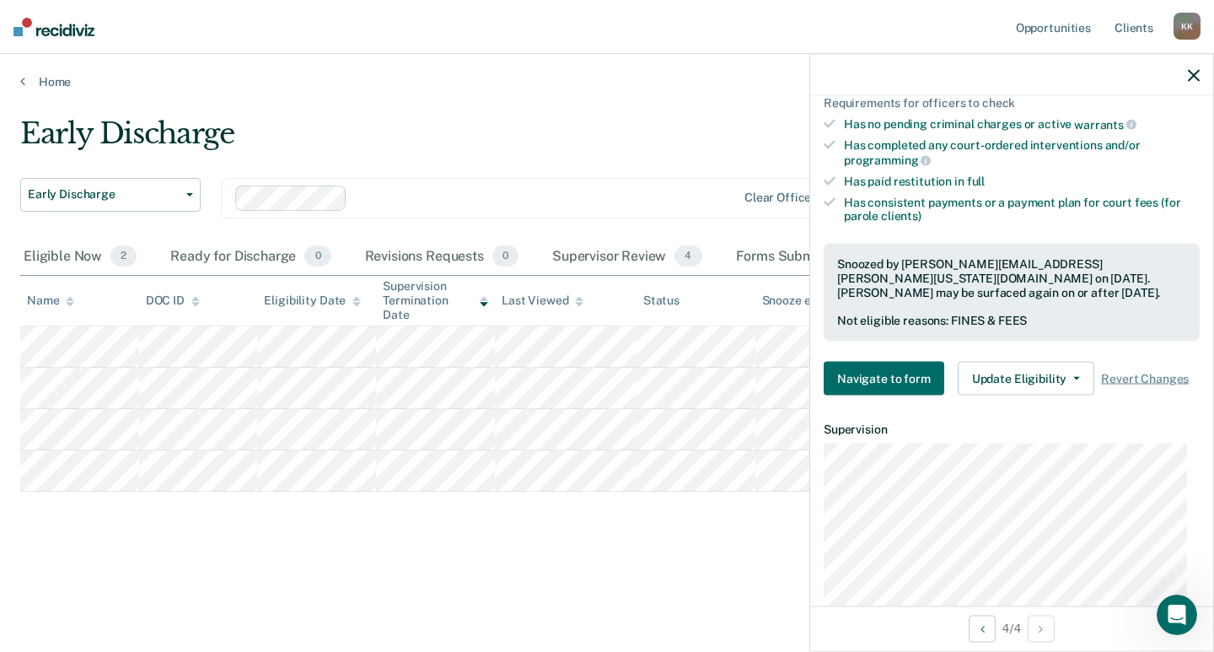
scroll to position [548, 0]
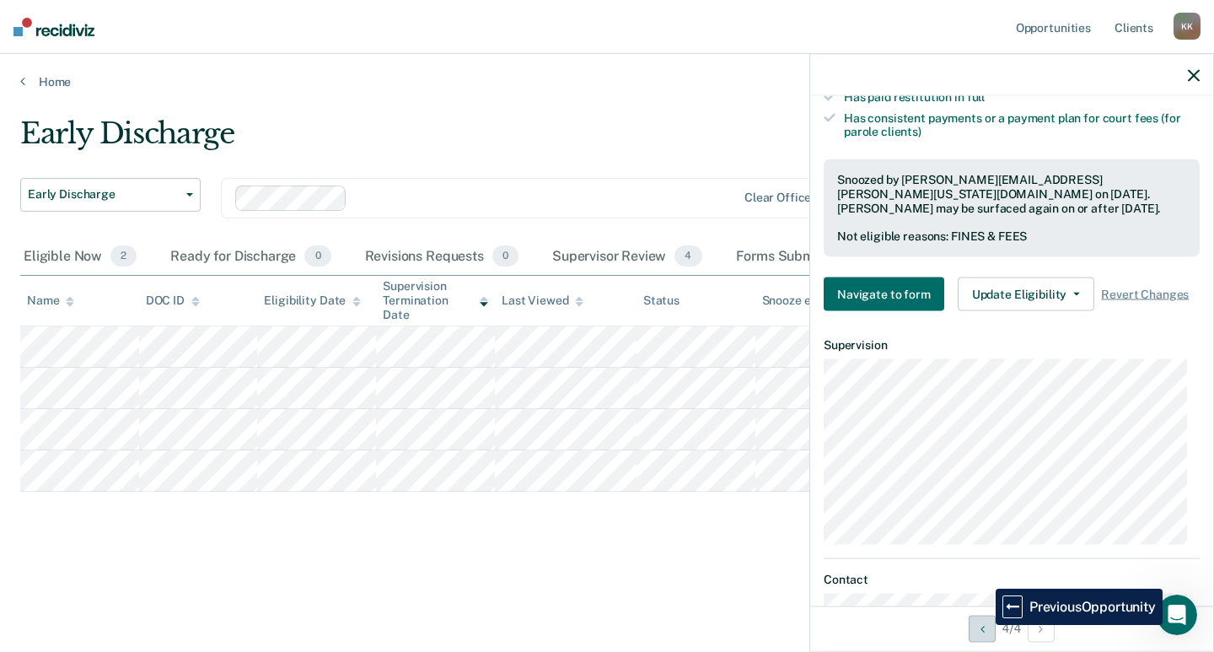
click at [983, 625] on button "Previous Opportunity" at bounding box center [982, 628] width 27 height 27
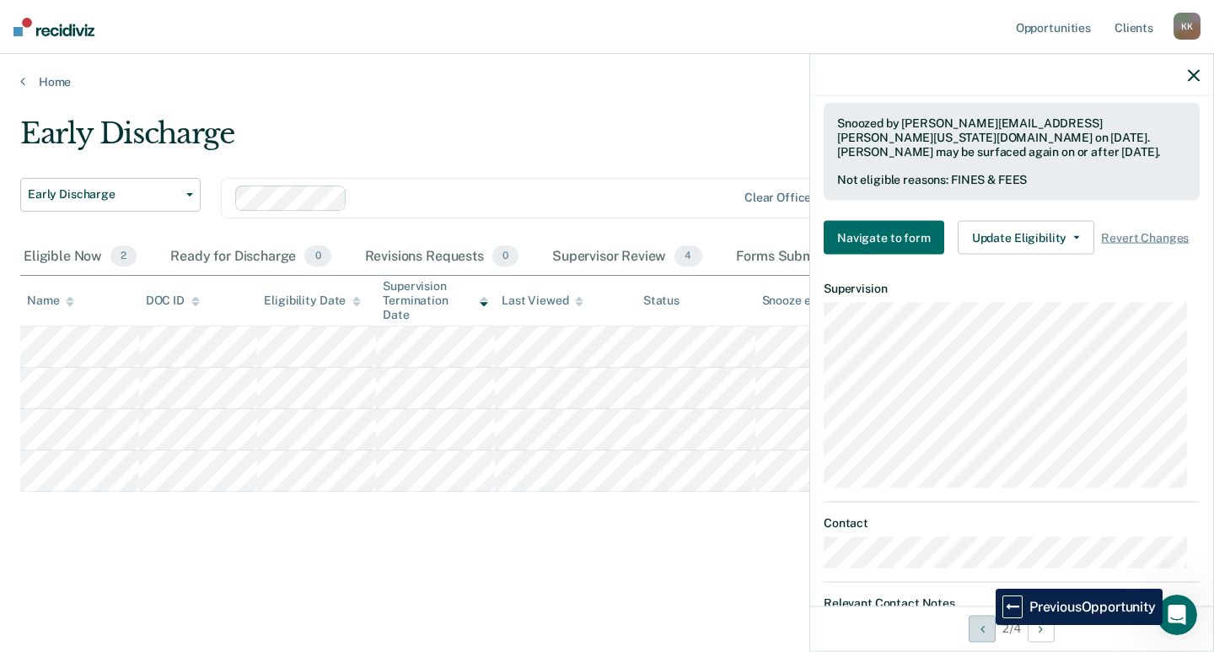
scroll to position [506, 0]
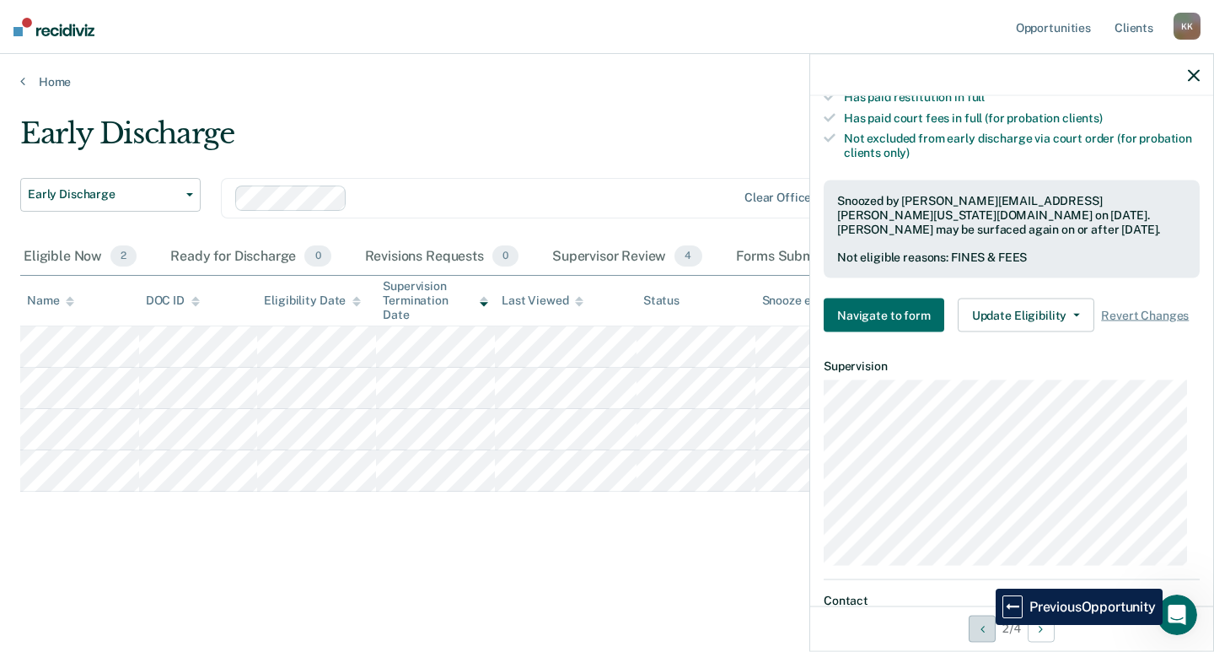
click at [983, 625] on button "Previous Opportunity" at bounding box center [982, 628] width 27 height 27
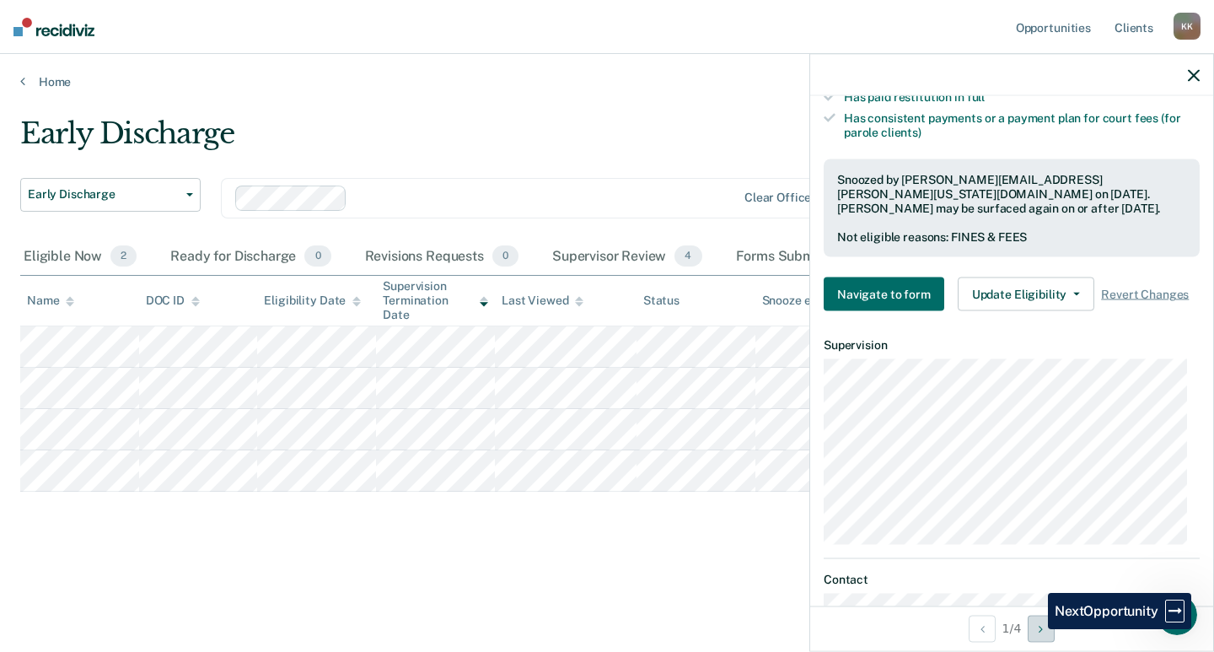
click at [1035, 629] on button "Next Opportunity" at bounding box center [1041, 628] width 27 height 27
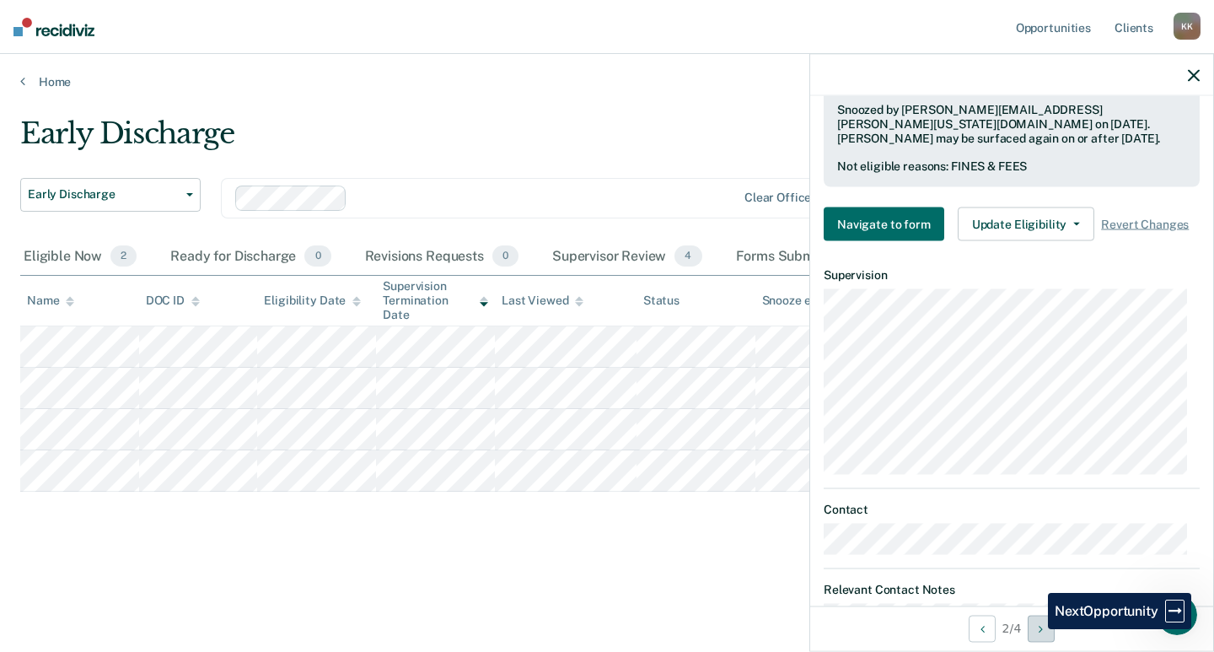
scroll to position [506, 0]
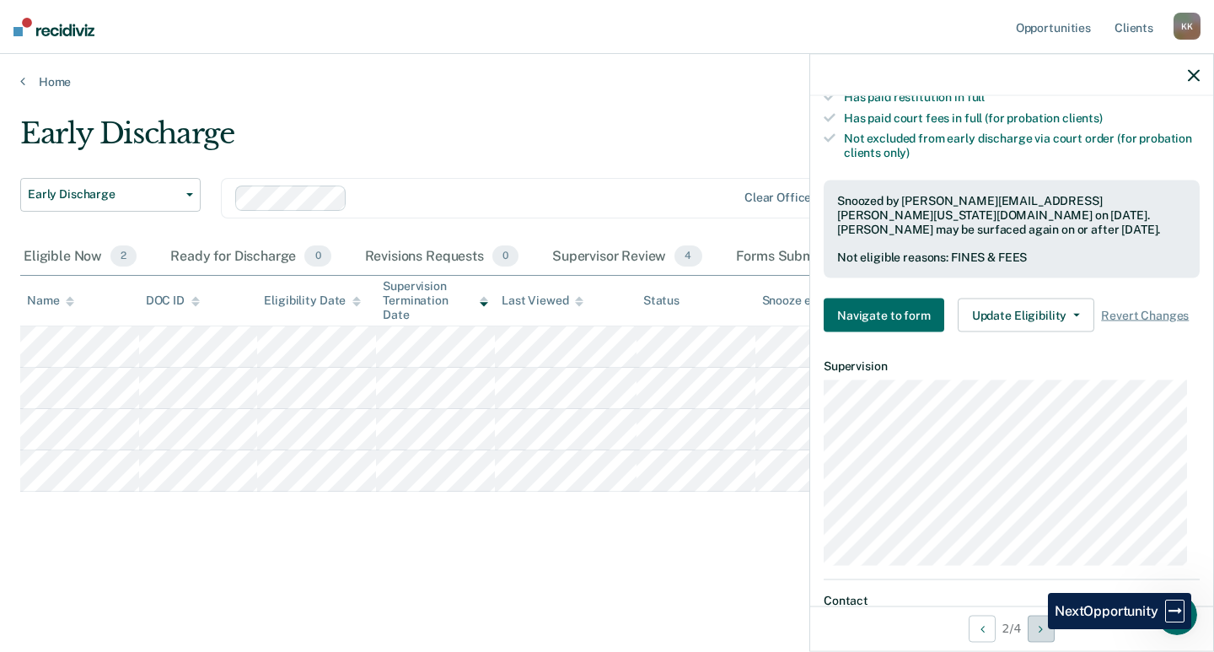
click at [1035, 629] on button "Next Opportunity" at bounding box center [1041, 628] width 27 height 27
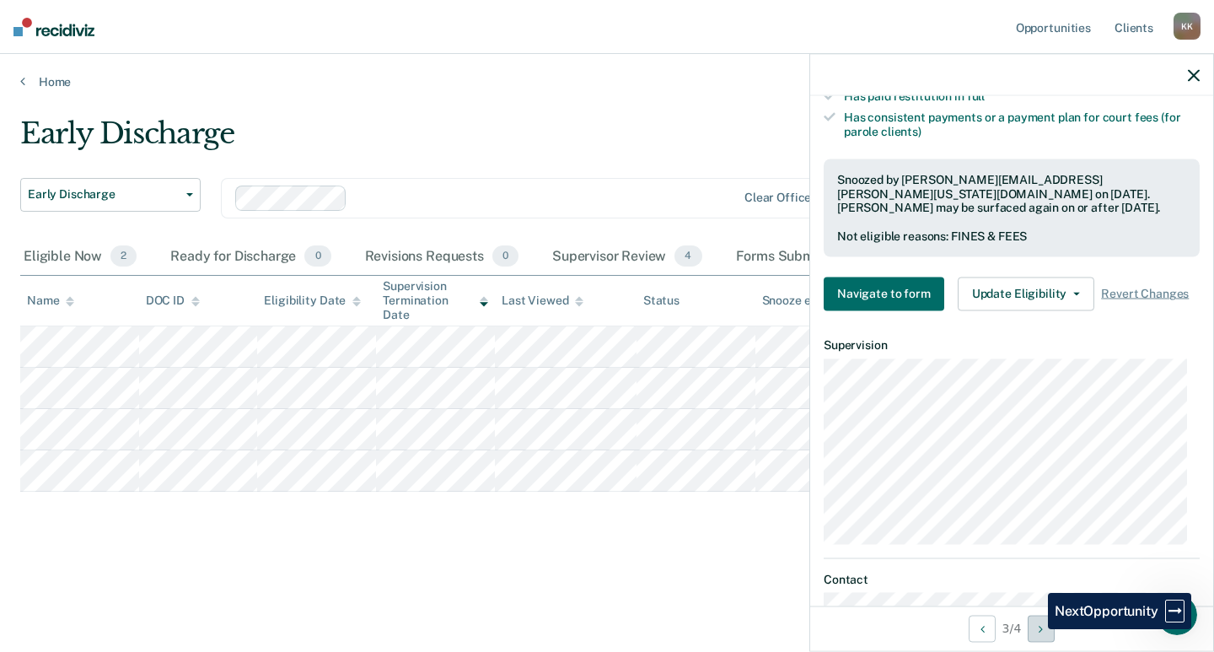
click at [1035, 629] on button "Next Opportunity" at bounding box center [1041, 628] width 27 height 27
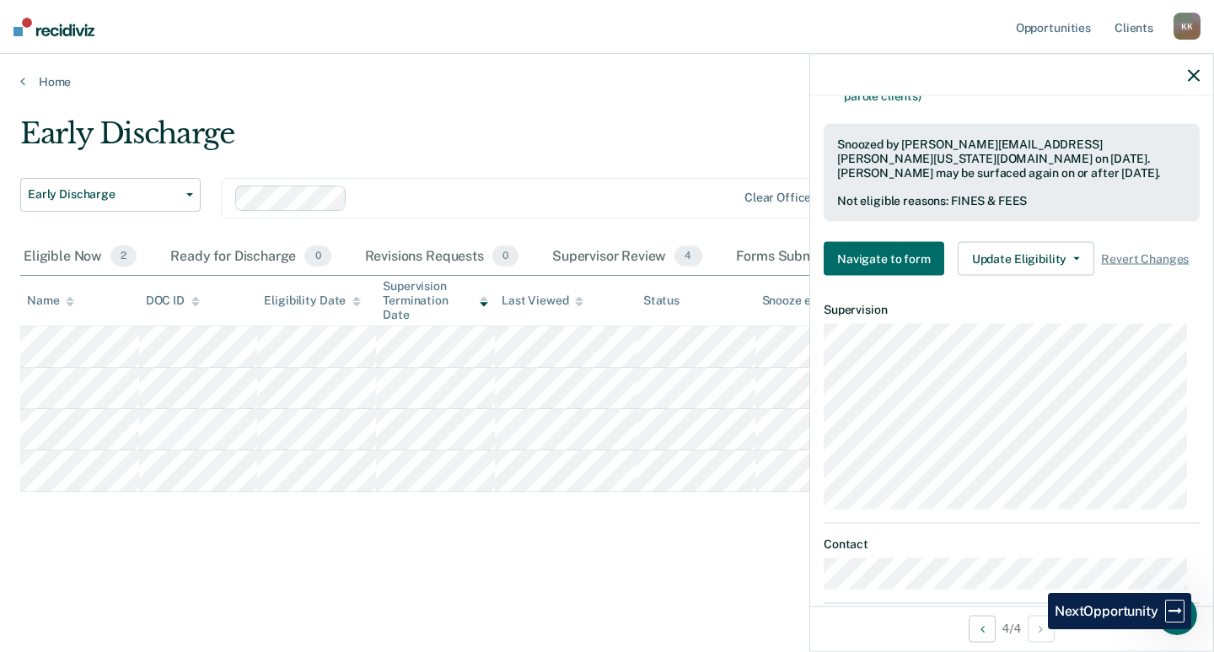
scroll to position [548, 0]
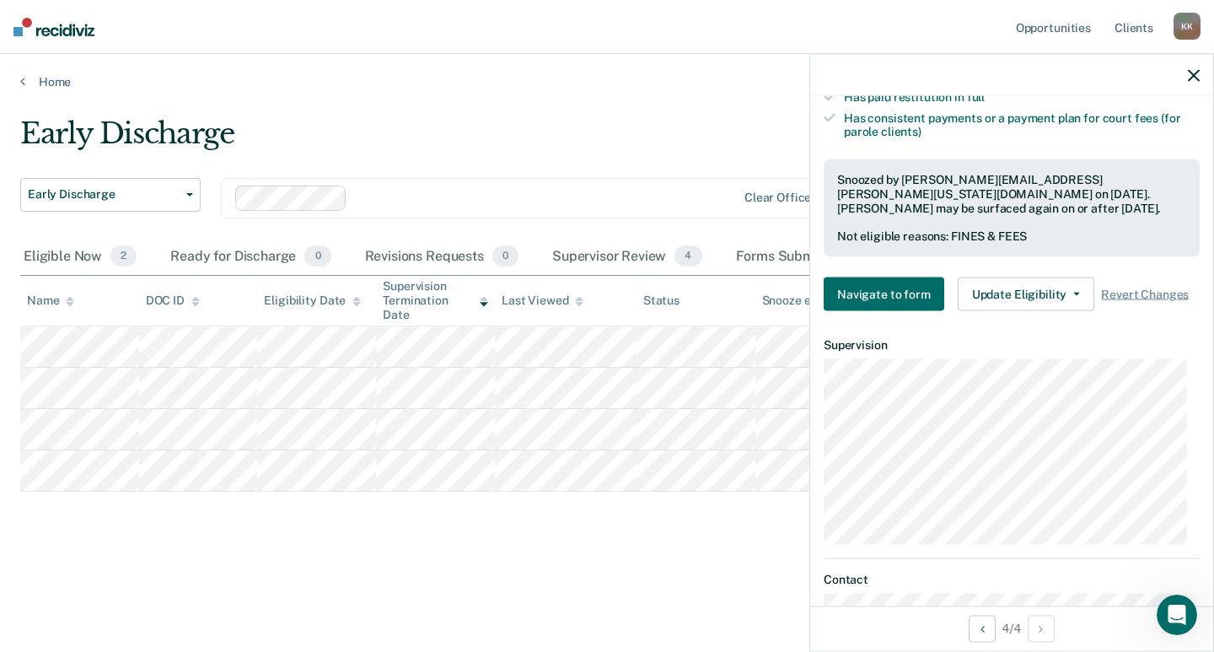
click at [1189, 77] on icon "button" at bounding box center [1194, 75] width 12 height 12
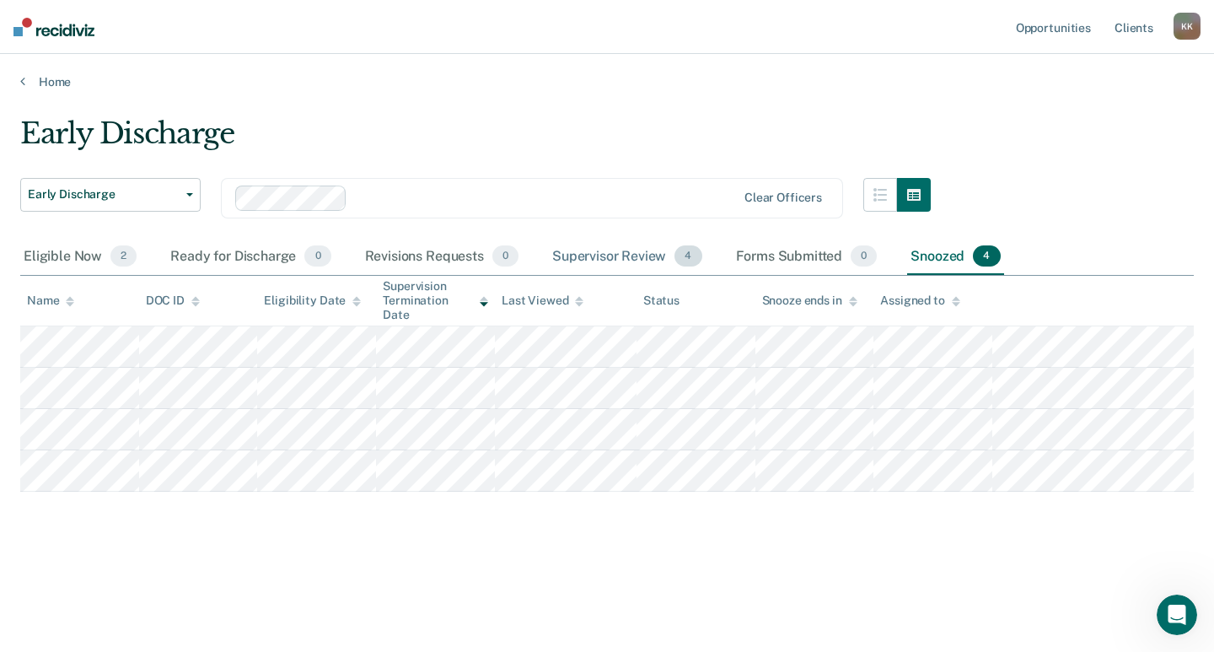
click at [604, 250] on div "Supervisor Review 4" at bounding box center [627, 257] width 157 height 37
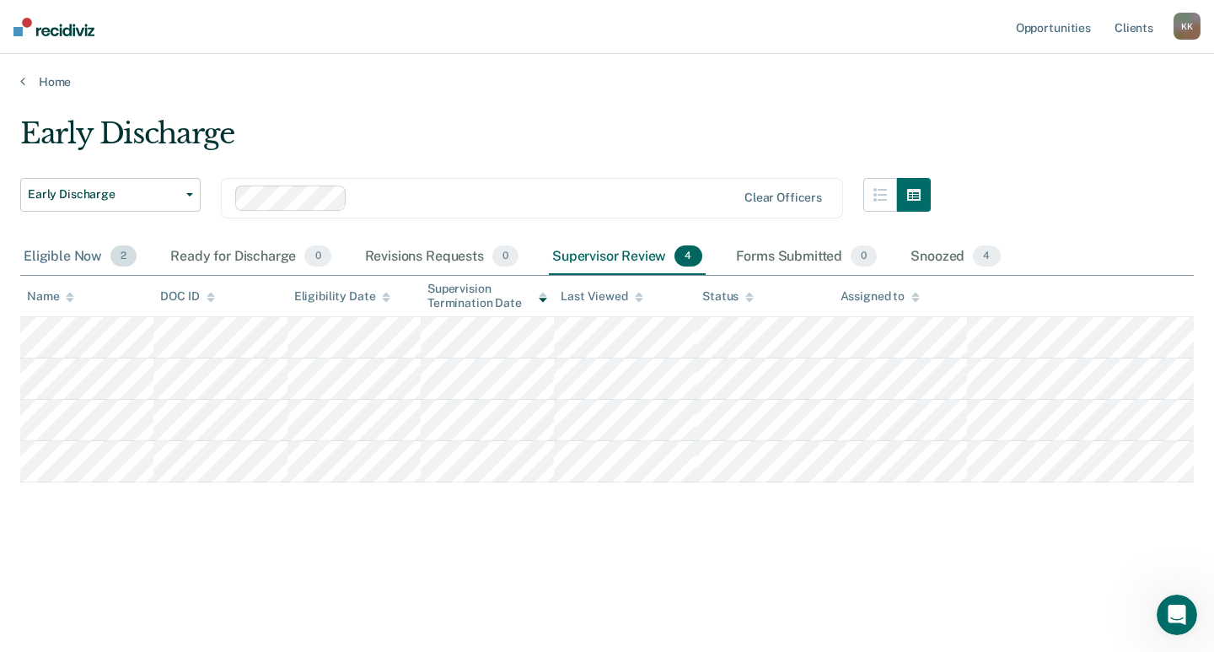
click at [62, 256] on div "Eligible Now 2" at bounding box center [80, 257] width 120 height 37
